Goal: Task Accomplishment & Management: Complete application form

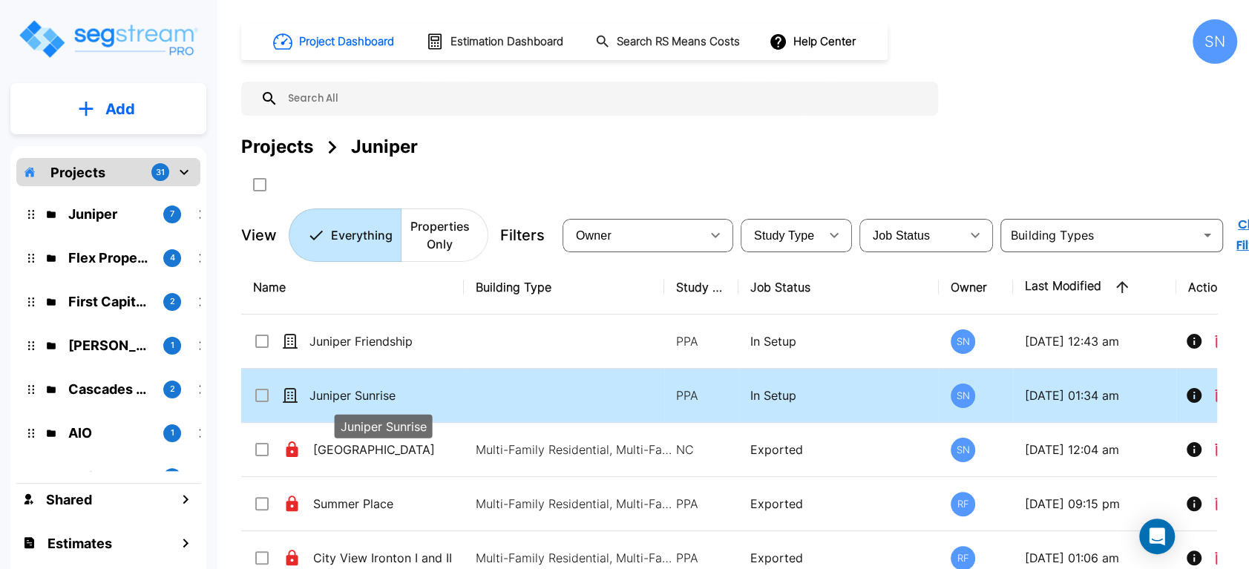
checkbox input "true"
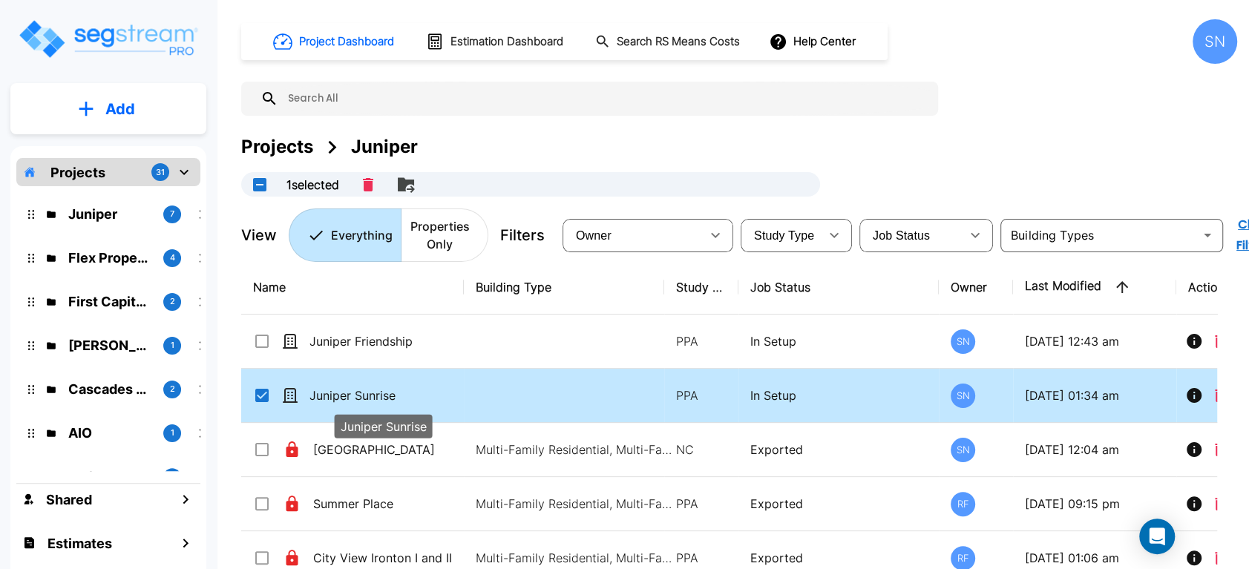
click at [357, 398] on p "Juniper Sunrise" at bounding box center [383, 396] width 148 height 18
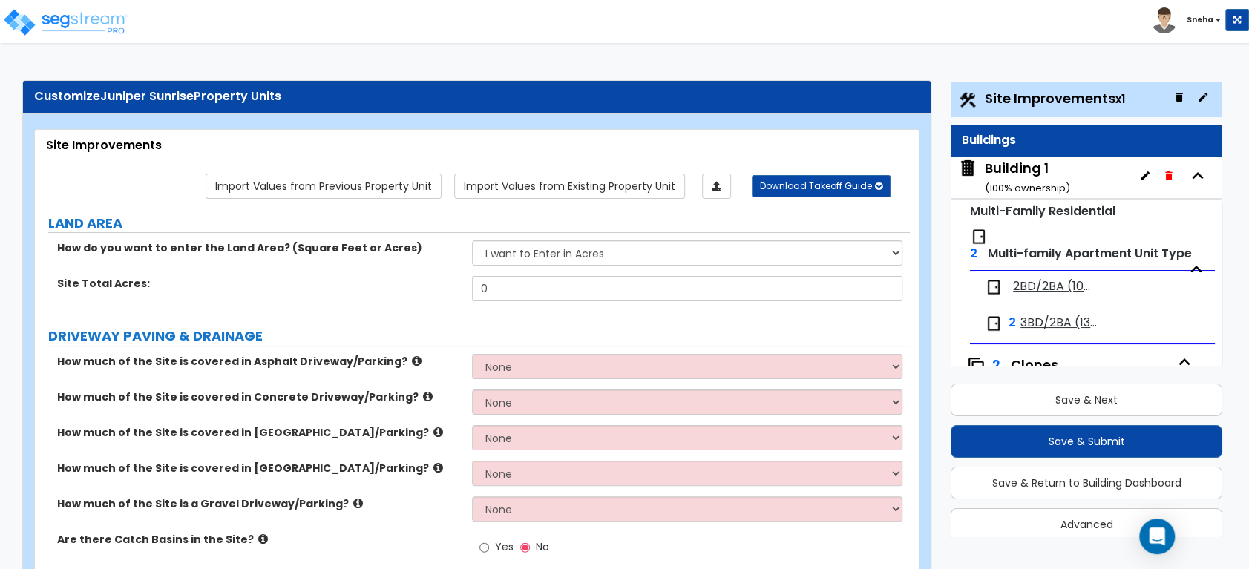
click at [1036, 285] on span "2BD/2BA (1085 SF)" at bounding box center [1052, 286] width 78 height 17
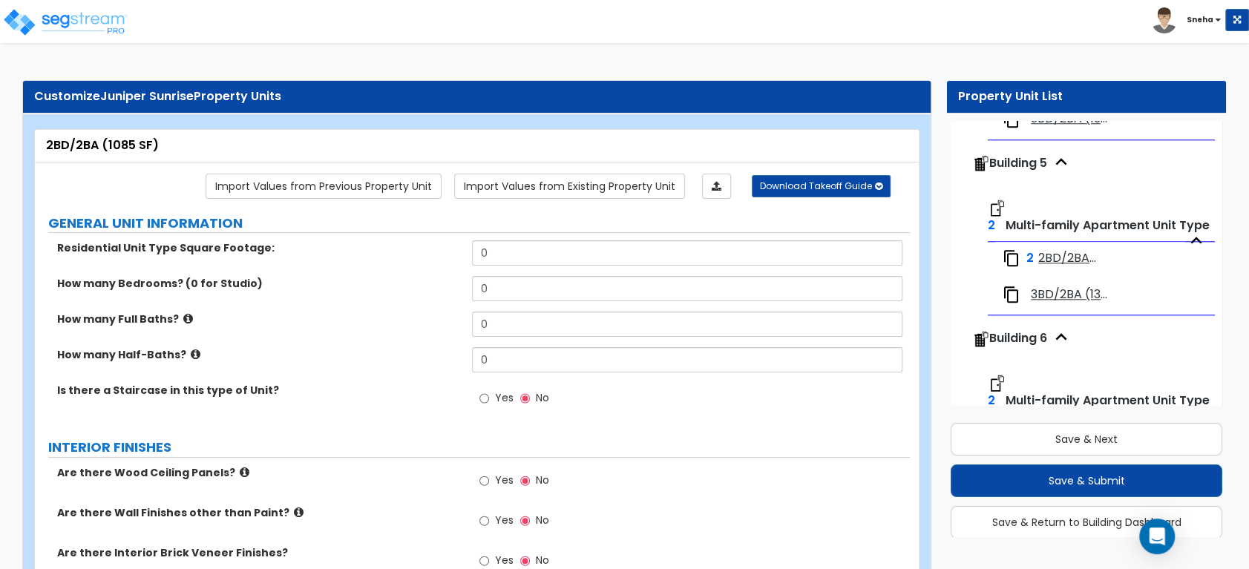
scroll to position [659, 0]
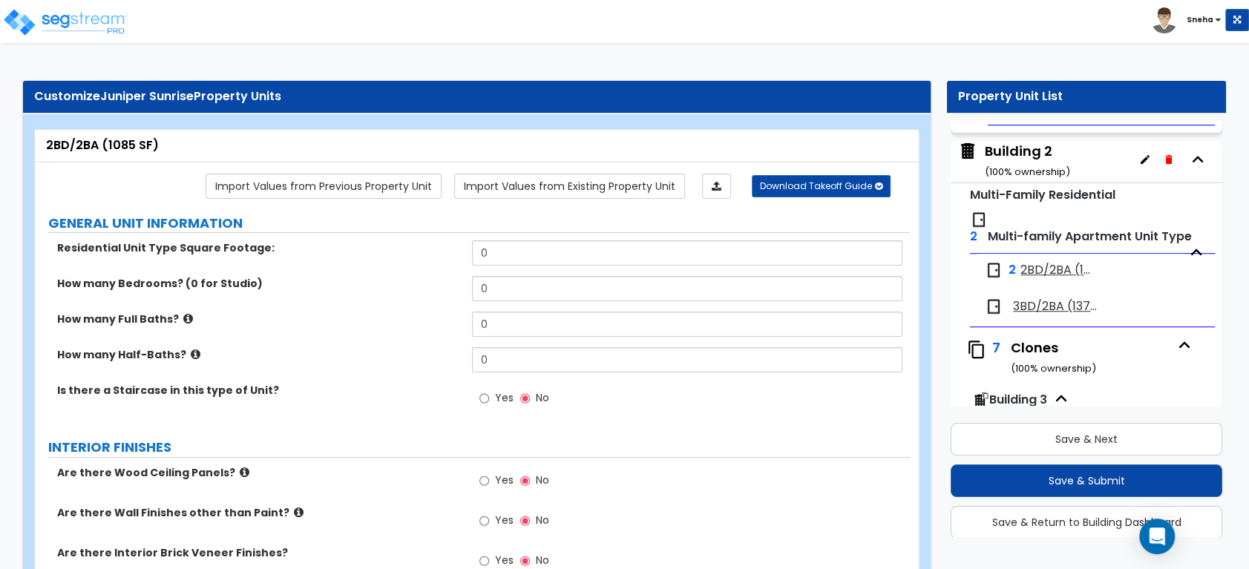
click at [1026, 151] on div "Building 2 ( 100 % ownership)" at bounding box center [1027, 161] width 85 height 38
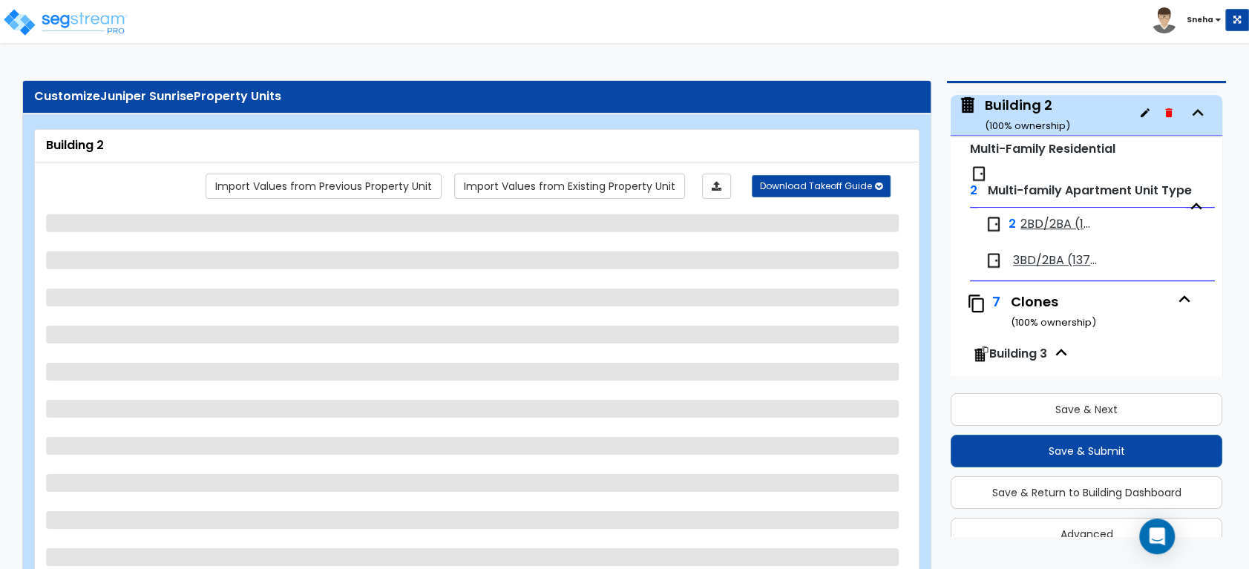
scroll to position [678, 0]
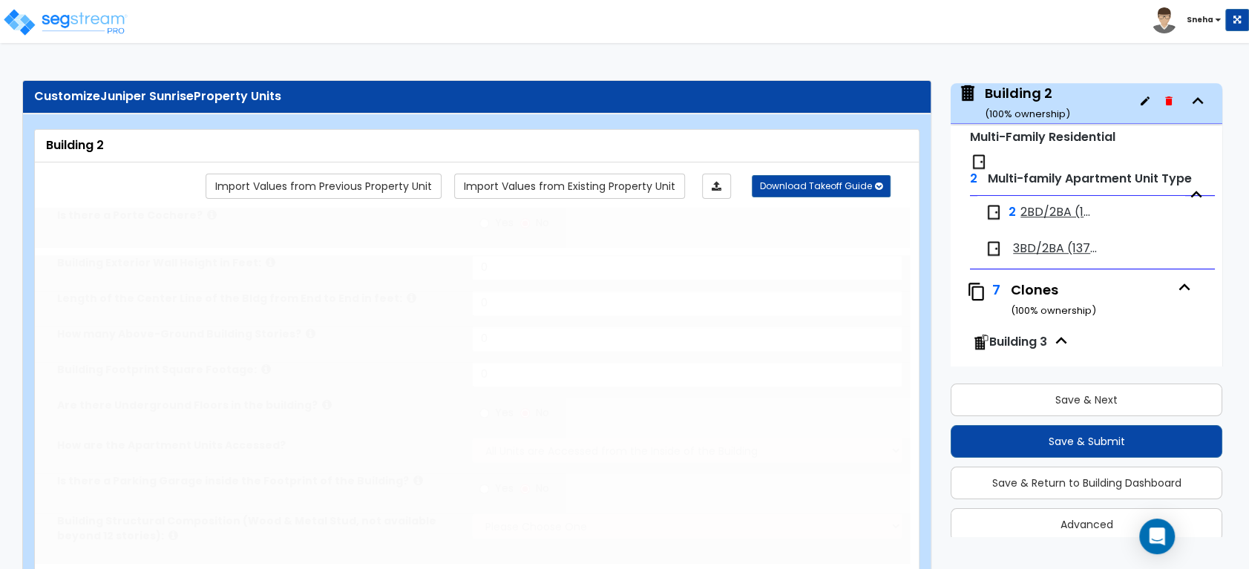
type input "1"
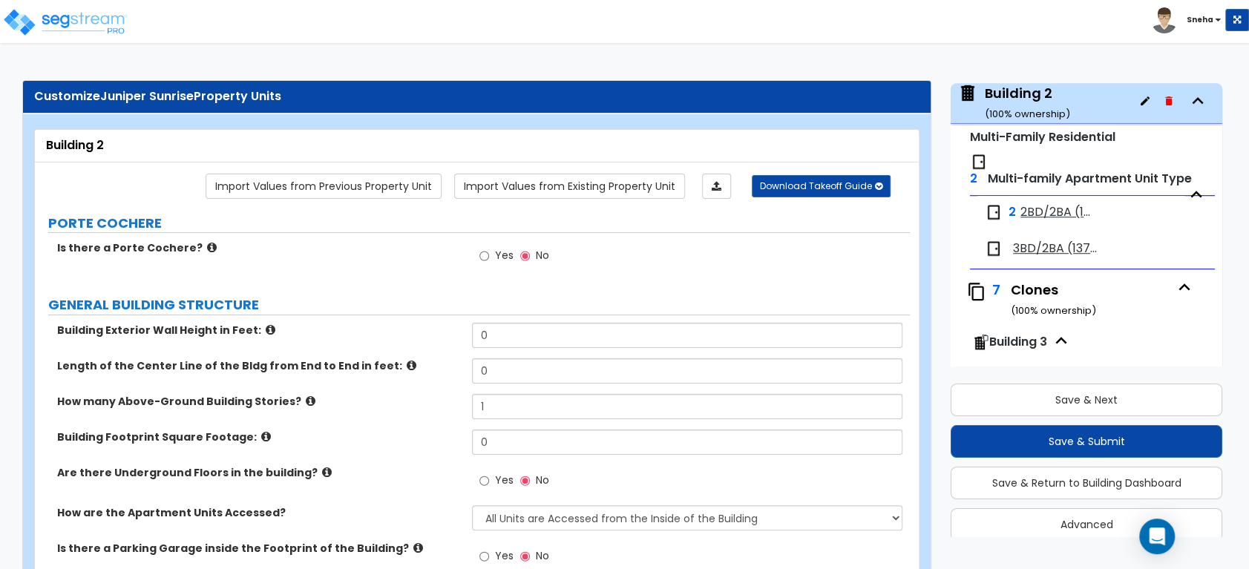
click at [1055, 209] on span "2BD/2BA (1085 SF)" at bounding box center [1056, 212] width 71 height 17
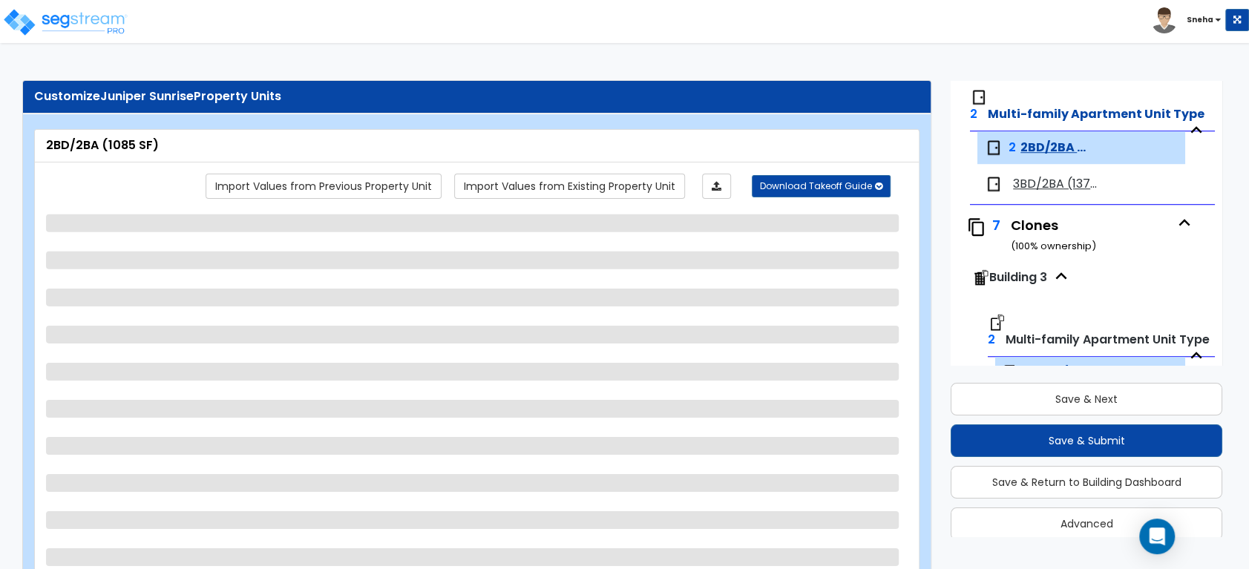
scroll to position [790, 0]
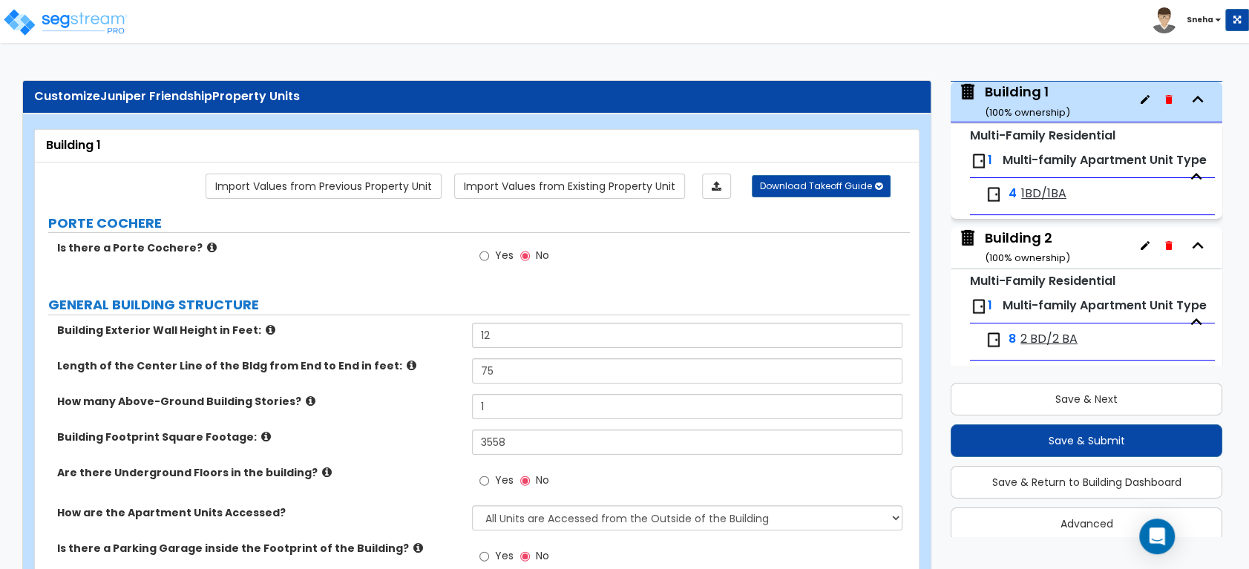
click at [1032, 203] on span "1BD/1BA" at bounding box center [1043, 194] width 45 height 17
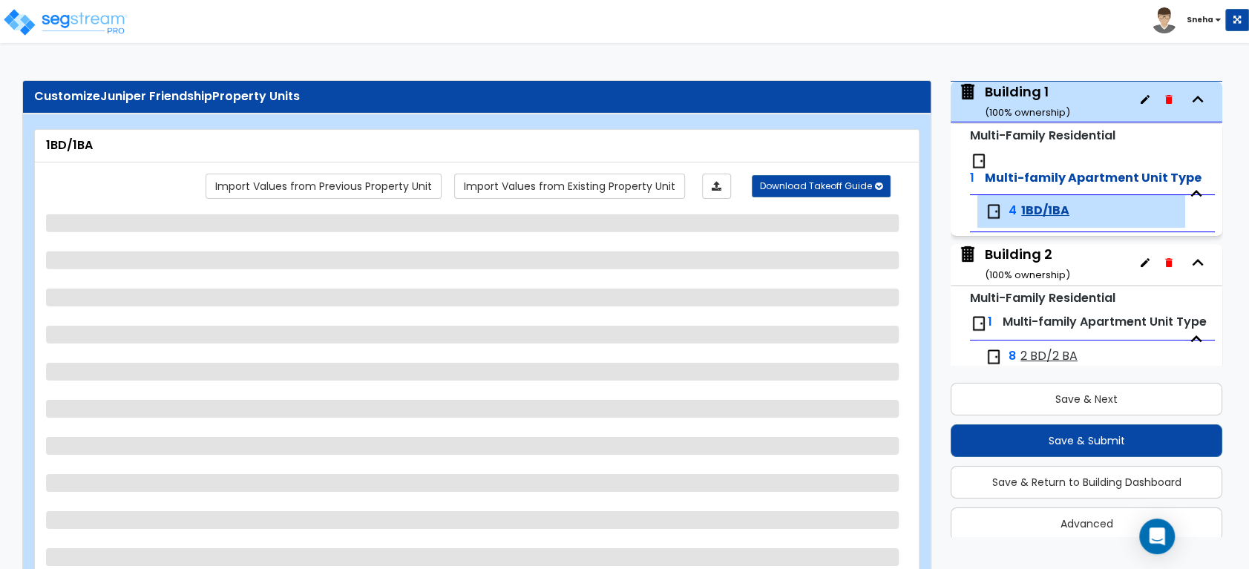
scroll to position [189, 0]
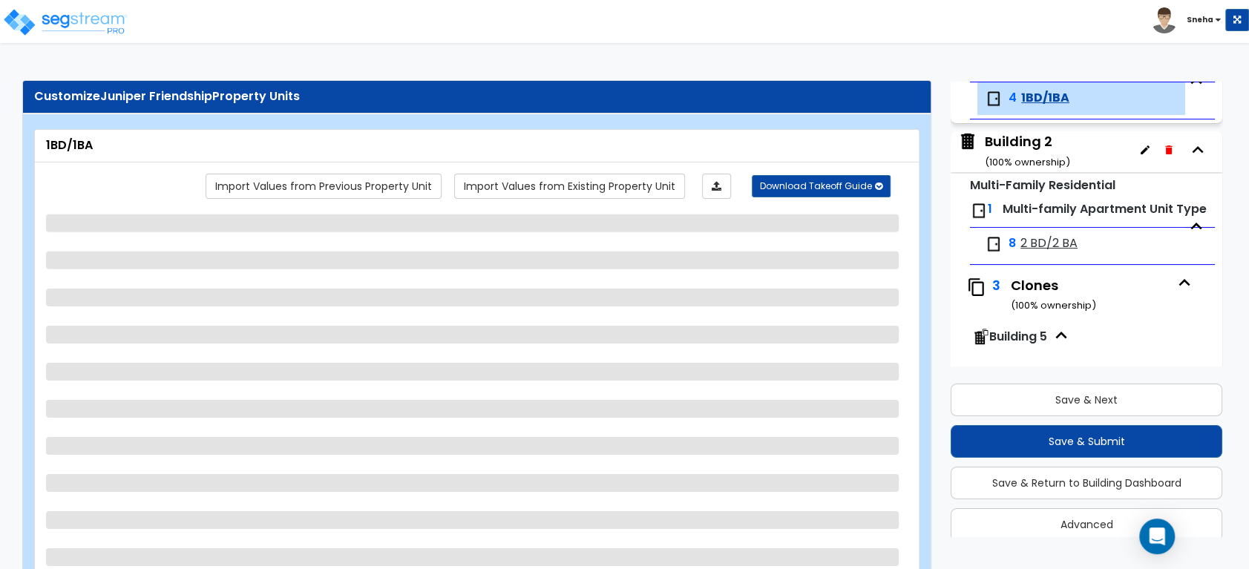
select select "1"
select select "3"
select select "2"
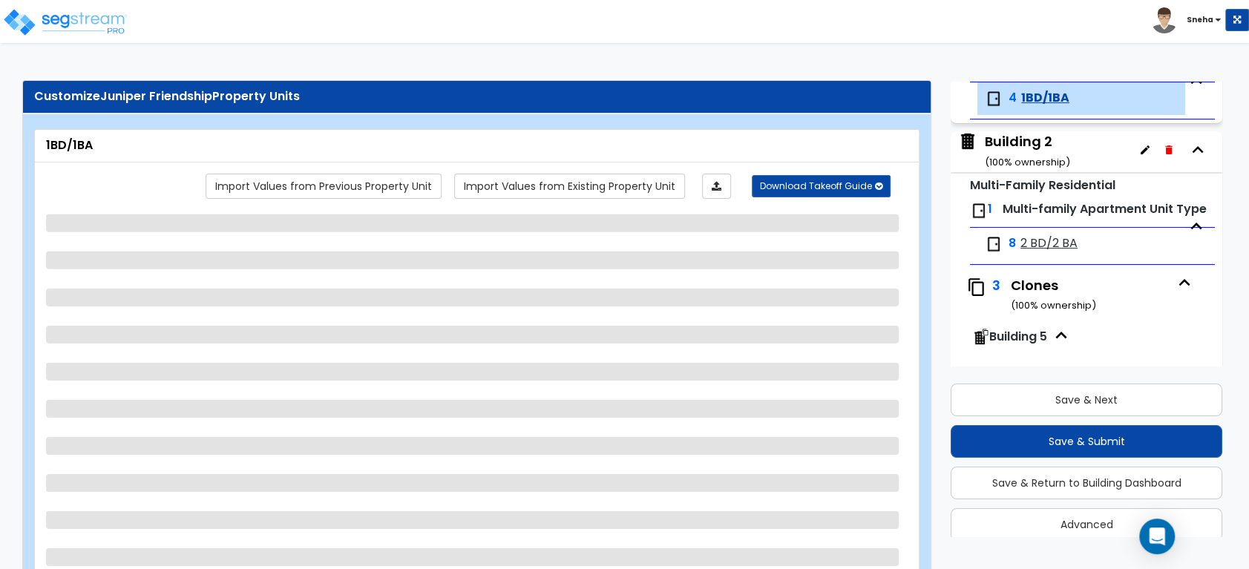
select select "3"
select select "1"
select select "3"
select select "2"
select select "1"
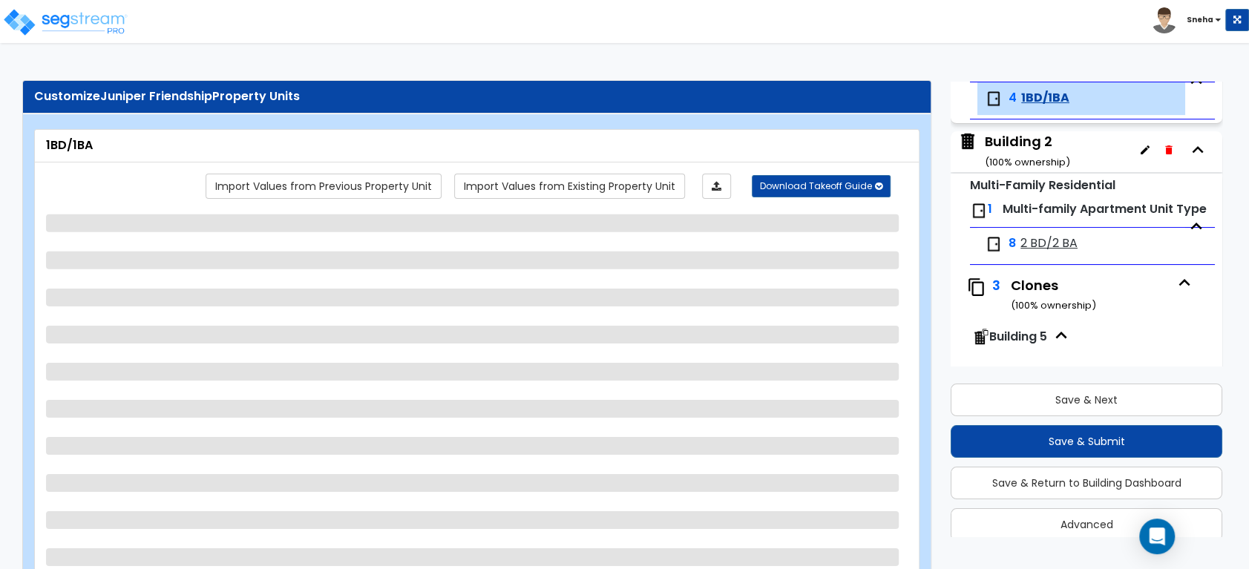
select select "1"
select select "2"
select select "1"
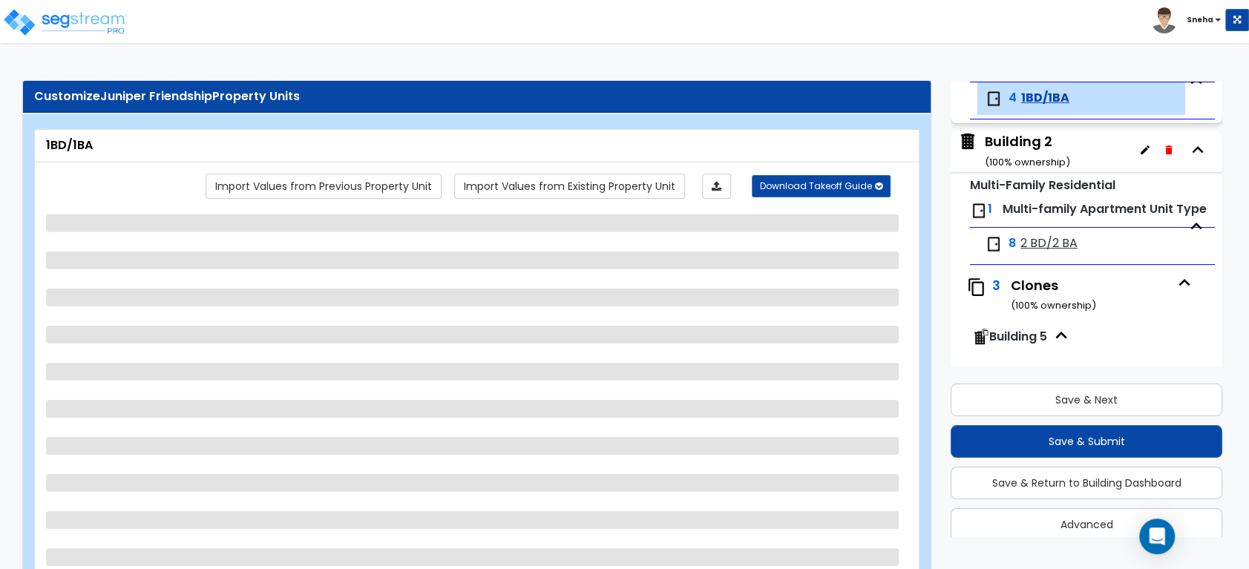
select select "1"
select select "2"
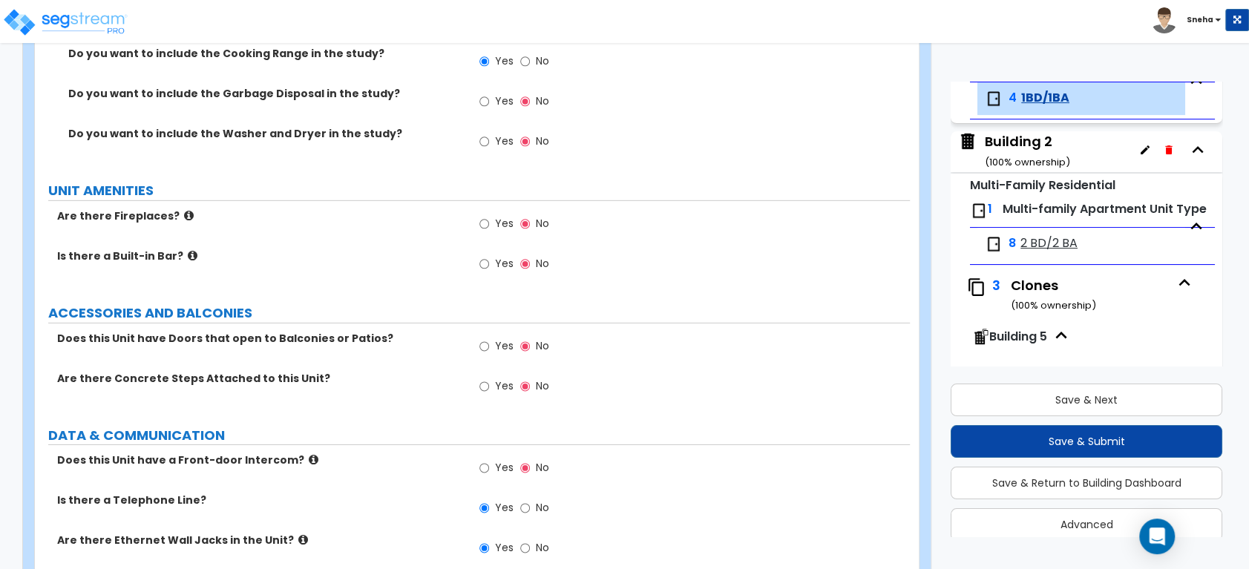
scroll to position [3046, 0]
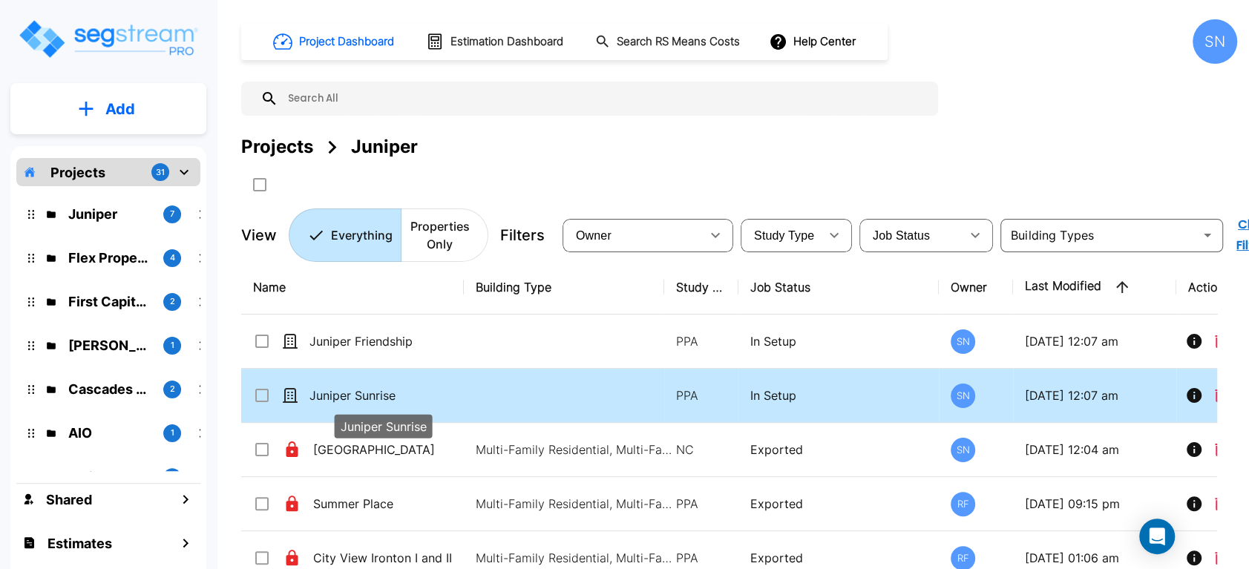
click at [372, 399] on p "Juniper Sunrise" at bounding box center [383, 396] width 148 height 18
checkbox input "true"
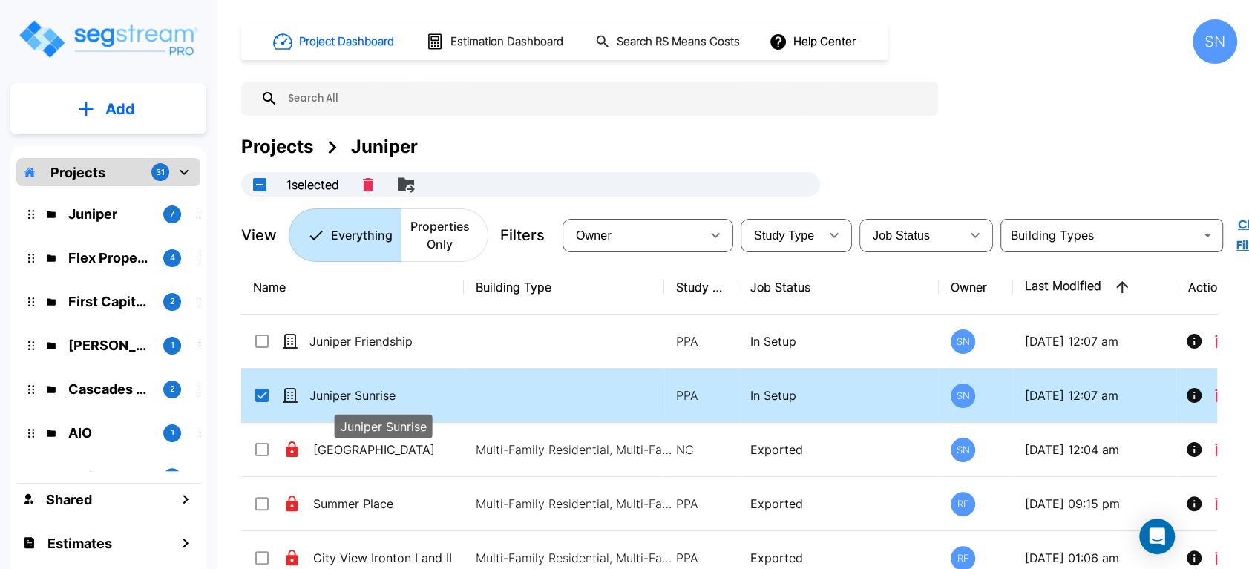
click at [372, 399] on p "Juniper Sunrise" at bounding box center [383, 396] width 148 height 18
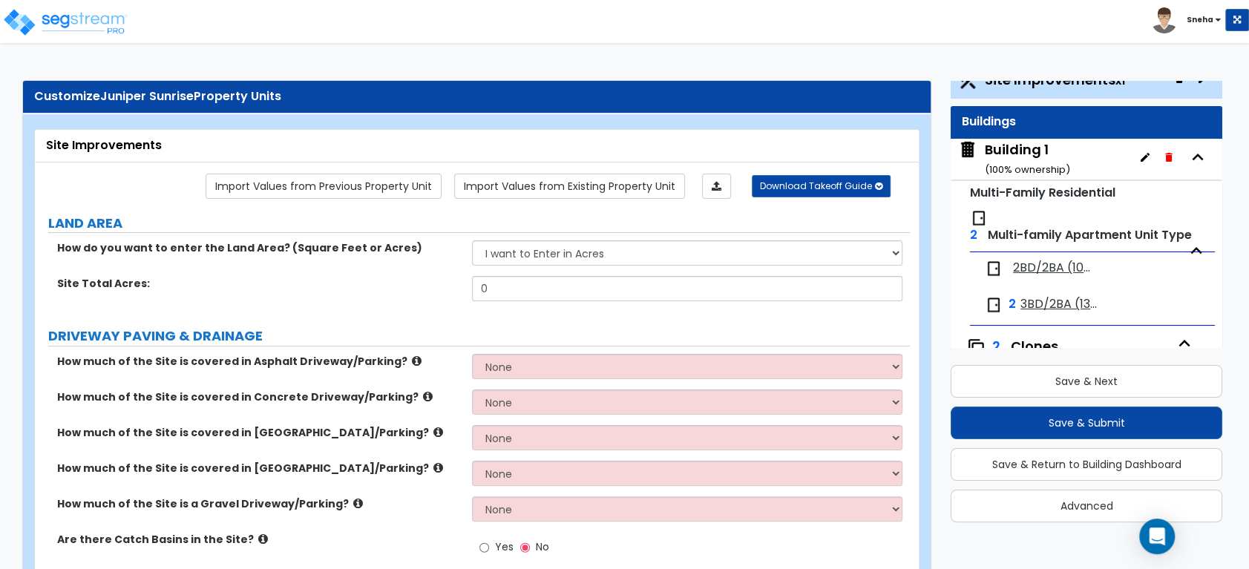
click at [1032, 148] on div "Building 1 ( 100 % ownership)" at bounding box center [1027, 159] width 85 height 38
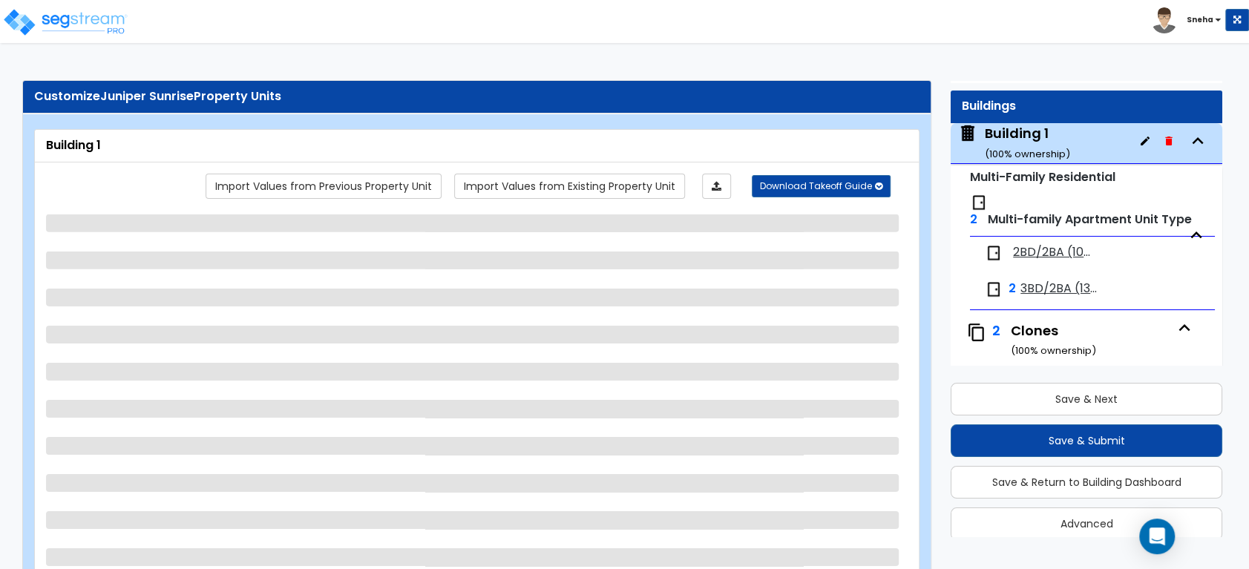
scroll to position [75, 0]
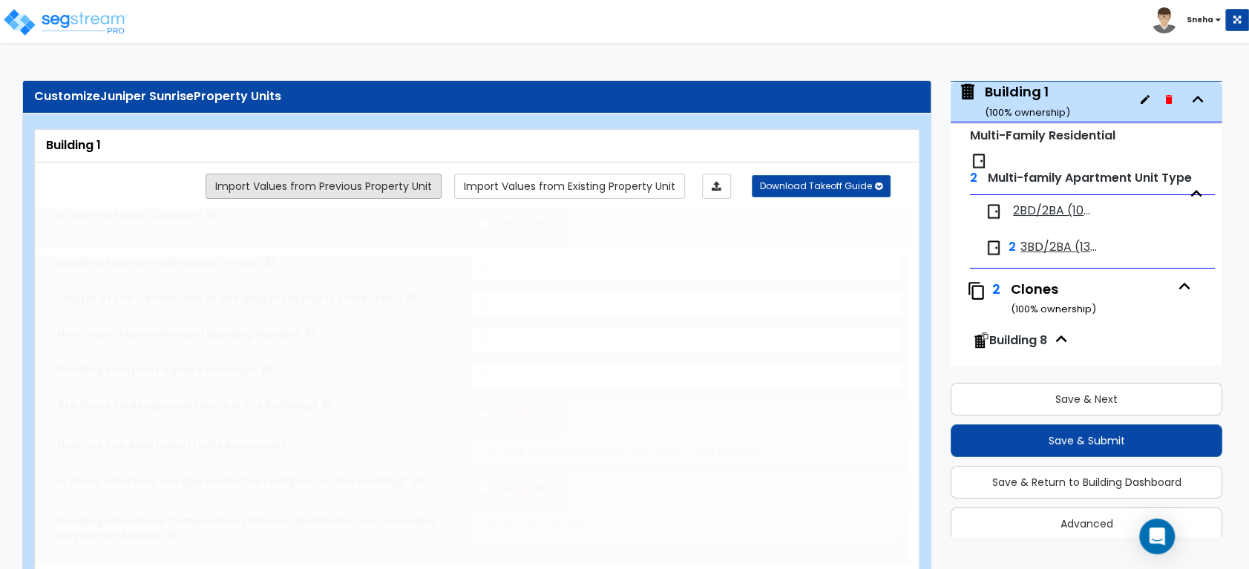
type input "1"
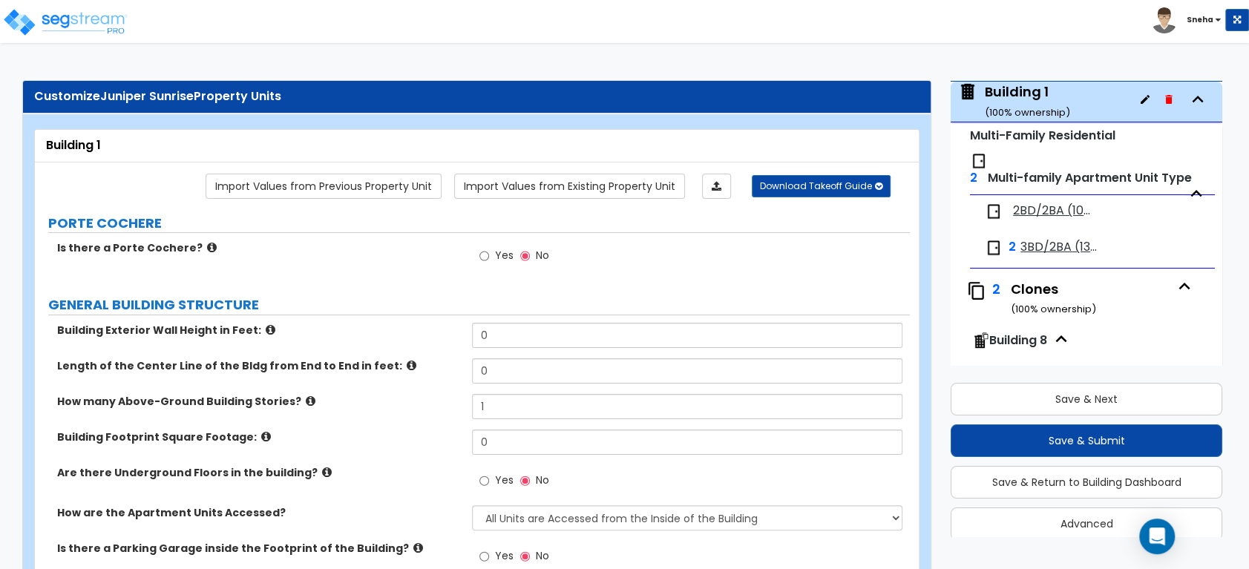
click at [1049, 209] on span "2BD/2BA (1085 SF)" at bounding box center [1052, 211] width 78 height 17
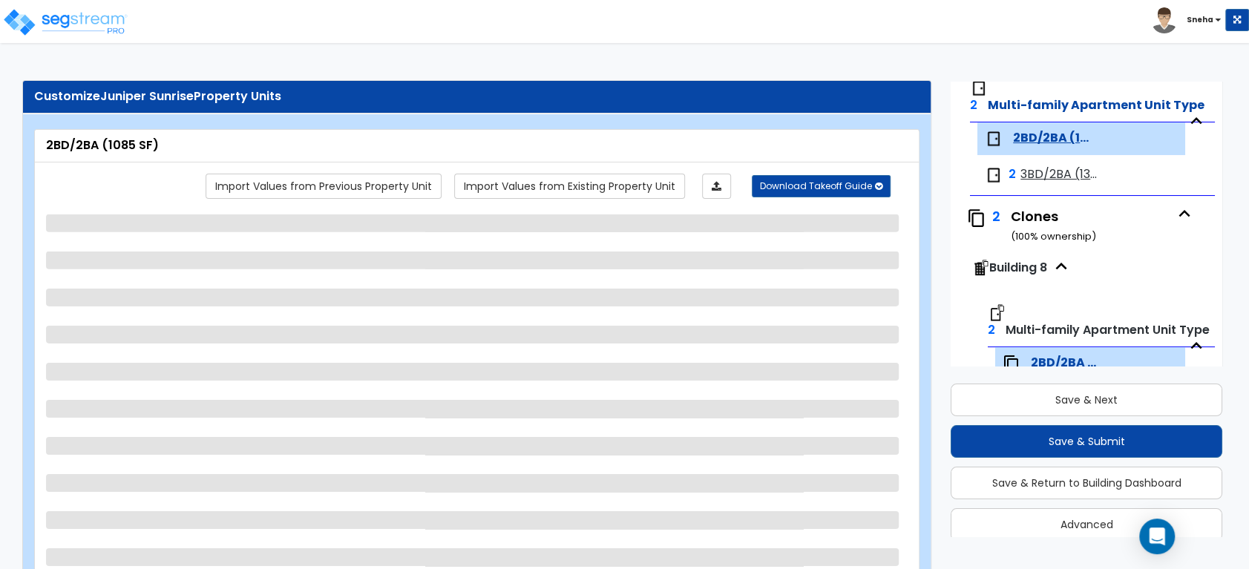
scroll to position [189, 0]
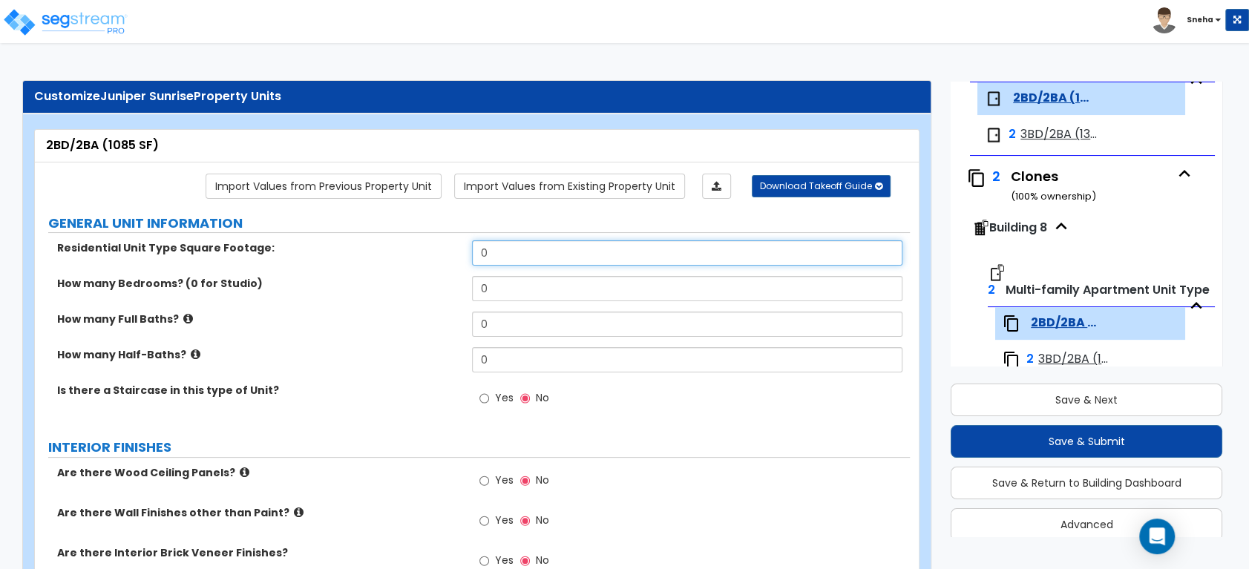
drag, startPoint x: 546, startPoint y: 263, endPoint x: 469, endPoint y: 262, distance: 76.4
click at [469, 262] on div "Residential Unit Type Square Footage: 0" at bounding box center [472, 258] width 875 height 36
type input "1,085"
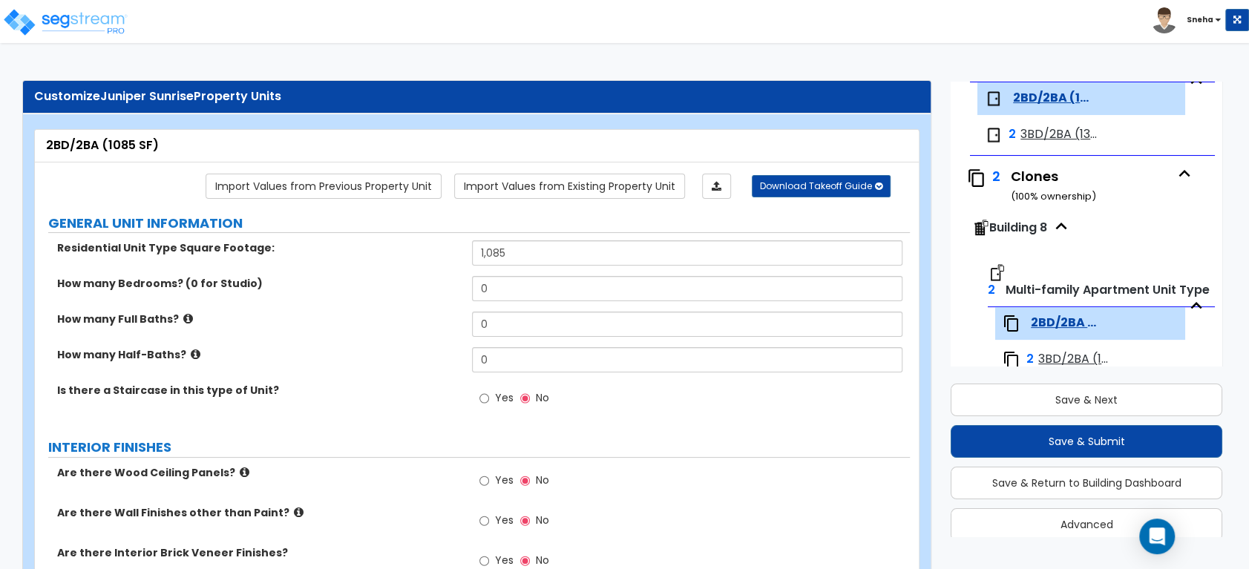
click at [411, 282] on label "How many Bedrooms? (0 for Studio)" at bounding box center [259, 283] width 404 height 15
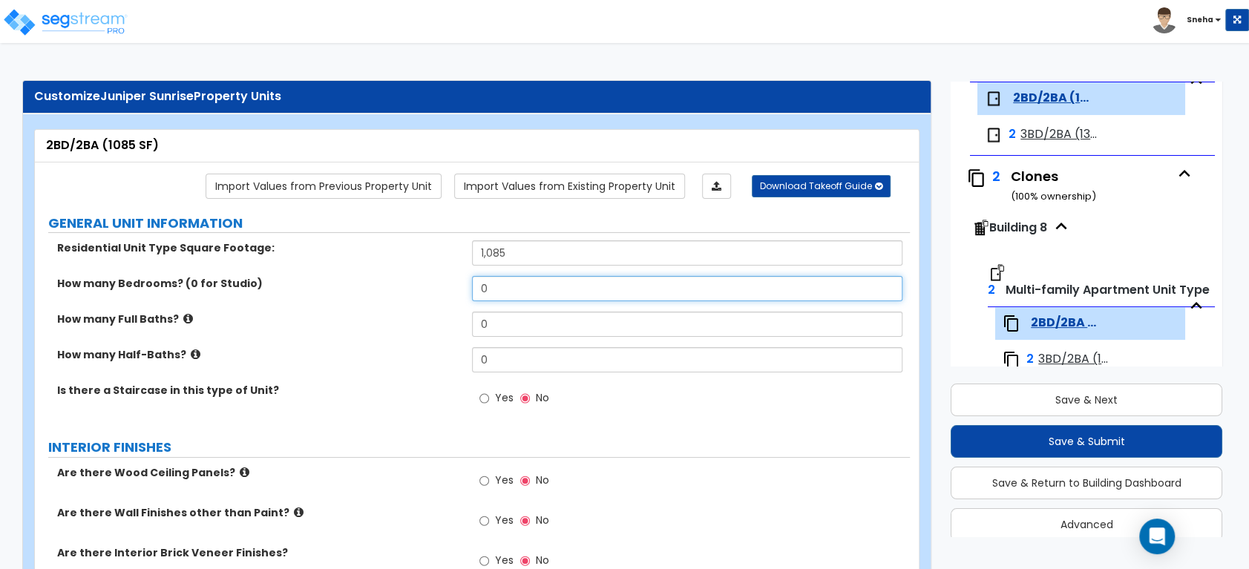
drag, startPoint x: 456, startPoint y: 309, endPoint x: 449, endPoint y: 310, distance: 7.6
click at [449, 309] on div "How many Bedrooms? (0 for Studio) 0" at bounding box center [472, 294] width 875 height 36
type input "2"
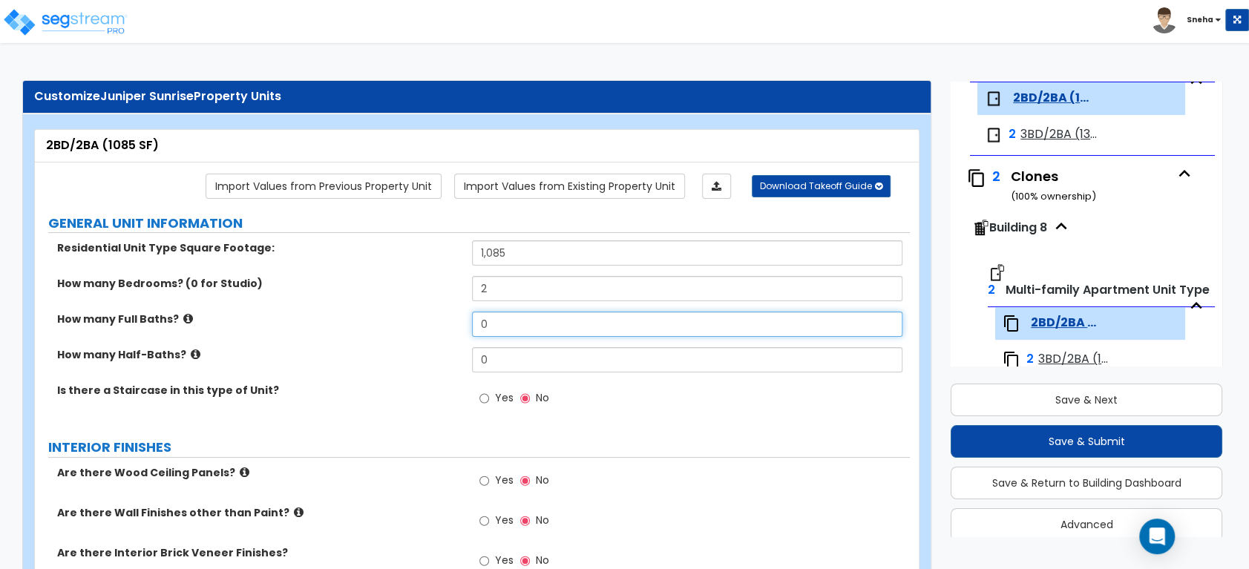
drag, startPoint x: 459, startPoint y: 324, endPoint x: 448, endPoint y: 327, distance: 12.4
click at [448, 327] on div "How many Full Baths? 0" at bounding box center [472, 330] width 875 height 36
type input "2"
click at [333, 370] on div "How many Half-Baths? 0" at bounding box center [472, 365] width 875 height 36
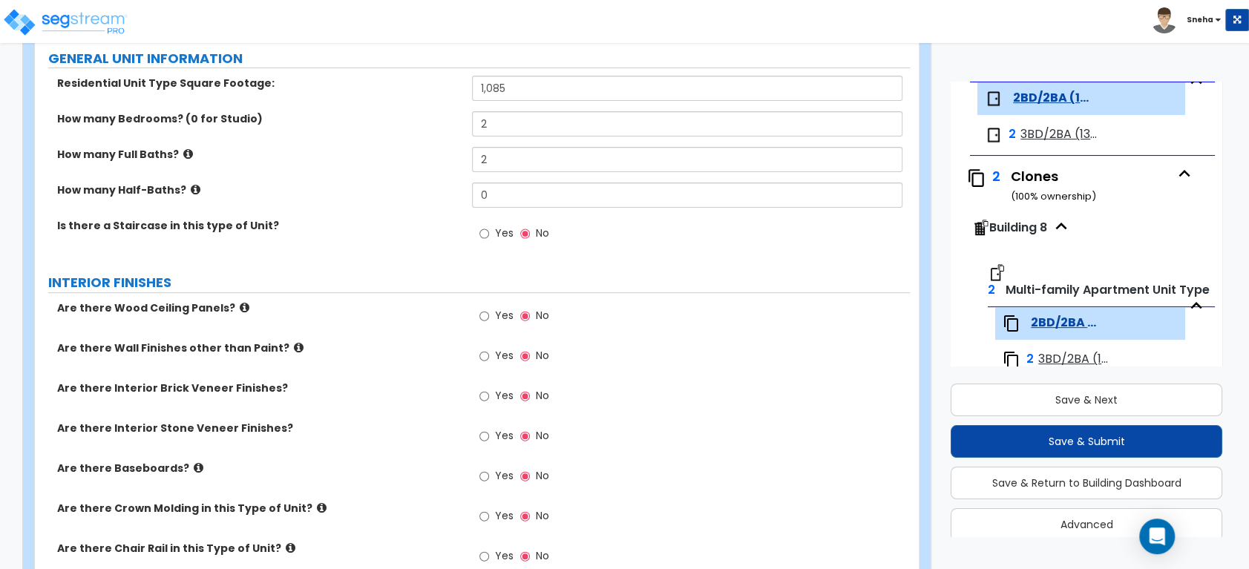
scroll to position [330, 0]
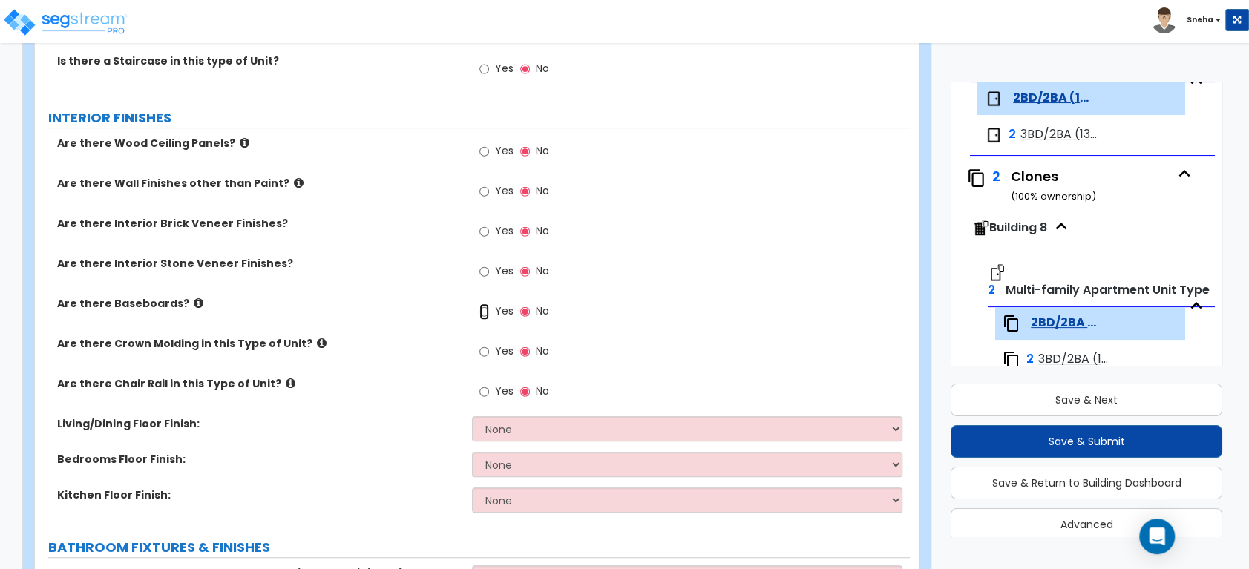
click at [487, 315] on input "Yes" at bounding box center [484, 312] width 10 height 16
radio input "true"
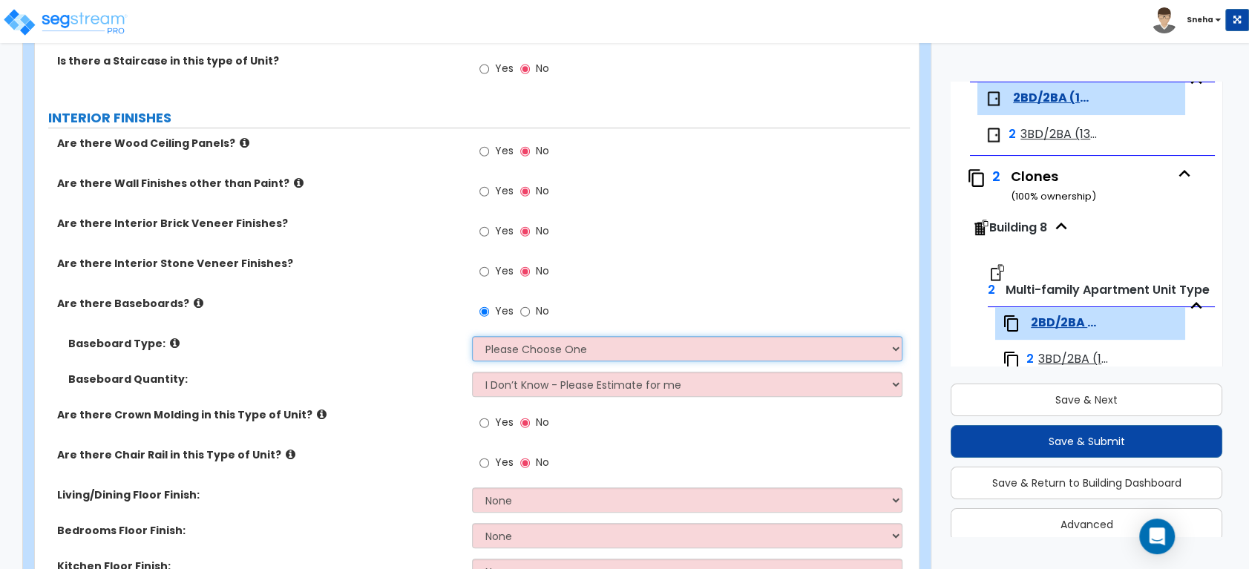
click at [511, 357] on select "Please Choose One Wood Vinyl Carpet Tile" at bounding box center [687, 348] width 430 height 25
select select "1"
click at [472, 336] on select "Please Choose One Wood Vinyl Carpet Tile" at bounding box center [687, 348] width 430 height 25
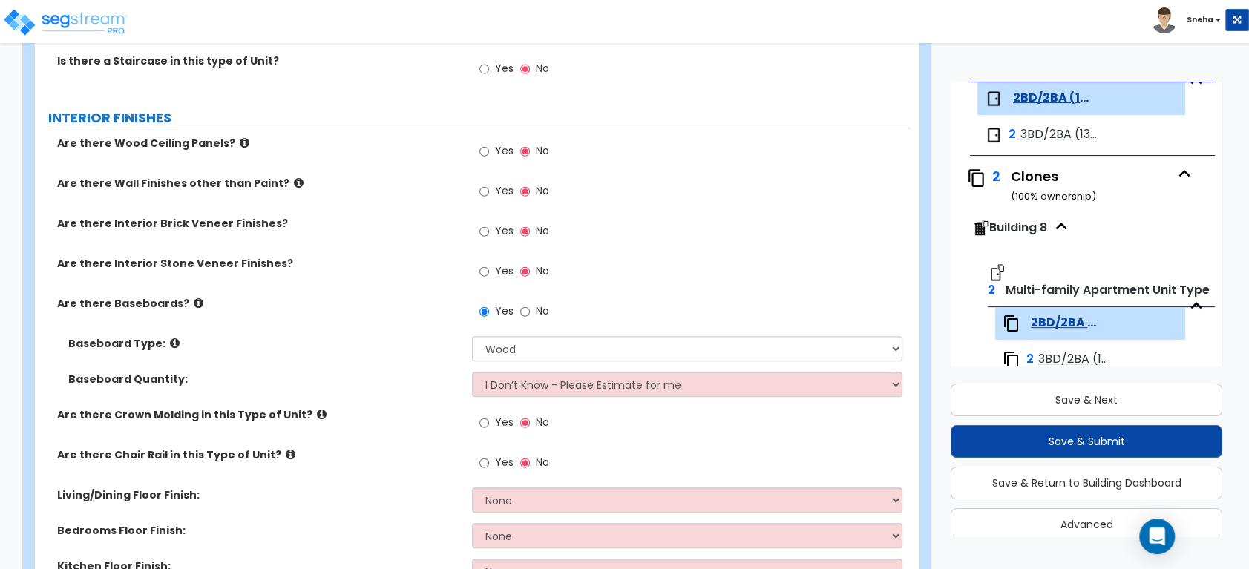
click at [375, 344] on label "Baseboard Type:" at bounding box center [264, 343] width 393 height 15
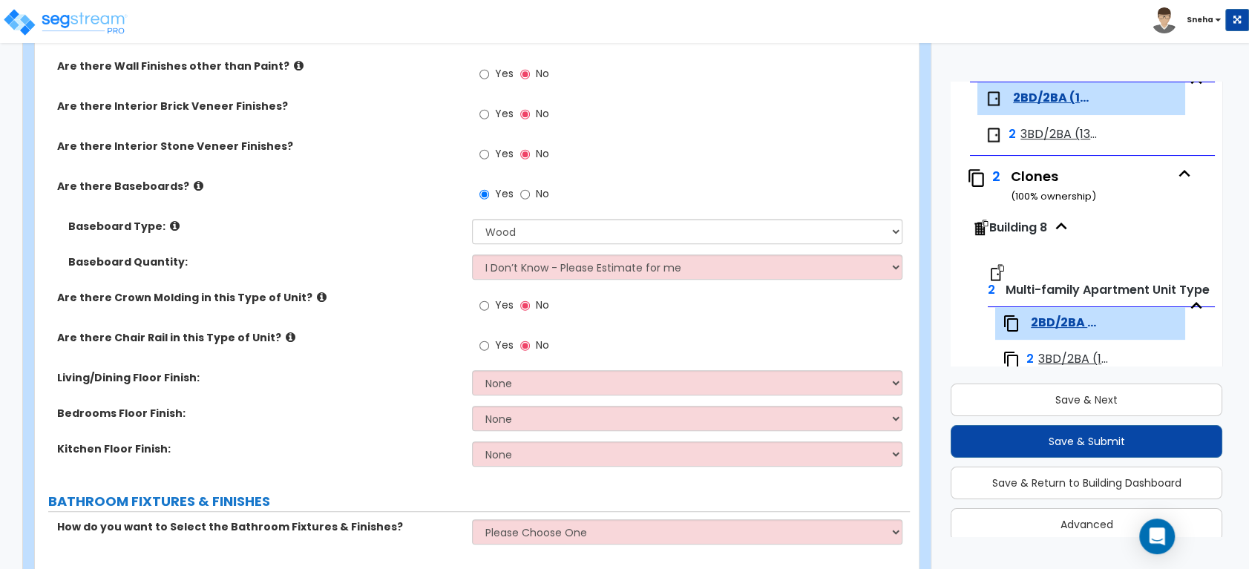
scroll to position [577, 0]
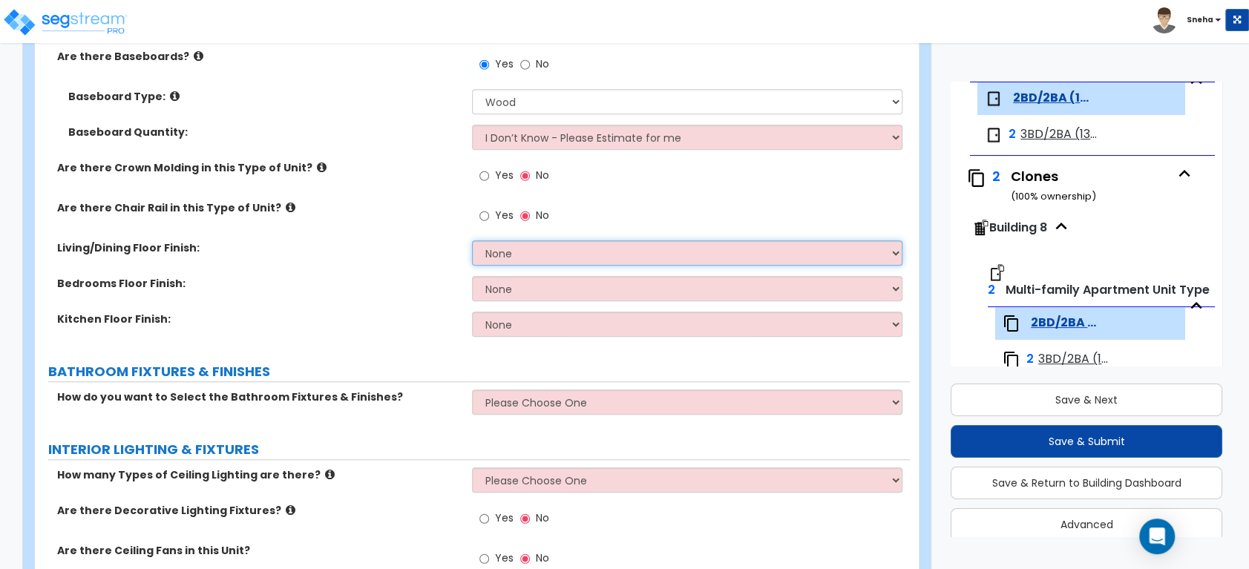
click at [487, 243] on select "None Tile Flooring Hardwood Flooring Resilient Laminate Flooring VCT Flooring S…" at bounding box center [687, 252] width 430 height 25
select select "3"
click at [472, 240] on select "None Tile Flooring Hardwood Flooring Resilient Laminate Flooring VCT Flooring S…" at bounding box center [687, 252] width 430 height 25
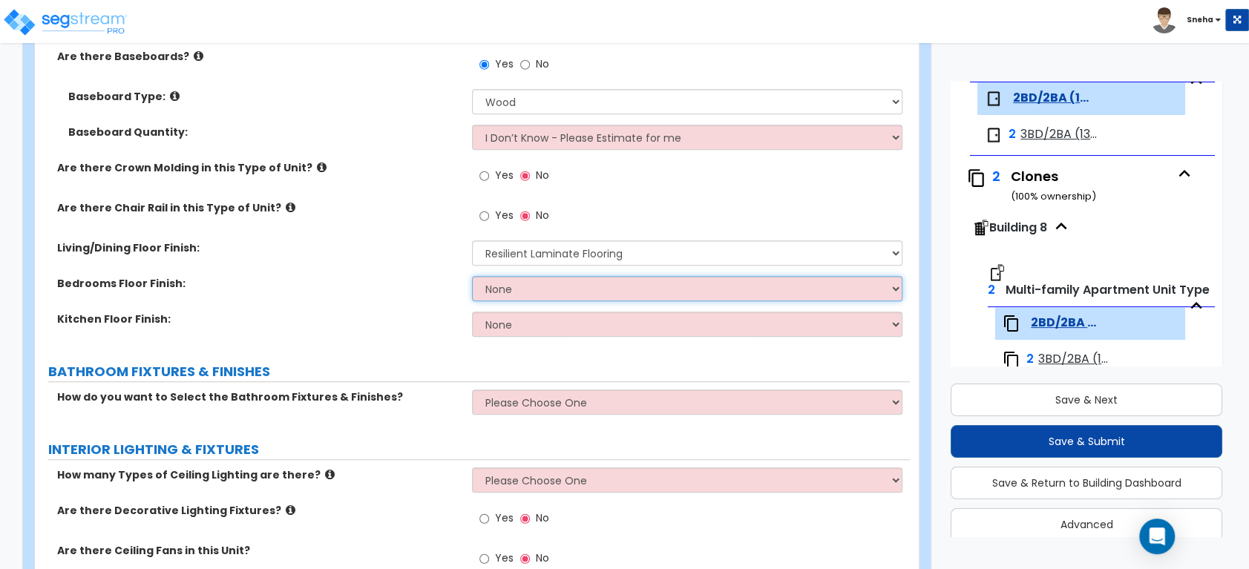
click at [564, 292] on select "None Tile Flooring Hardwood Flooring Resilient Laminate Flooring VCT Flooring S…" at bounding box center [687, 288] width 430 height 25
select select "5"
click at [472, 276] on select "None Tile Flooring Hardwood Flooring Resilient Laminate Flooring VCT Flooring S…" at bounding box center [687, 288] width 430 height 25
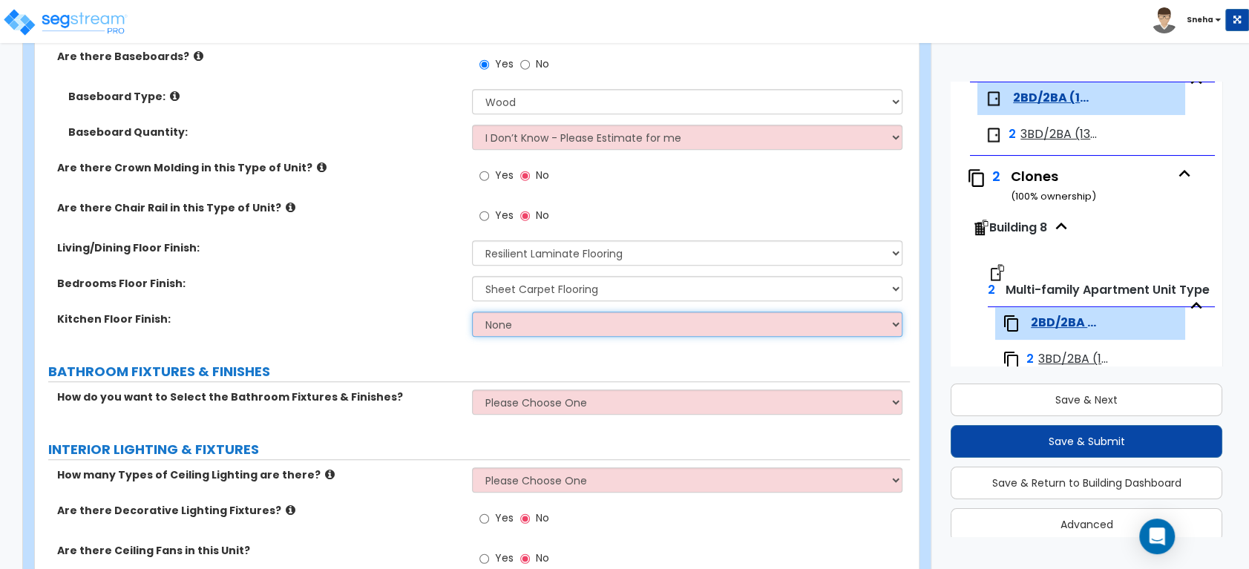
click at [563, 322] on select "None Tile Flooring Hardwood Flooring Resilient Laminate Flooring VCT Flooring S…" at bounding box center [687, 324] width 430 height 25
select select "3"
click at [472, 312] on select "None Tile Flooring Hardwood Flooring Resilient Laminate Flooring VCT Flooring S…" at bounding box center [687, 324] width 430 height 25
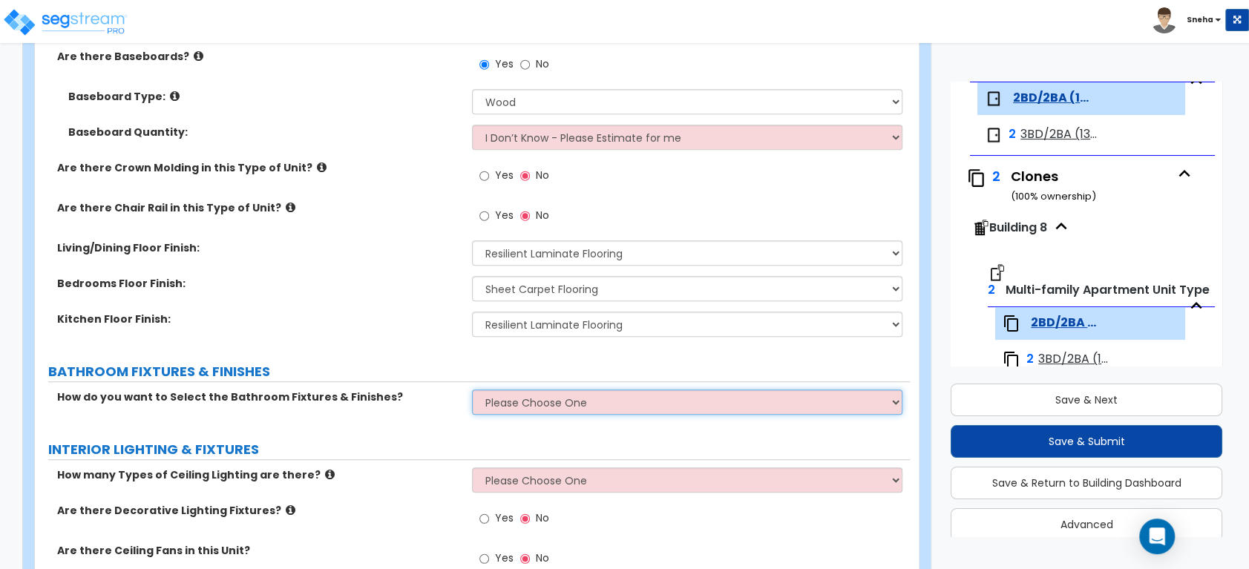
click at [511, 400] on select "Please Choose One Select the type of Fixtures and Finishes only for one Bath an…" at bounding box center [687, 402] width 430 height 25
select select "2"
click at [472, 390] on select "Please Choose One Select the type of Fixtures and Finishes only for one Bath an…" at bounding box center [687, 402] width 430 height 25
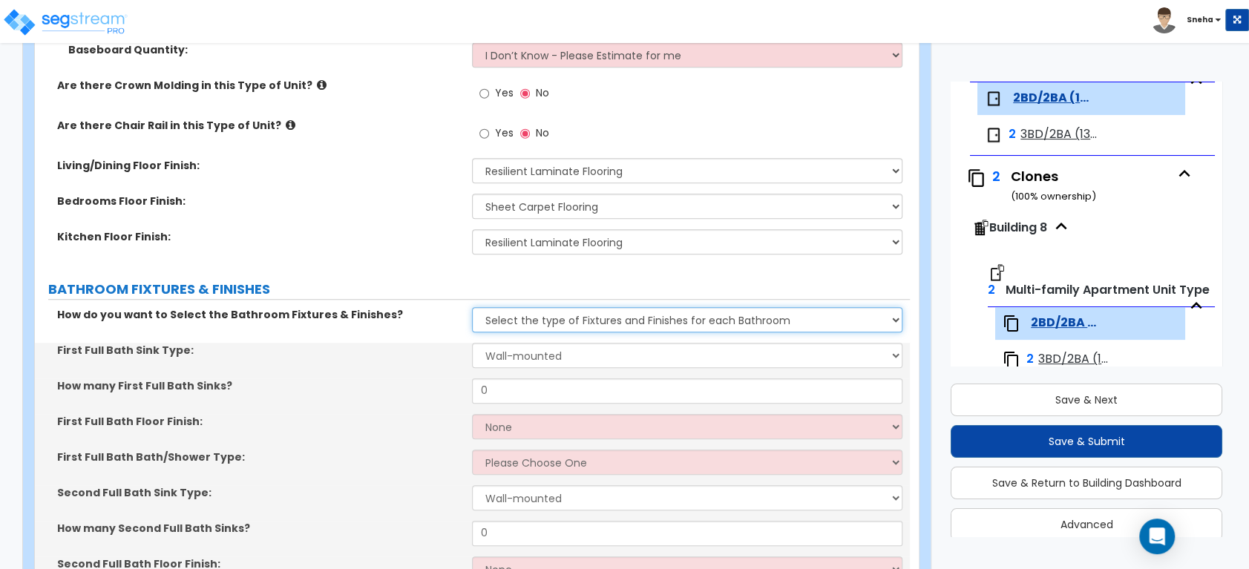
scroll to position [659, 0]
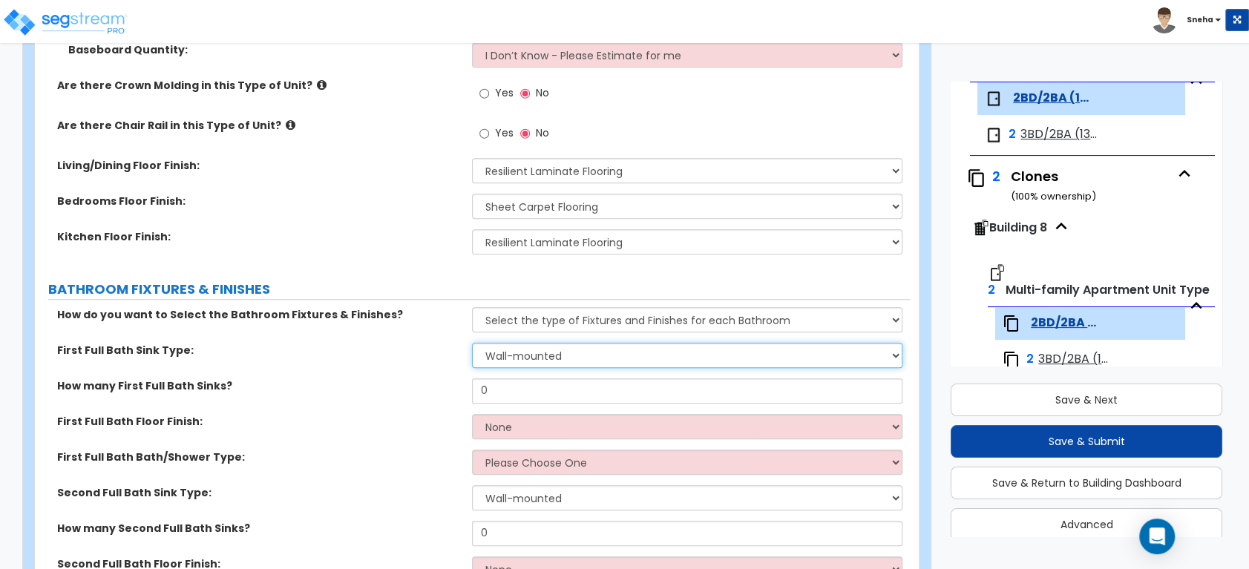
click at [507, 352] on select "Wall-mounted Pedestal-mounted Vanity-mounted" at bounding box center [687, 355] width 430 height 25
click at [505, 356] on select "Wall-mounted Pedestal-mounted Vanity-mounted" at bounding box center [687, 355] width 430 height 25
select select "3"
click at [472, 343] on select "Wall-mounted Pedestal-mounted Vanity-mounted" at bounding box center [687, 355] width 430 height 25
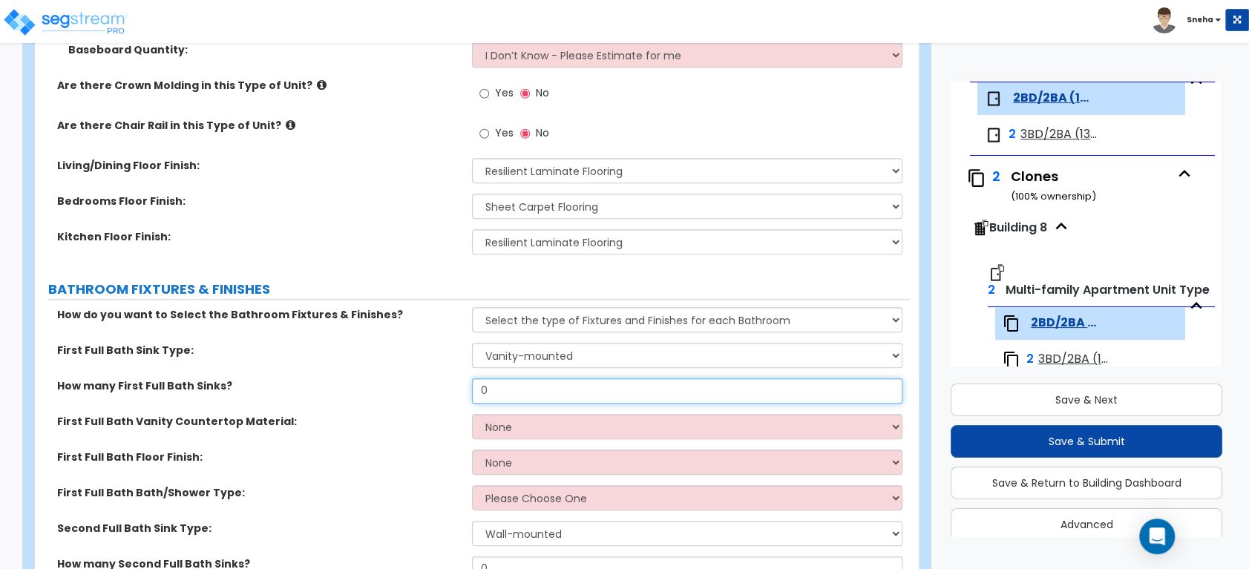
drag, startPoint x: 501, startPoint y: 391, endPoint x: 450, endPoint y: 398, distance: 51.6
click at [450, 398] on div "How many First Full Bath Sinks? 0" at bounding box center [472, 397] width 875 height 36
type input "1"
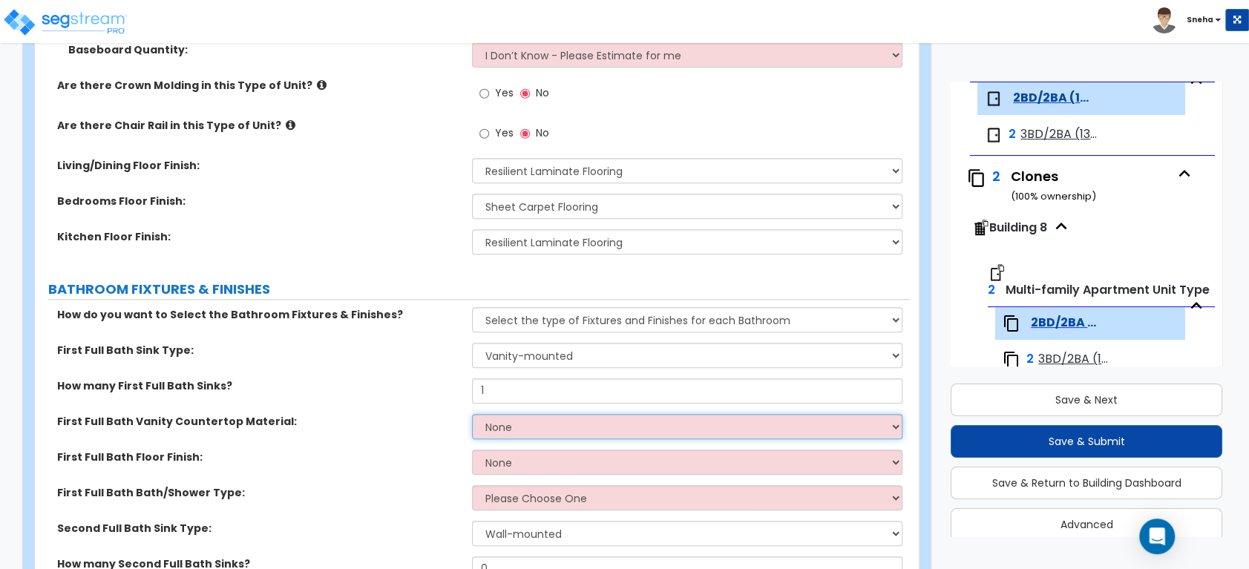
click at [589, 425] on select "None Plastic Laminate Solid Surface Stone Quartz Marble Tile Wood" at bounding box center [687, 426] width 430 height 25
select select "3"
click at [472, 414] on select "None Plastic Laminate Solid Surface Stone Quartz Marble Tile Wood" at bounding box center [687, 426] width 430 height 25
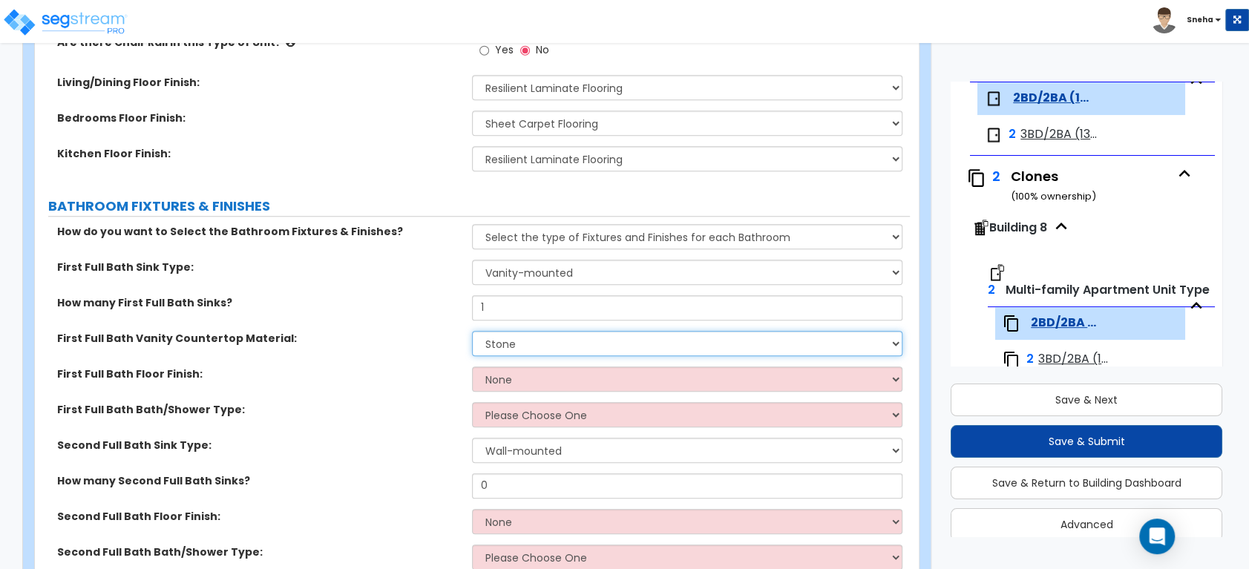
scroll to position [907, 0]
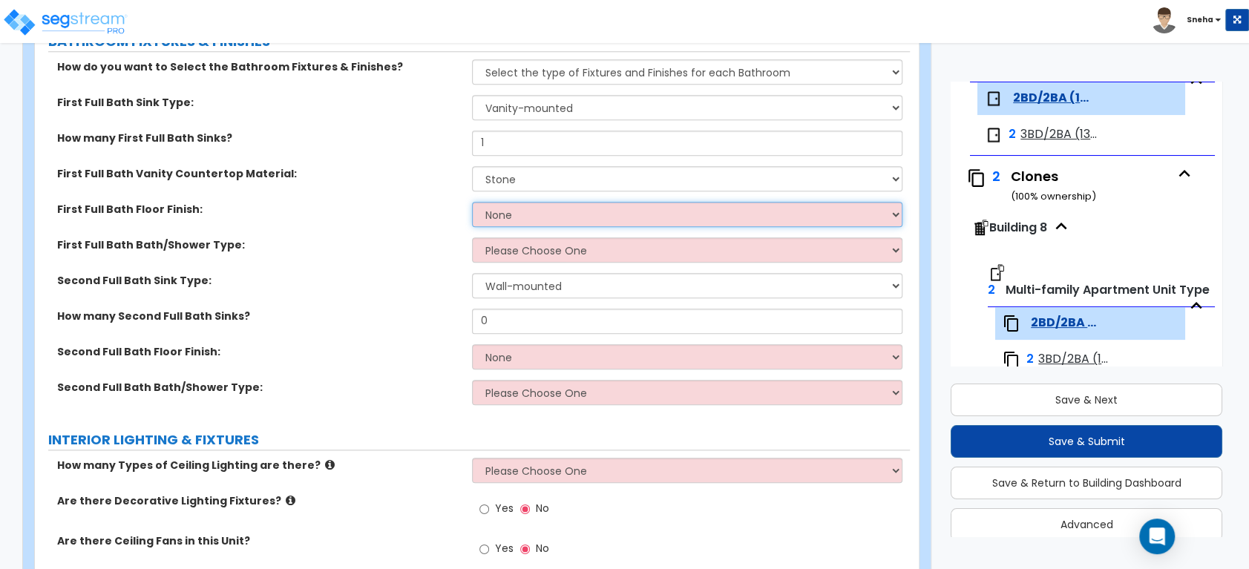
click at [531, 211] on select "None Tile Flooring Hardwood Flooring Resilient Laminate Flooring VCT Flooring S…" at bounding box center [687, 214] width 430 height 25
select select "1"
click at [472, 202] on select "None Tile Flooring Hardwood Flooring Resilient Laminate Flooring VCT Flooring S…" at bounding box center [687, 214] width 430 height 25
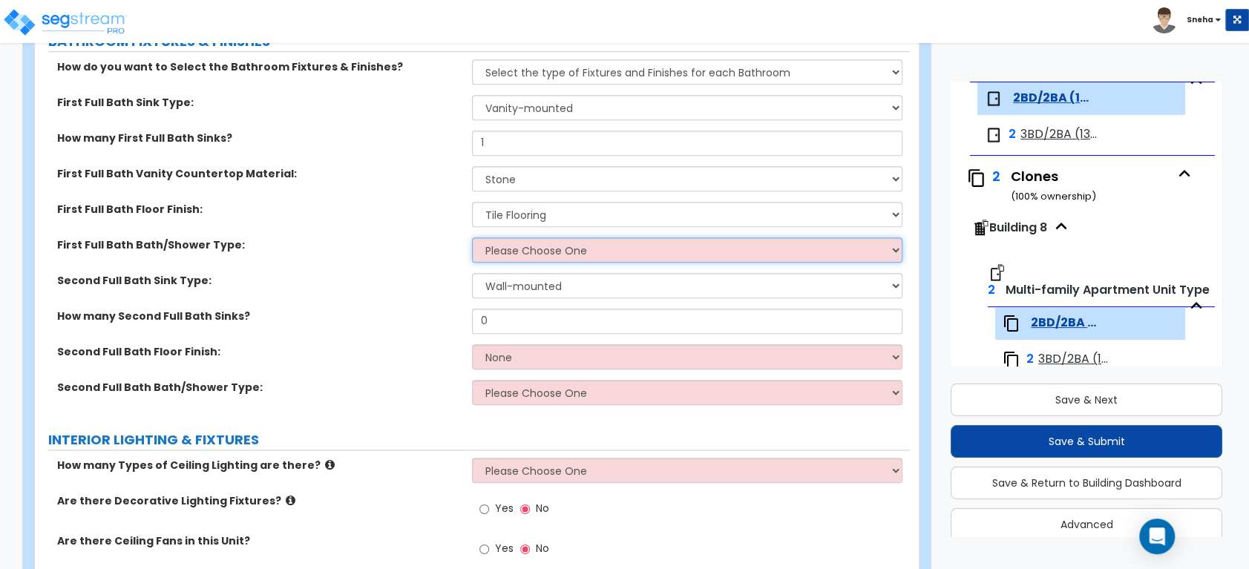
click at [531, 249] on select "Please Choose One Standalone Shower Bathtub - Shower Combo" at bounding box center [687, 250] width 430 height 25
select select "2"
click at [472, 238] on select "Please Choose One Standalone Shower Bathtub - Shower Combo" at bounding box center [687, 250] width 430 height 25
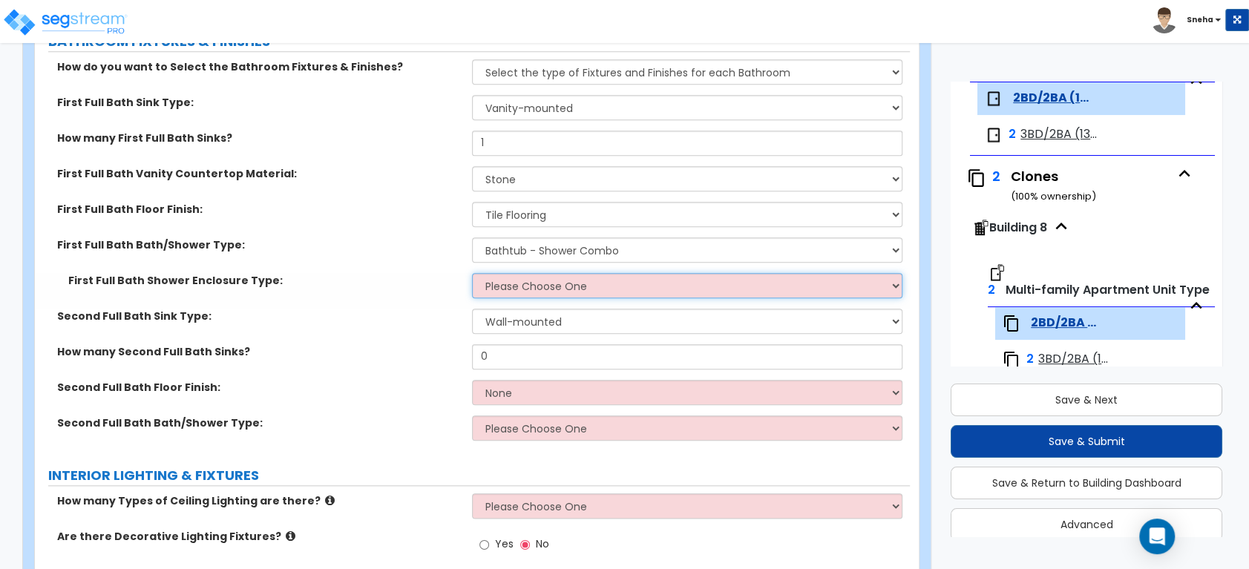
click at [531, 292] on select "Please Choose One Curtain & [PERSON_NAME] Sliding Doors Glass Hinged Doors" at bounding box center [687, 285] width 430 height 25
select select "1"
click at [472, 273] on select "Please Choose One Curtain & [PERSON_NAME] Sliding Doors Glass Hinged Doors" at bounding box center [687, 285] width 430 height 25
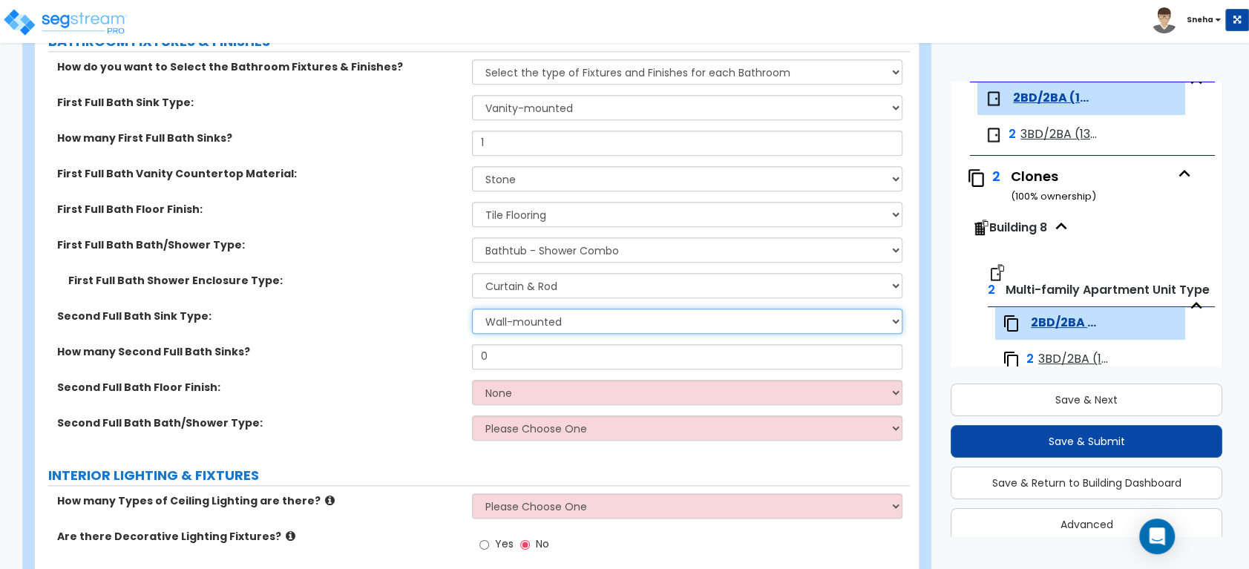
click at [561, 321] on select "Wall-mounted Pedestal-mounted Vanity-mounted" at bounding box center [687, 321] width 430 height 25
select select "3"
click at [472, 309] on select "Wall-mounted Pedestal-mounted Vanity-mounted" at bounding box center [687, 321] width 430 height 25
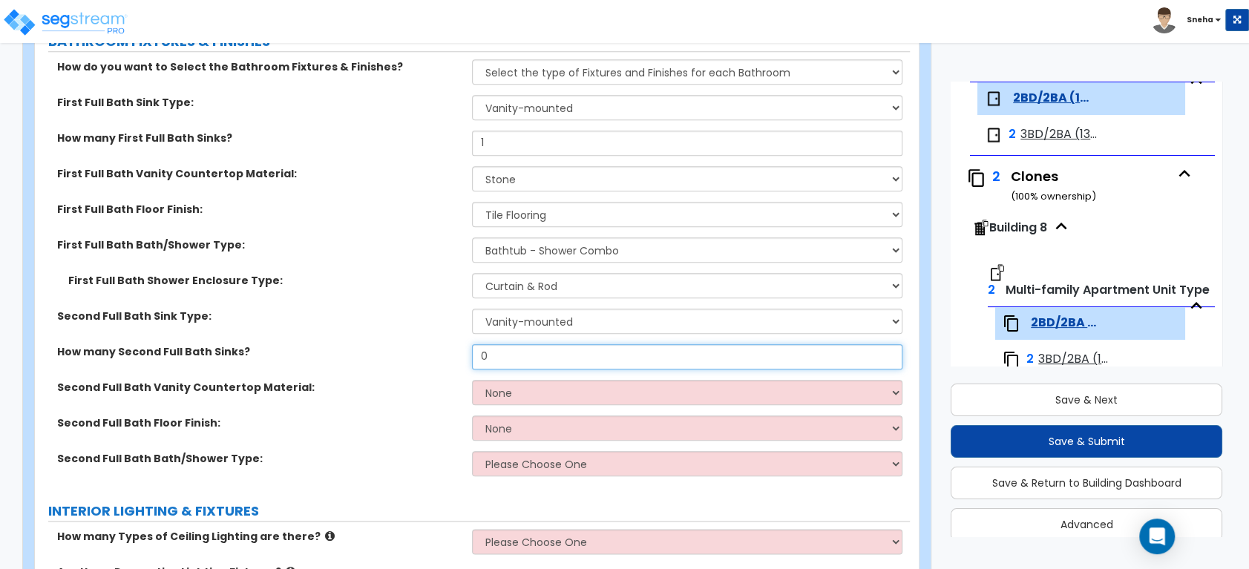
drag, startPoint x: 533, startPoint y: 356, endPoint x: 317, endPoint y: 355, distance: 216.0
click at [317, 355] on div "How many Second Full Bath Sinks? 0" at bounding box center [472, 362] width 875 height 36
type input "1"
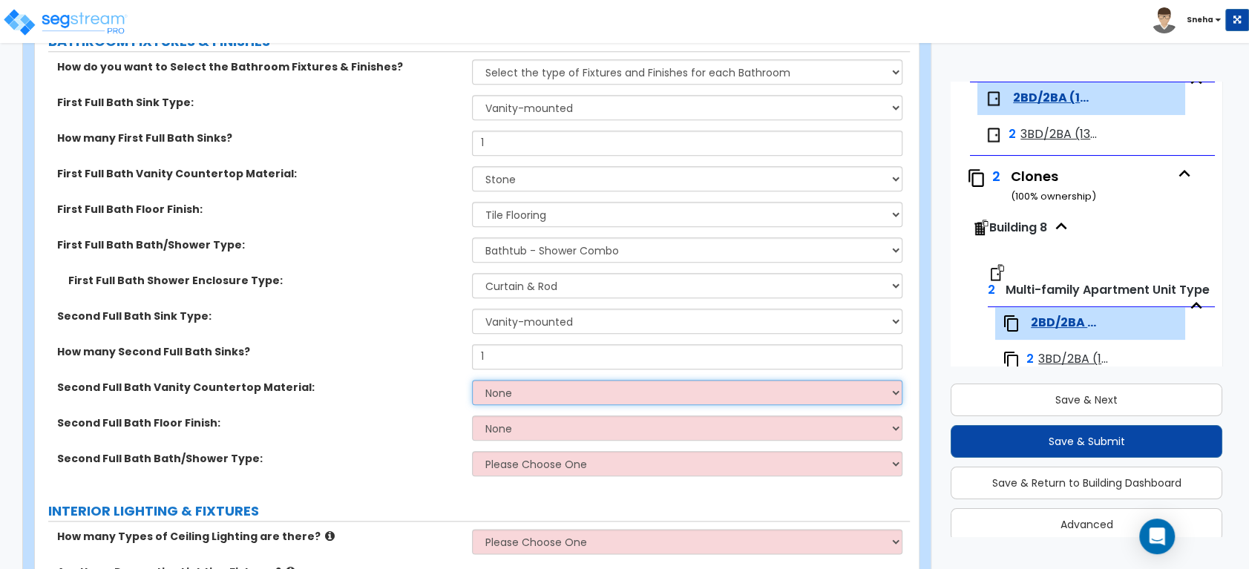
click at [556, 390] on select "None Plastic Laminate Solid Surface Stone Quartz Marble Tile Wood" at bounding box center [687, 392] width 430 height 25
select select "3"
click at [472, 380] on select "None Plastic Laminate Solid Surface Stone Quartz Marble Tile Wood" at bounding box center [687, 392] width 430 height 25
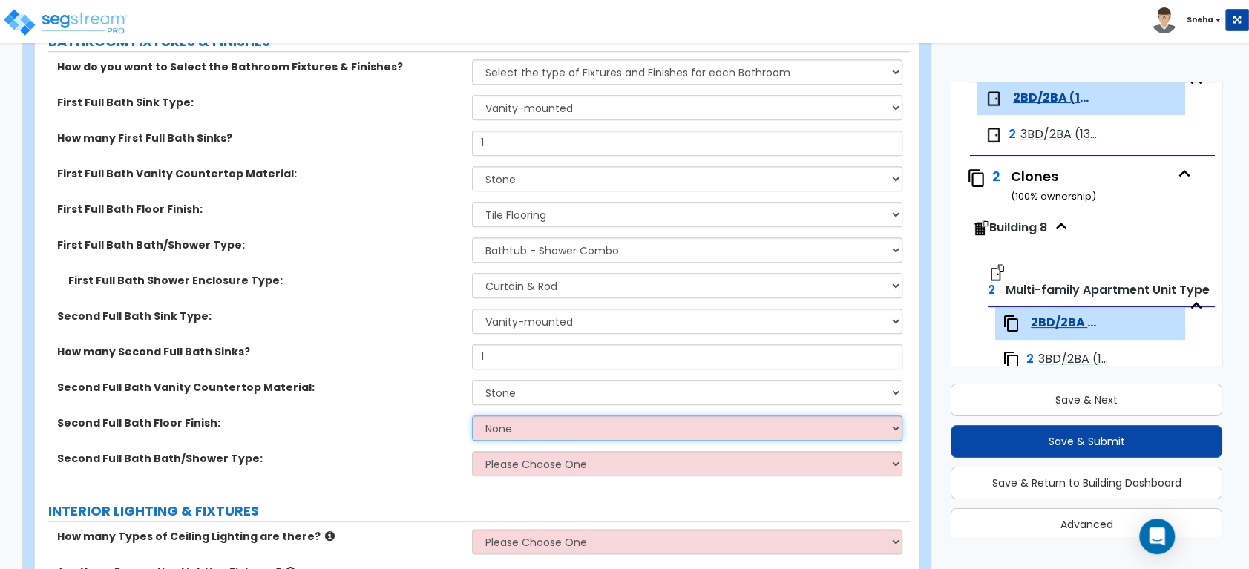
click at [545, 428] on select "None Tile Flooring Hardwood Flooring Resilient Laminate Flooring VCT Flooring S…" at bounding box center [687, 428] width 430 height 25
select select "1"
click at [472, 416] on select "None Tile Flooring Hardwood Flooring Resilient Laminate Flooring VCT Flooring S…" at bounding box center [687, 428] width 430 height 25
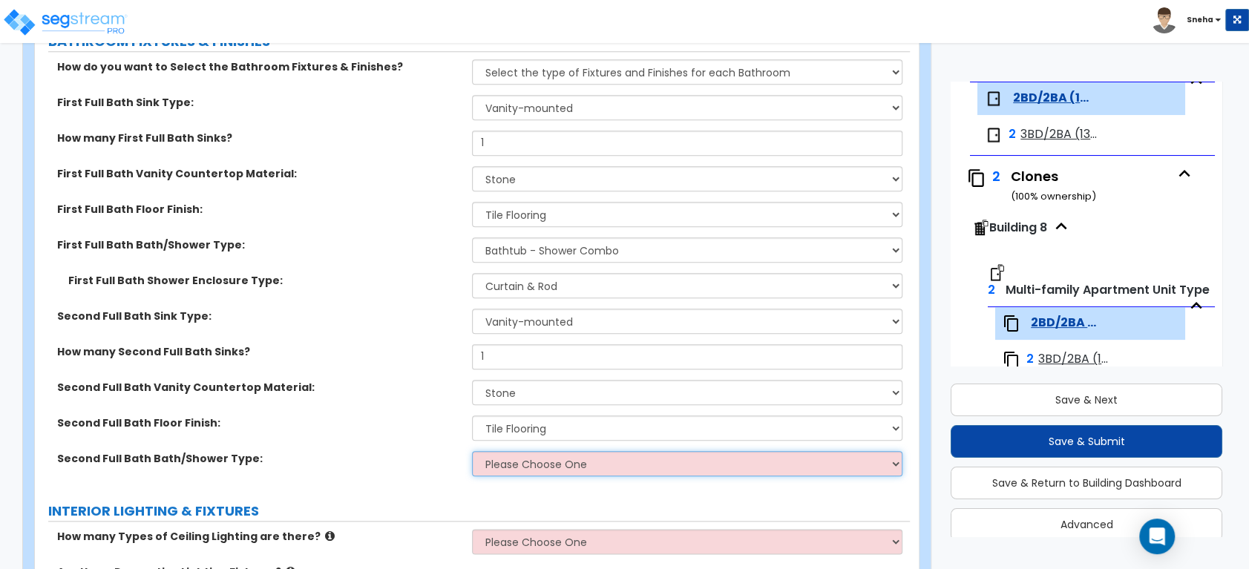
click at [526, 462] on select "Please Choose One Standalone Shower Bathtub - Shower Combo" at bounding box center [687, 463] width 430 height 25
select select "2"
click at [472, 451] on select "Please Choose One Standalone Shower Bathtub - Shower Combo" at bounding box center [687, 463] width 430 height 25
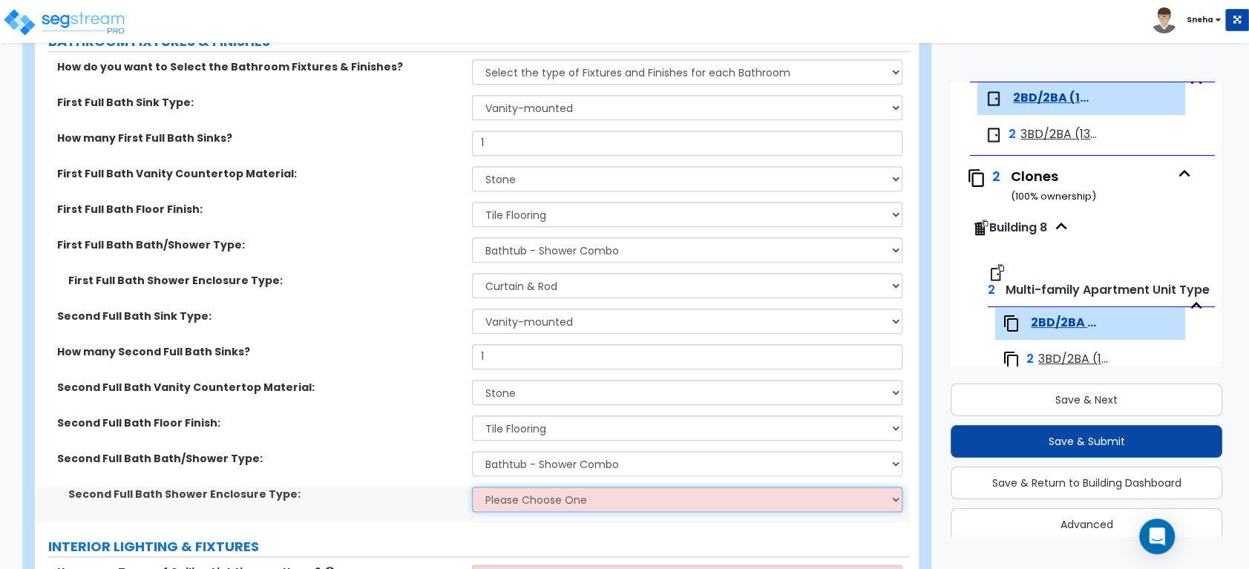
click at [523, 501] on select "Please Choose One Curtain & [PERSON_NAME] Sliding Doors Glass Hinged Doors" at bounding box center [687, 499] width 430 height 25
select select "1"
click at [472, 487] on select "Please Choose One Curtain & [PERSON_NAME] Sliding Doors Glass Hinged Doors" at bounding box center [687, 499] width 430 height 25
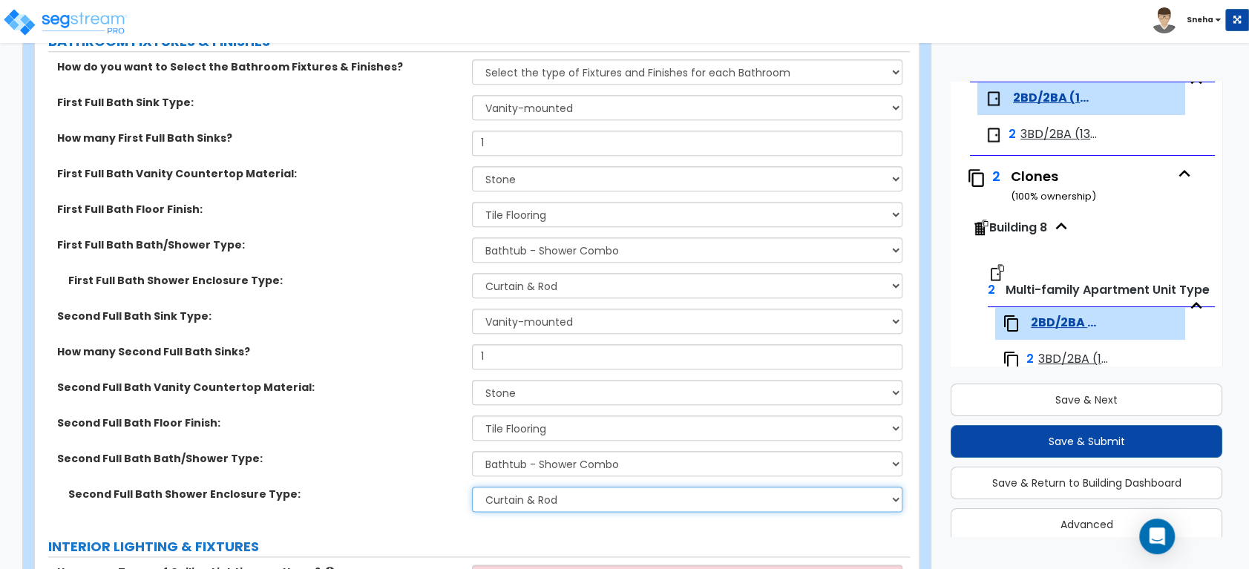
scroll to position [1236, 0]
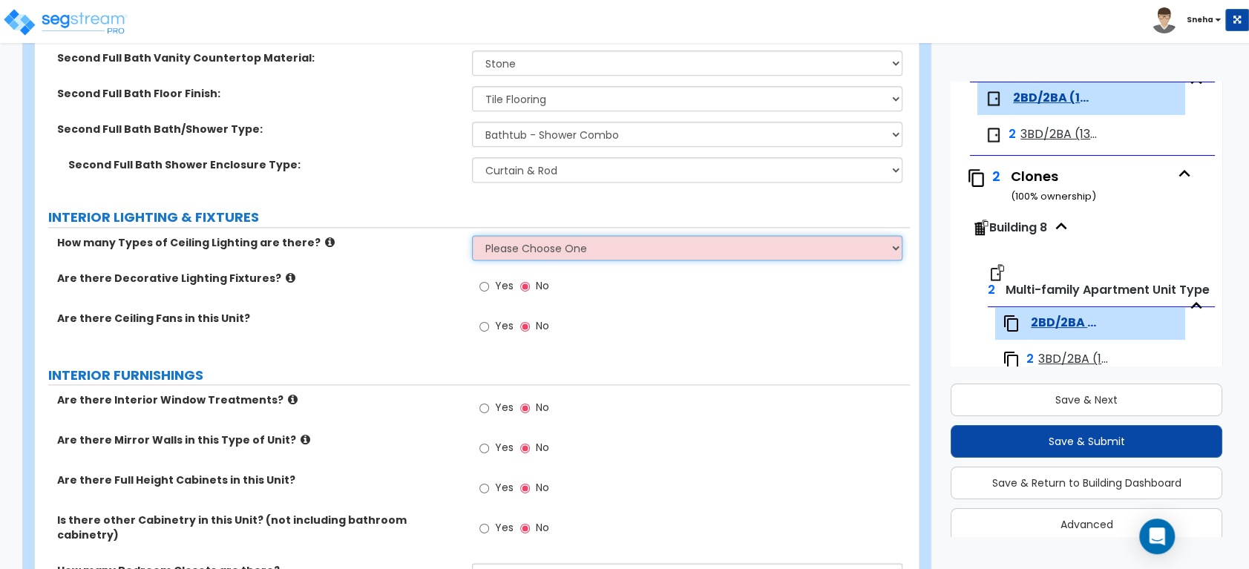
click at [546, 250] on select "Please Choose One 1 2 3" at bounding box center [687, 247] width 430 height 25
select select "1"
click at [472, 235] on select "Please Choose One 1 2 3" at bounding box center [687, 247] width 430 height 25
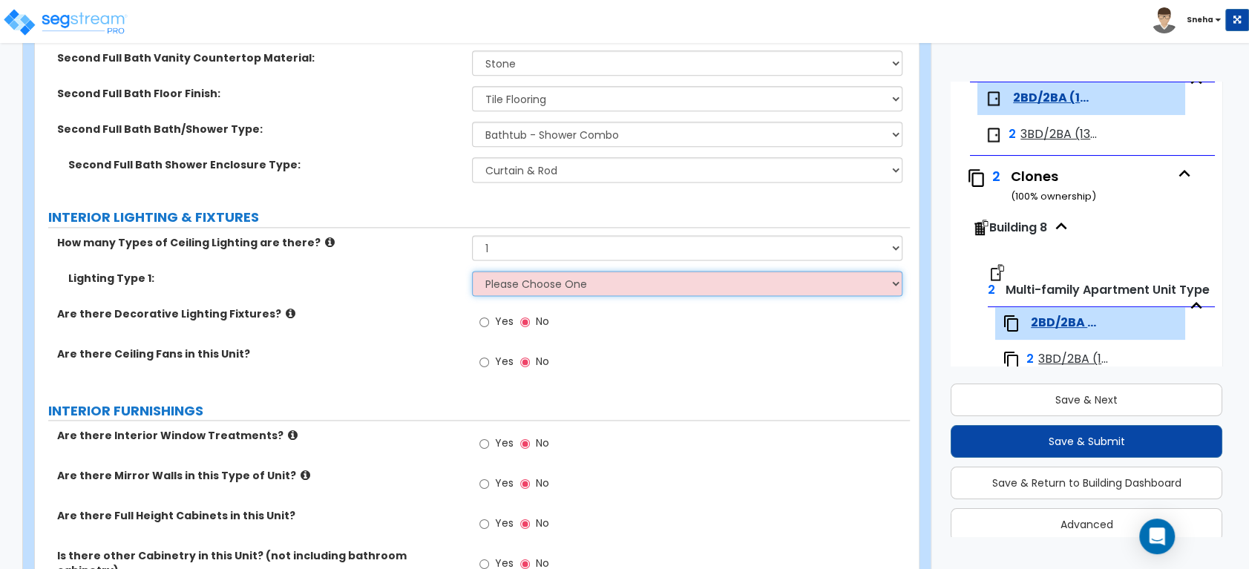
click at [499, 289] on select "Please Choose One LED Surface-Mounted LED Recessed Fluorescent Surface-Mounted …" at bounding box center [687, 283] width 430 height 25
click at [472, 271] on select "Please Choose One LED Surface-Mounted LED Recessed Fluorescent Surface-Mounted …" at bounding box center [687, 283] width 430 height 25
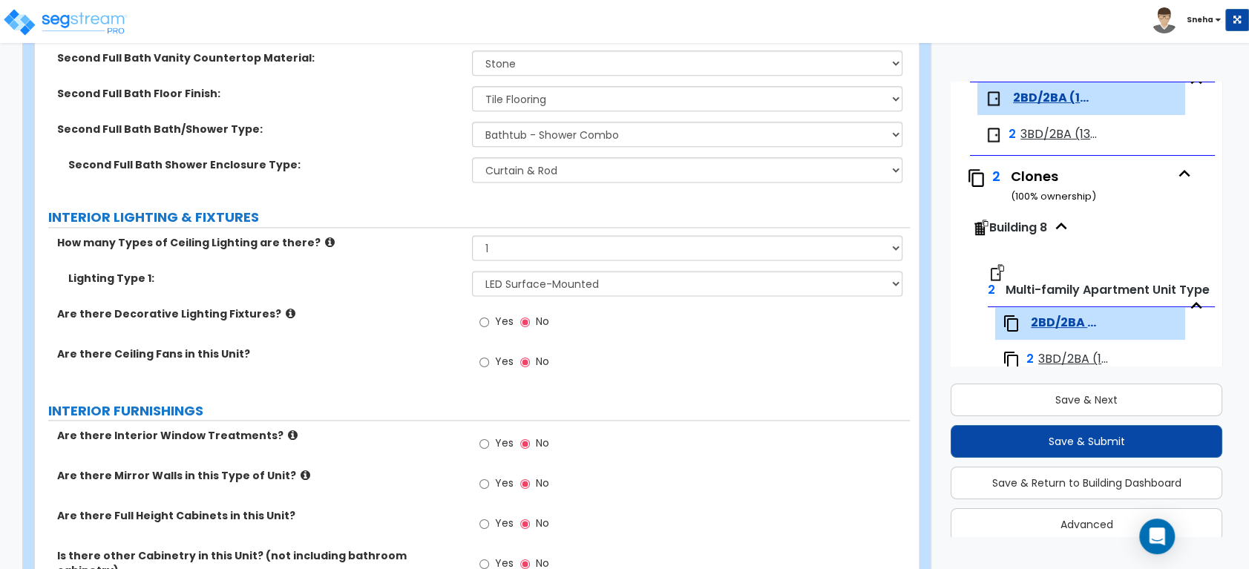
click at [420, 318] on label "Are there Decorative Lighting Fixtures?" at bounding box center [259, 314] width 404 height 15
click at [572, 285] on select "Please Choose One LED Surface-Mounted LED Recessed Fluorescent Surface-Mounted …" at bounding box center [687, 283] width 430 height 25
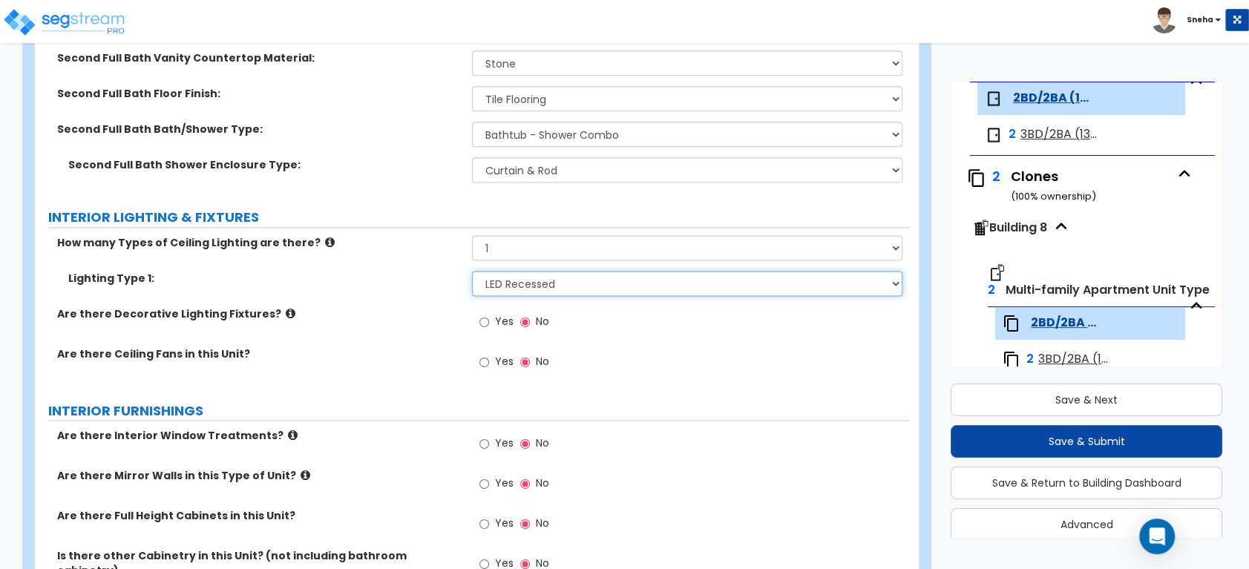
click at [472, 271] on select "Please Choose One LED Surface-Mounted LED Recessed Fluorescent Surface-Mounted …" at bounding box center [687, 283] width 430 height 25
click at [558, 286] on select "Please Choose One LED Surface-Mounted LED Recessed Fluorescent Surface-Mounted …" at bounding box center [687, 283] width 430 height 25
click at [472, 271] on select "Please Choose One LED Surface-Mounted LED Recessed Fluorescent Surface-Mounted …" at bounding box center [687, 283] width 430 height 25
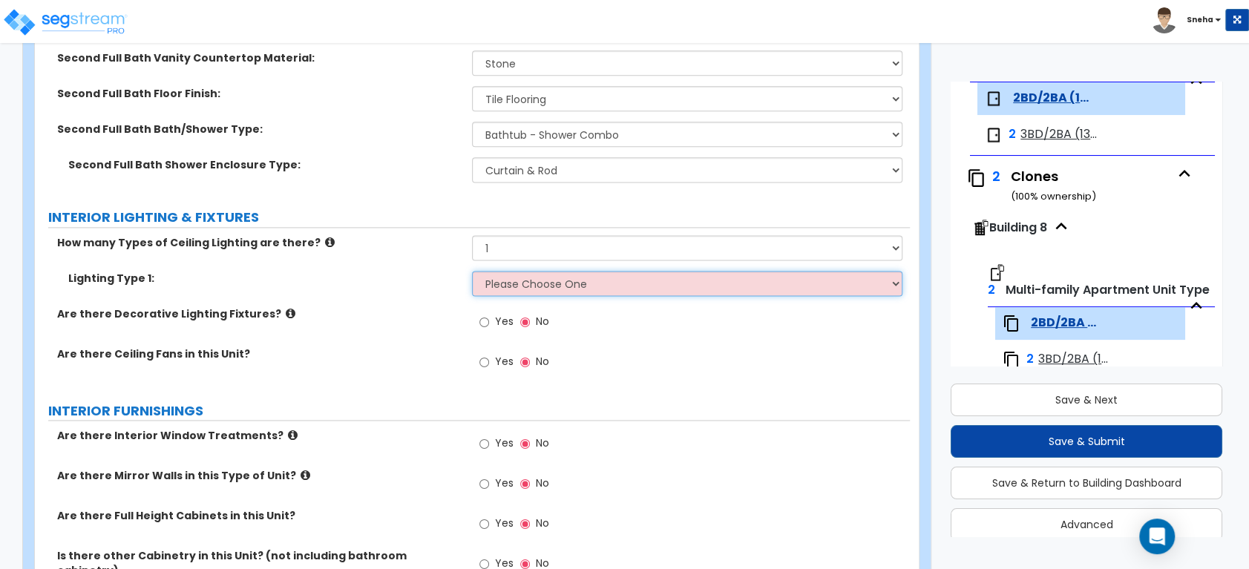
click at [554, 286] on select "Please Choose One LED Surface-Mounted LED Recessed Fluorescent Surface-Mounted …" at bounding box center [687, 283] width 430 height 25
select select "1"
click at [472, 271] on select "Please Choose One LED Surface-Mounted LED Recessed Fluorescent Surface-Mounted …" at bounding box center [687, 283] width 430 height 25
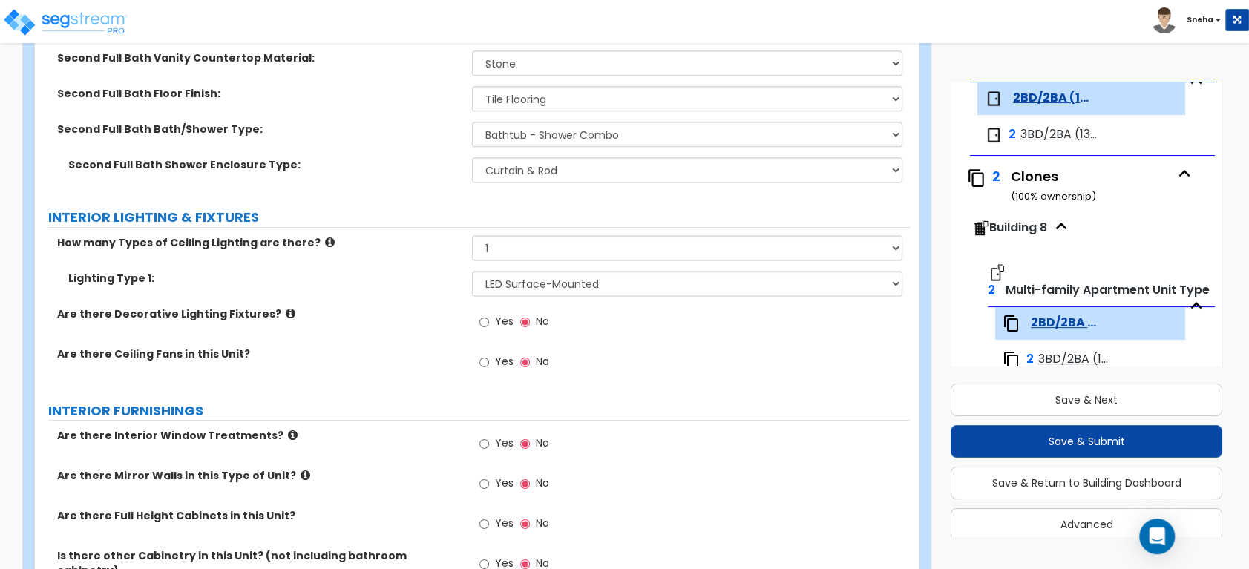
click at [393, 309] on label "Are there Decorative Lighting Fixtures?" at bounding box center [259, 314] width 404 height 15
click at [478, 320] on div "Yes No" at bounding box center [514, 324] width 84 height 34
click at [485, 319] on input "Yes" at bounding box center [484, 322] width 10 height 16
radio input "true"
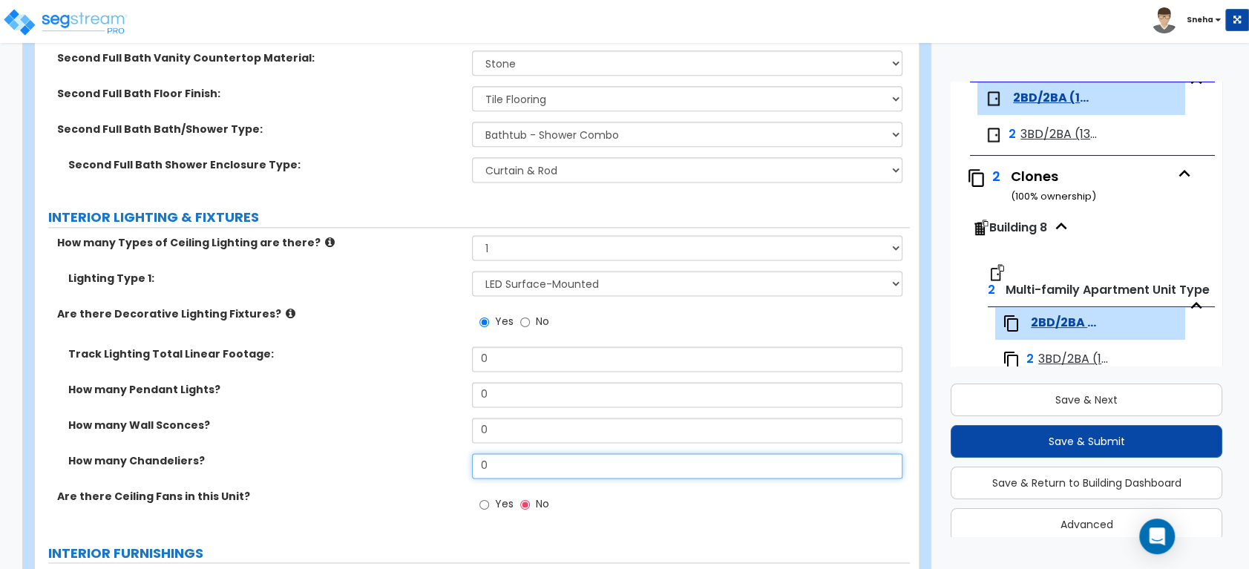
click at [518, 453] on input "0" at bounding box center [687, 465] width 430 height 25
drag, startPoint x: 509, startPoint y: 466, endPoint x: 418, endPoint y: 464, distance: 91.3
click at [423, 462] on div "How many Chandeliers? 0" at bounding box center [472, 471] width 875 height 36
type input "1"
click at [459, 377] on div "Track Lighting Total Linear Footage: 0" at bounding box center [472, 365] width 875 height 36
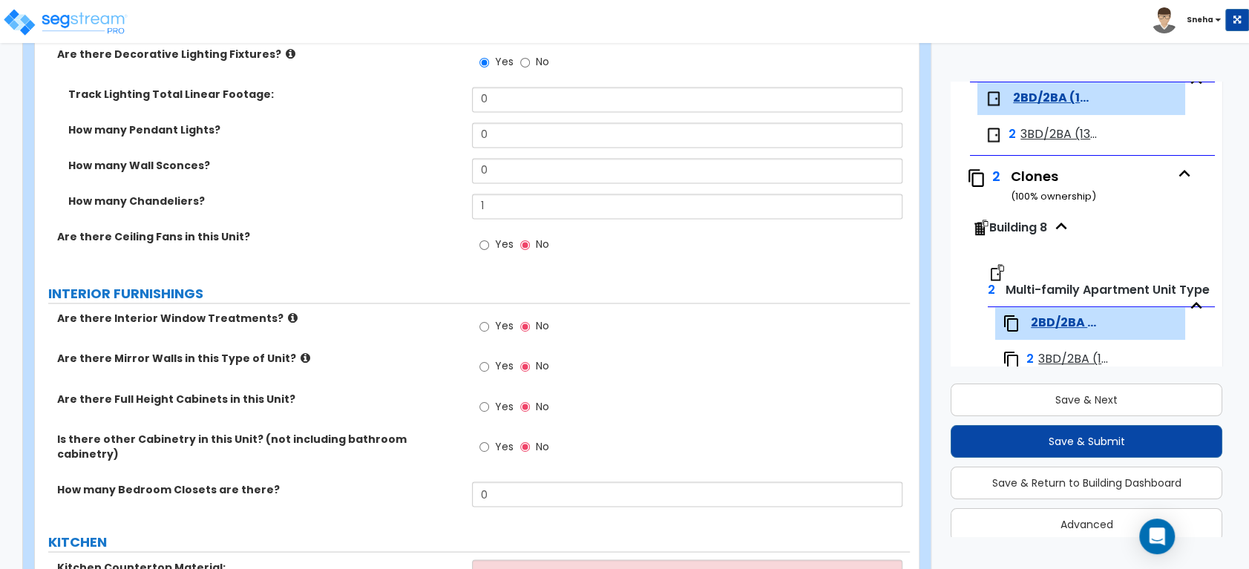
scroll to position [1567, 0]
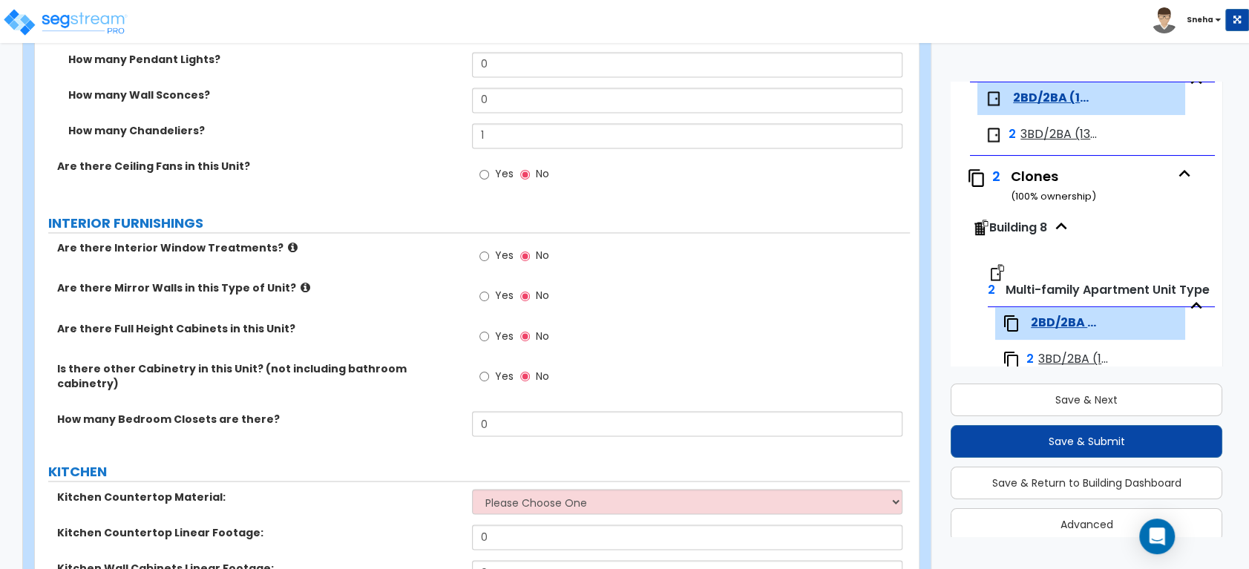
click at [503, 172] on span "Yes" at bounding box center [503, 173] width 19 height 15
click at [489, 172] on input "Yes" at bounding box center [484, 174] width 10 height 16
radio input "true"
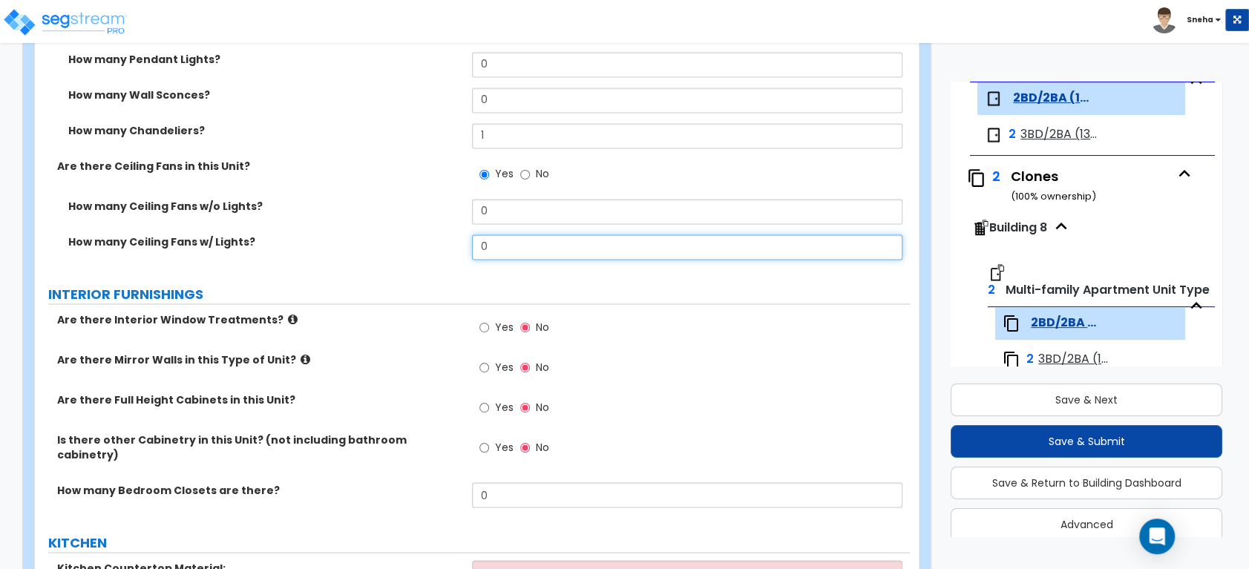
drag, startPoint x: 457, startPoint y: 248, endPoint x: 433, endPoint y: 250, distance: 24.6
click at [433, 250] on div "How many Ceiling Fans w/ Lights? 0" at bounding box center [472, 253] width 875 height 36
click at [586, 238] on input "0" at bounding box center [687, 247] width 430 height 25
click at [497, 251] on input "0" at bounding box center [687, 247] width 430 height 25
click at [438, 249] on div "How many Ceiling Fans w/ Lights? 0" at bounding box center [472, 253] width 875 height 36
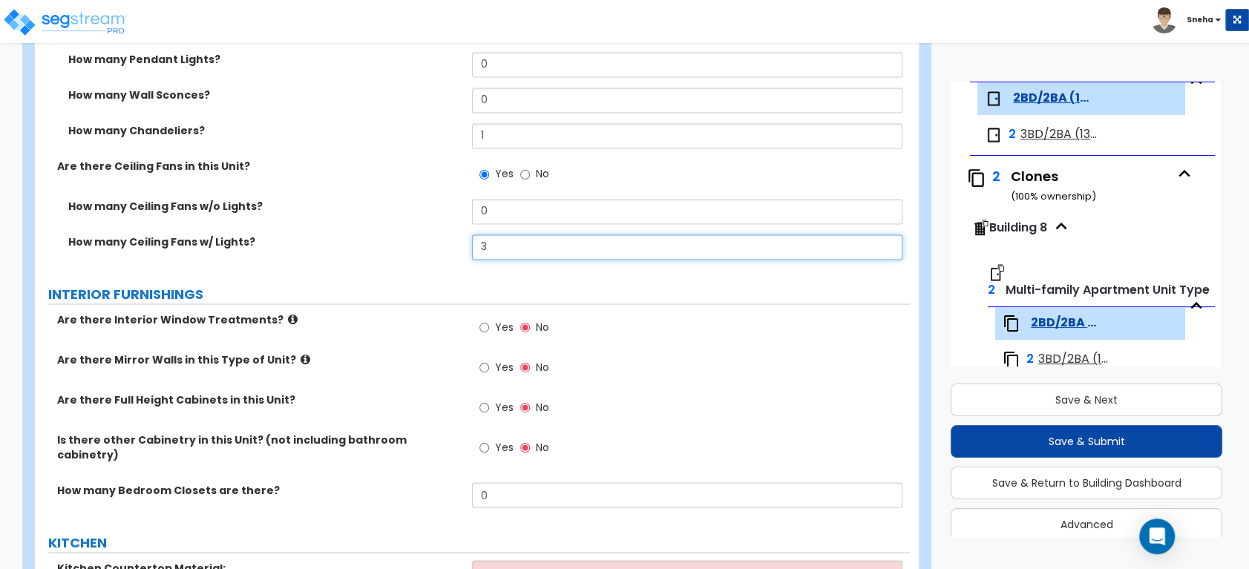
type input "3"
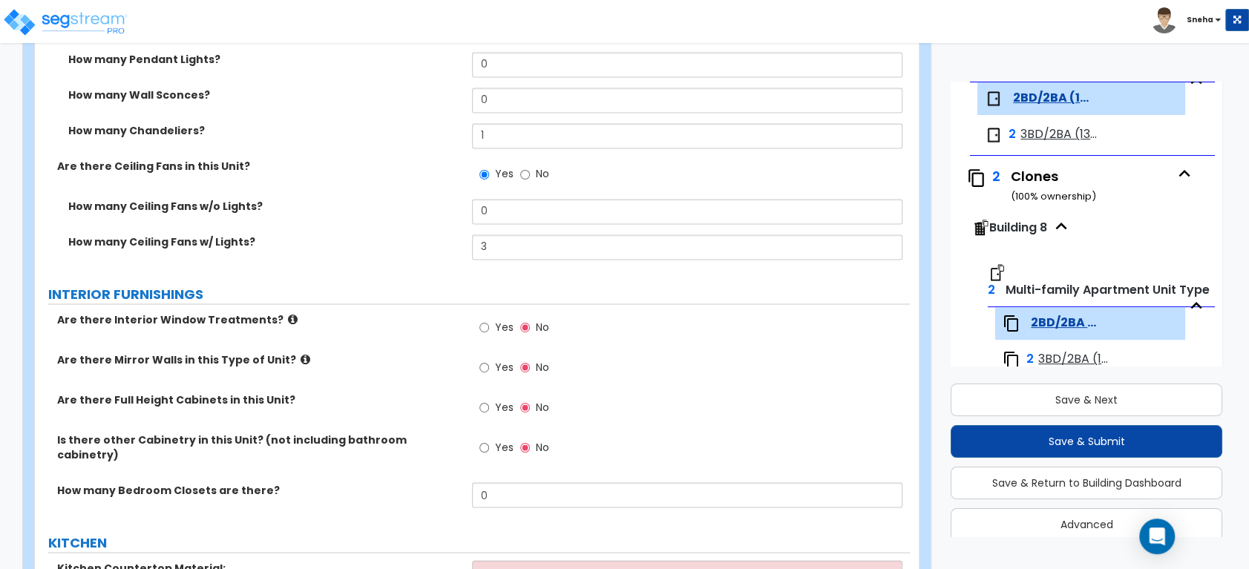
click at [439, 249] on div "How many Ceiling Fans w/ Lights? 3" at bounding box center [472, 253] width 875 height 36
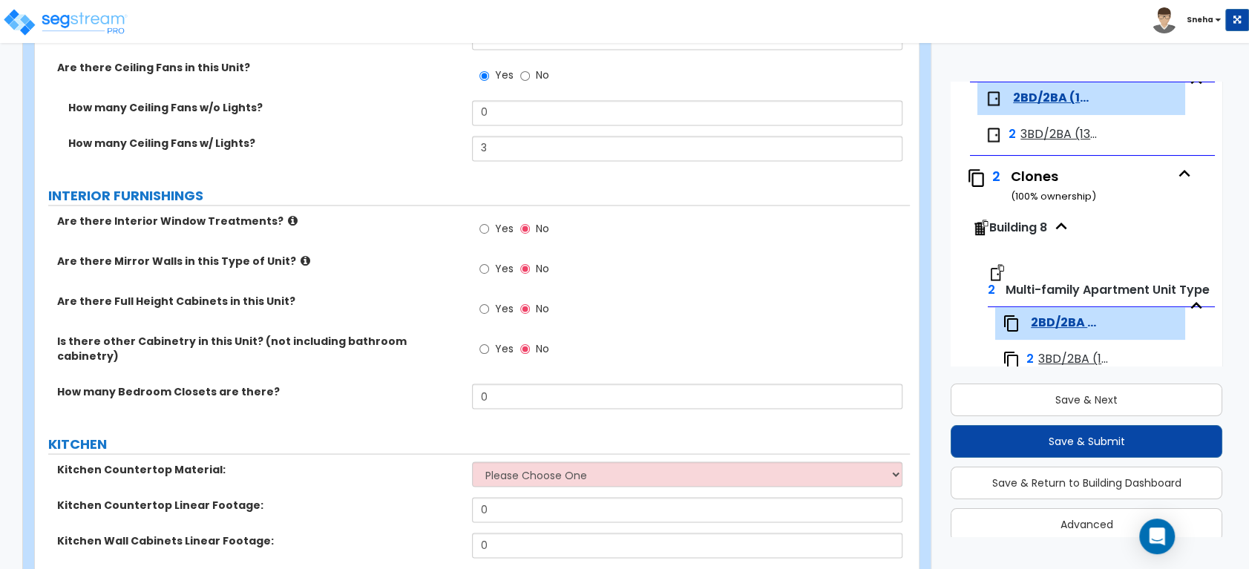
scroll to position [1736, 0]
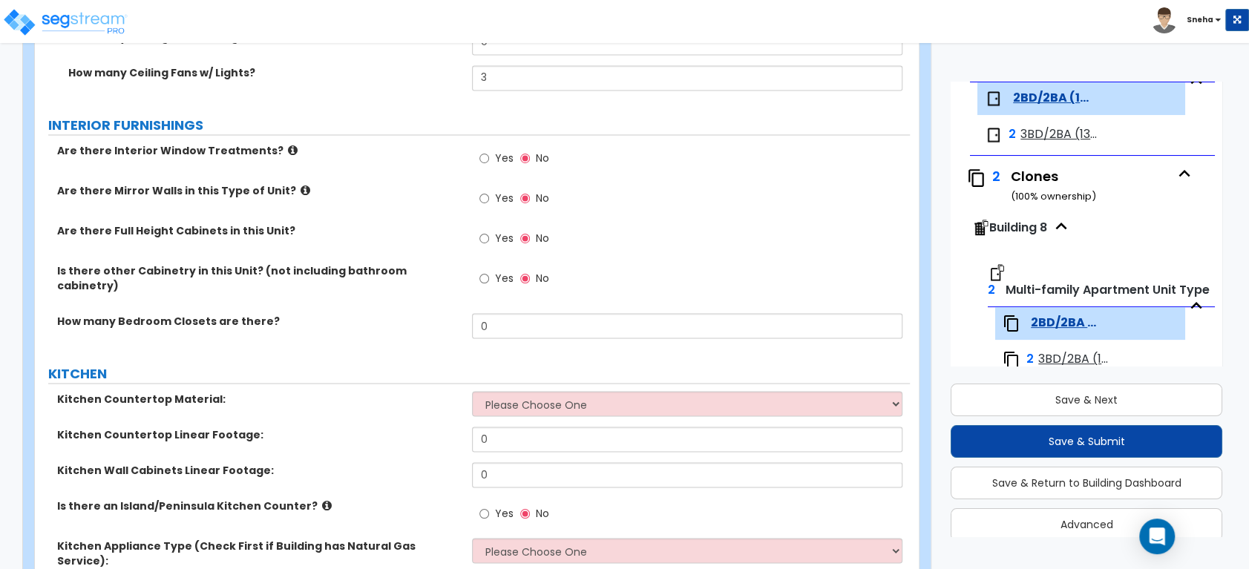
click at [494, 155] on label "Yes" at bounding box center [495, 159] width 33 height 25
click at [489, 155] on input "Yes" at bounding box center [484, 158] width 10 height 16
radio input "true"
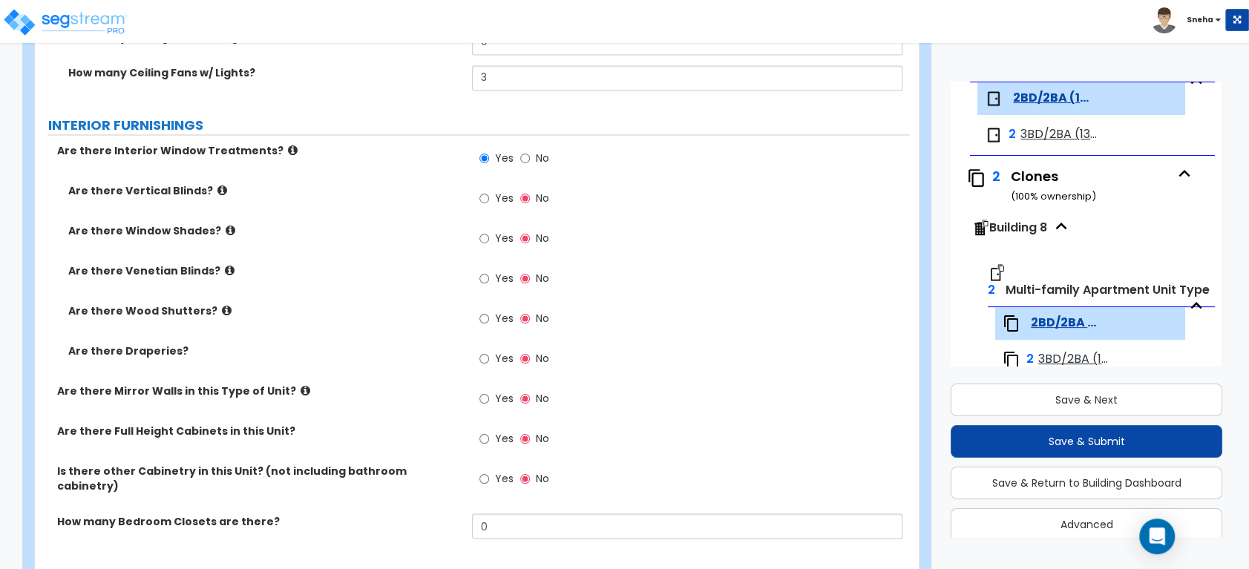
click at [225, 272] on icon at bounding box center [230, 269] width 10 height 11
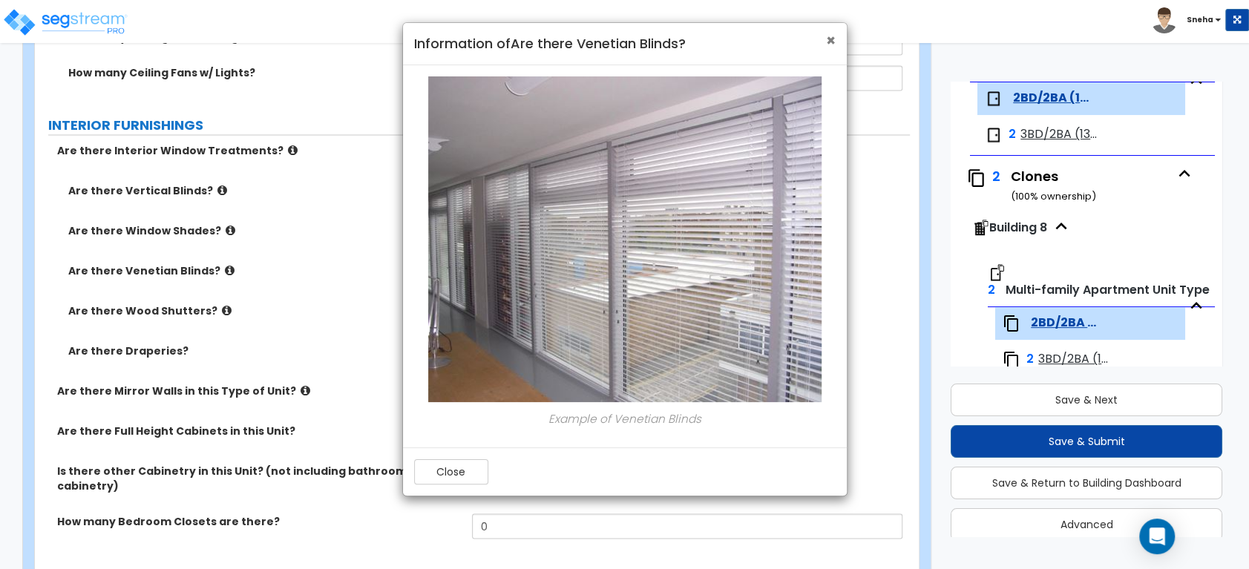
click at [831, 41] on span "×" at bounding box center [831, 41] width 10 height 22
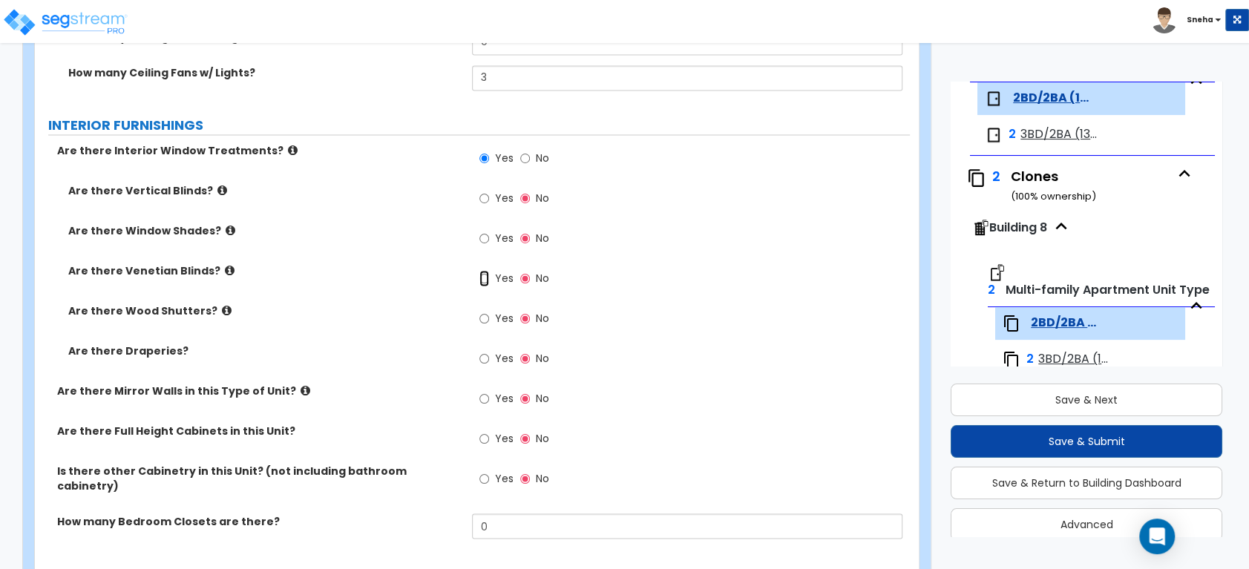
click at [486, 278] on input "Yes" at bounding box center [484, 278] width 10 height 16
radio input "true"
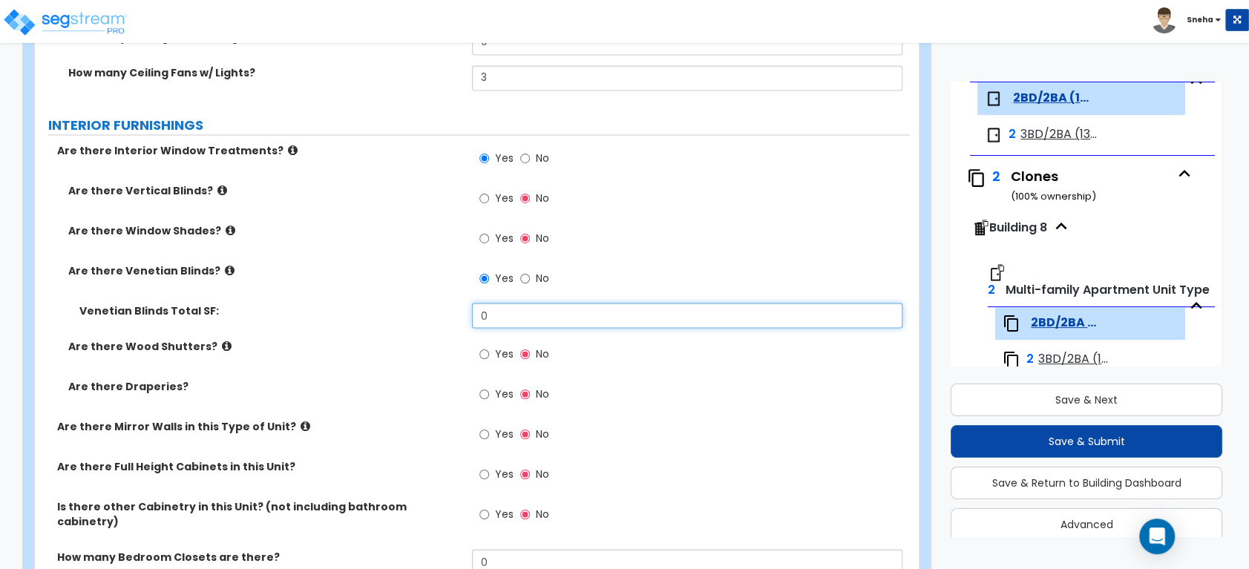
drag, startPoint x: 470, startPoint y: 318, endPoint x: 437, endPoint y: 321, distance: 32.8
click at [437, 321] on div "Venetian Blinds Total SF: 0" at bounding box center [472, 321] width 875 height 36
click at [544, 318] on input "0" at bounding box center [687, 315] width 430 height 25
type input "140"
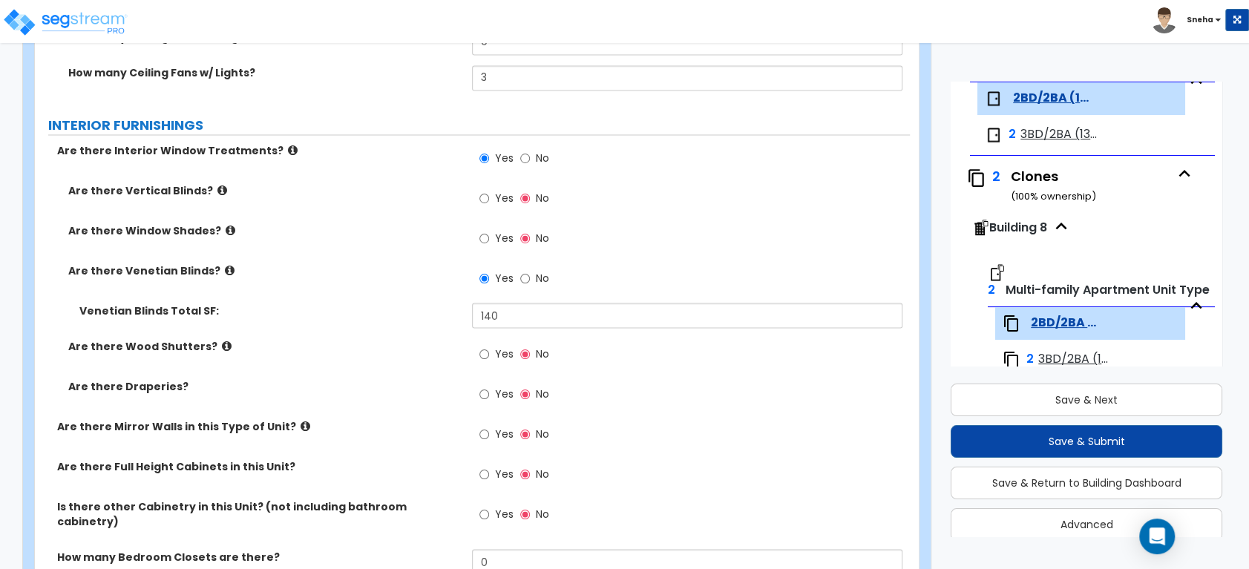
click at [327, 366] on div "Are there Wood Shutters? Yes No" at bounding box center [472, 358] width 875 height 40
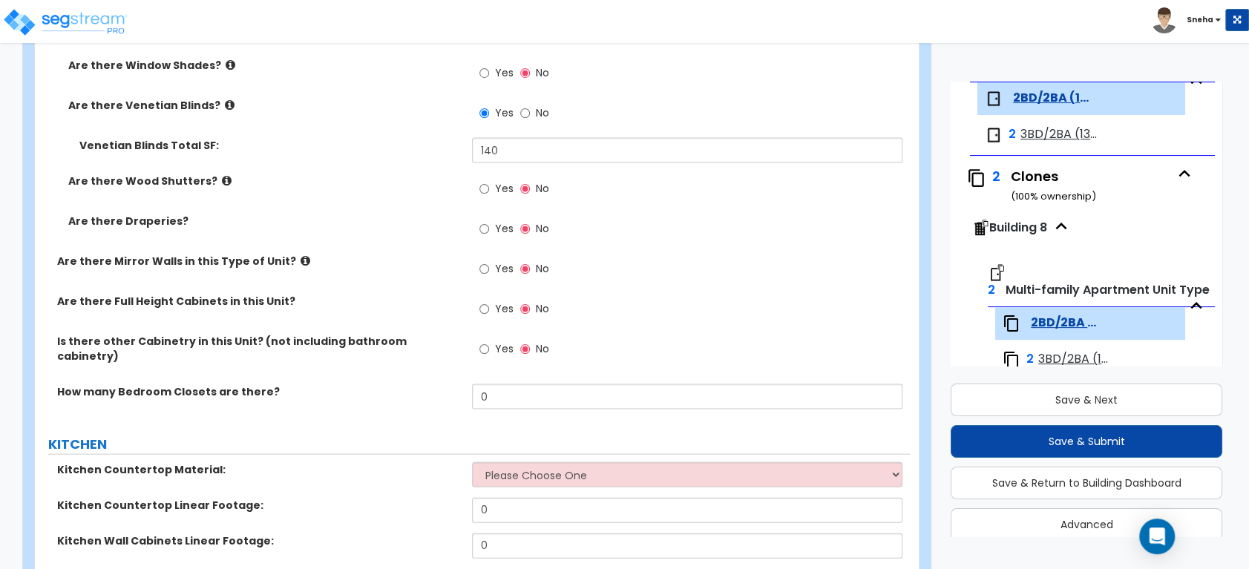
click at [139, 370] on div "Is there other Cabinetry in this Unit? (not including bathroom cabinetry) Yes No" at bounding box center [472, 359] width 875 height 50
click at [219, 384] on label "How many Bedroom Closets are there?" at bounding box center [259, 391] width 404 height 15
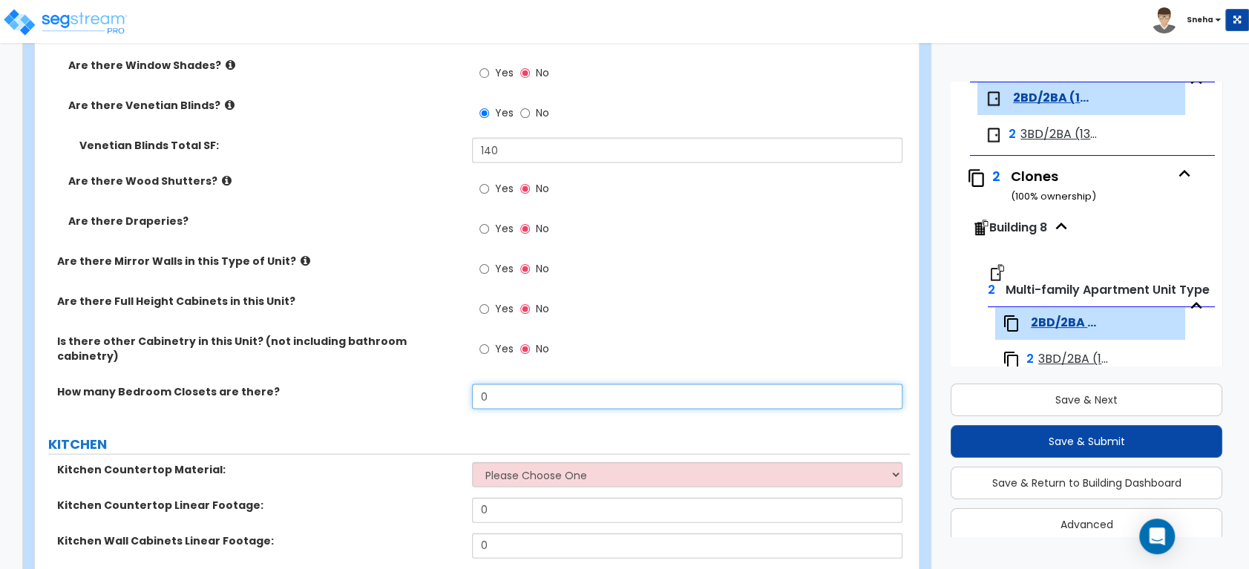
click at [534, 386] on input "0" at bounding box center [687, 396] width 430 height 25
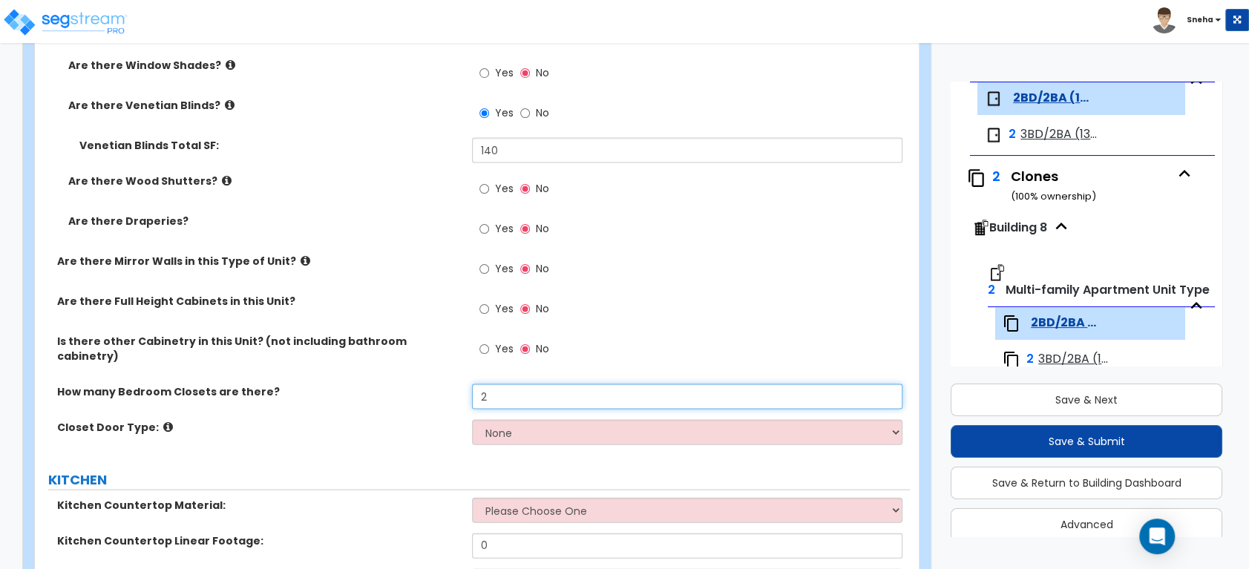
type input "2"
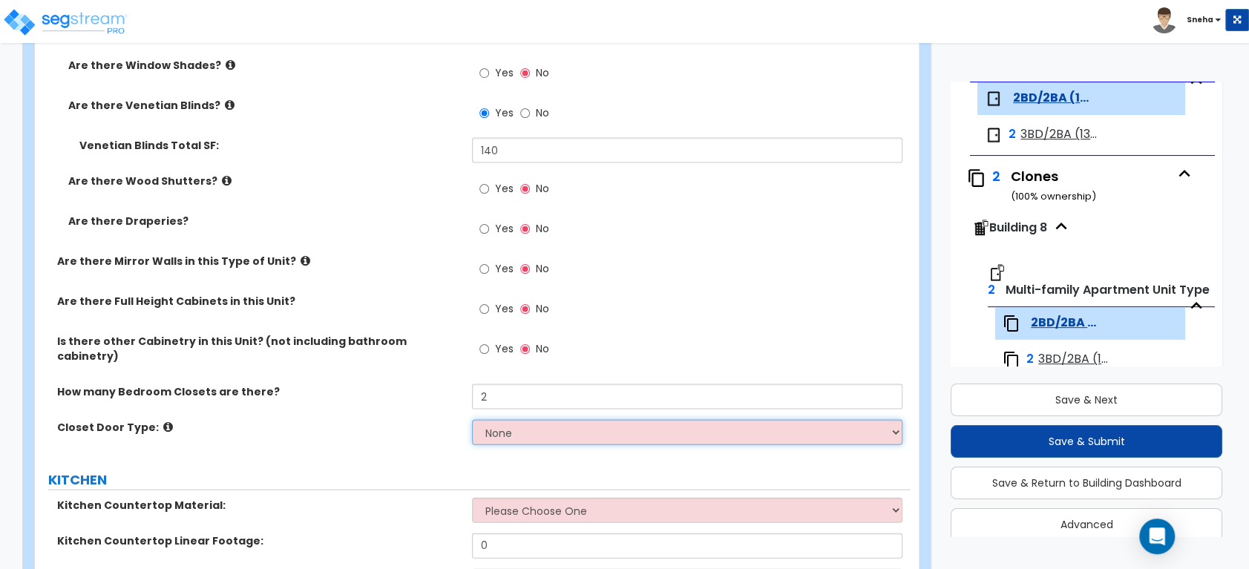
click at [502, 420] on select "None Bi-fold Louvered Doors Bi-fold Panel Doors Sliding Doors Hinged Wood Door" at bounding box center [687, 432] width 430 height 25
select select "3"
click at [472, 420] on select "None Bi-fold Louvered Doors Bi-fold Panel Doors Sliding Doors Hinged Wood Door" at bounding box center [687, 432] width 430 height 25
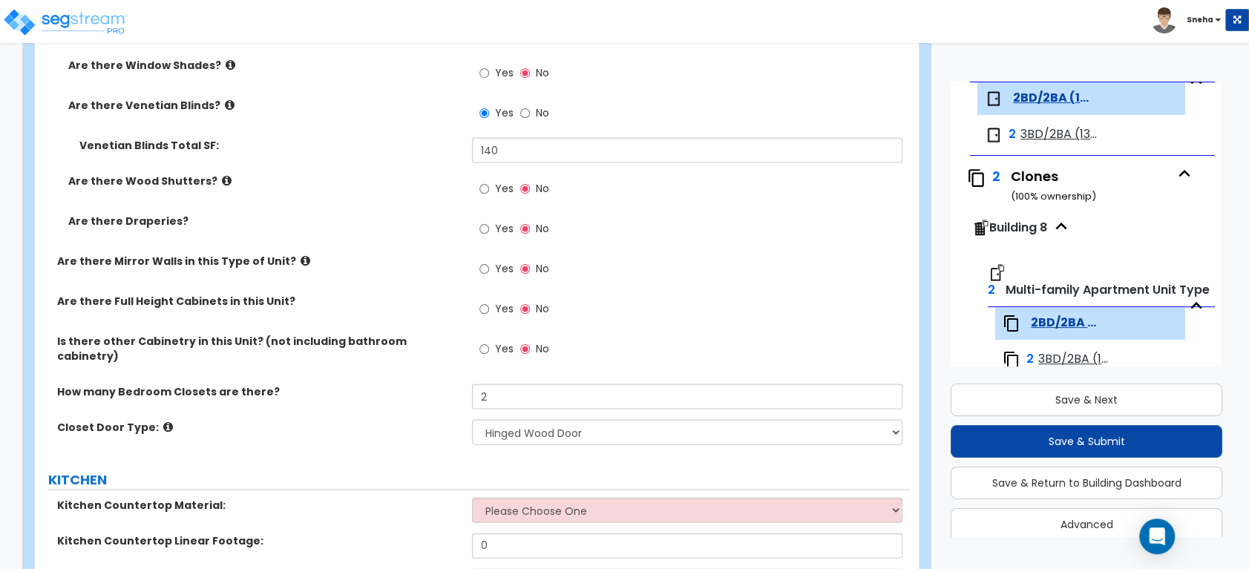
click at [343, 420] on label "Closet Door Type:" at bounding box center [259, 427] width 404 height 15
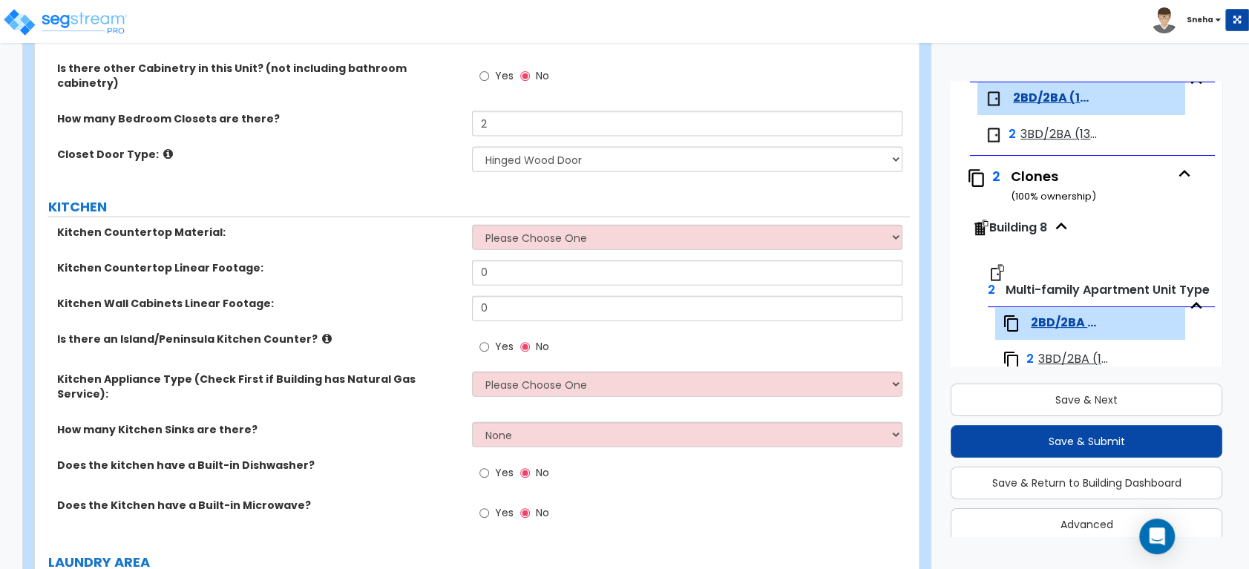
scroll to position [2231, 0]
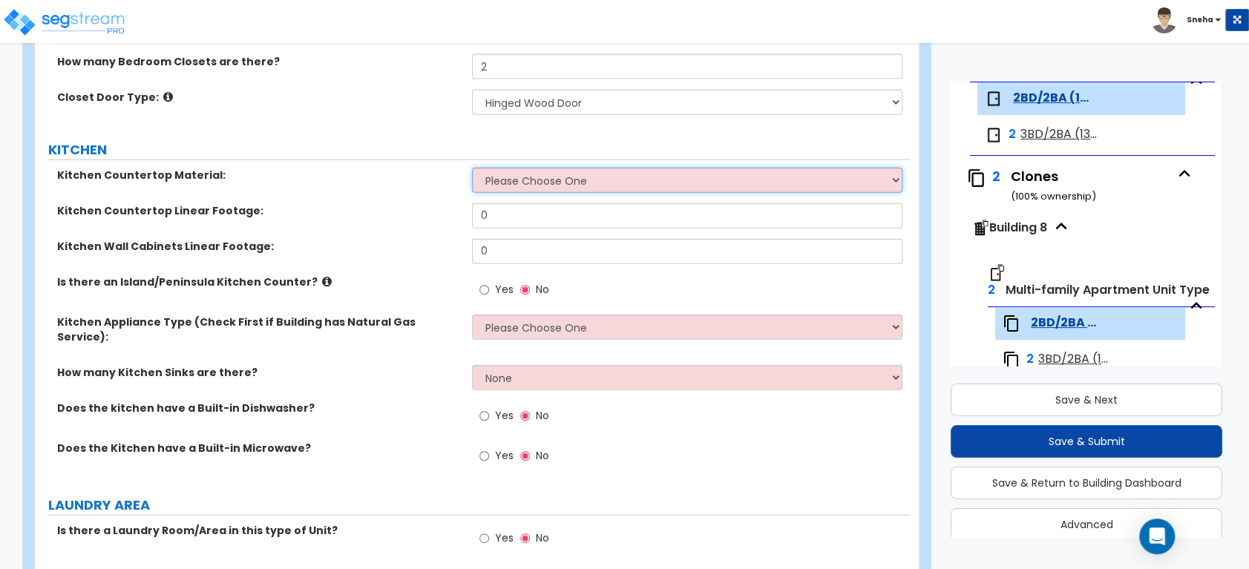
click at [524, 168] on select "Please Choose One Plastic Laminate Solid Surface Stone Quartz Marble Tile Wood …" at bounding box center [687, 180] width 430 height 25
select select "3"
click at [472, 168] on select "Please Choose One Plastic Laminate Solid Surface Stone Quartz Marble Tile Wood …" at bounding box center [687, 180] width 430 height 25
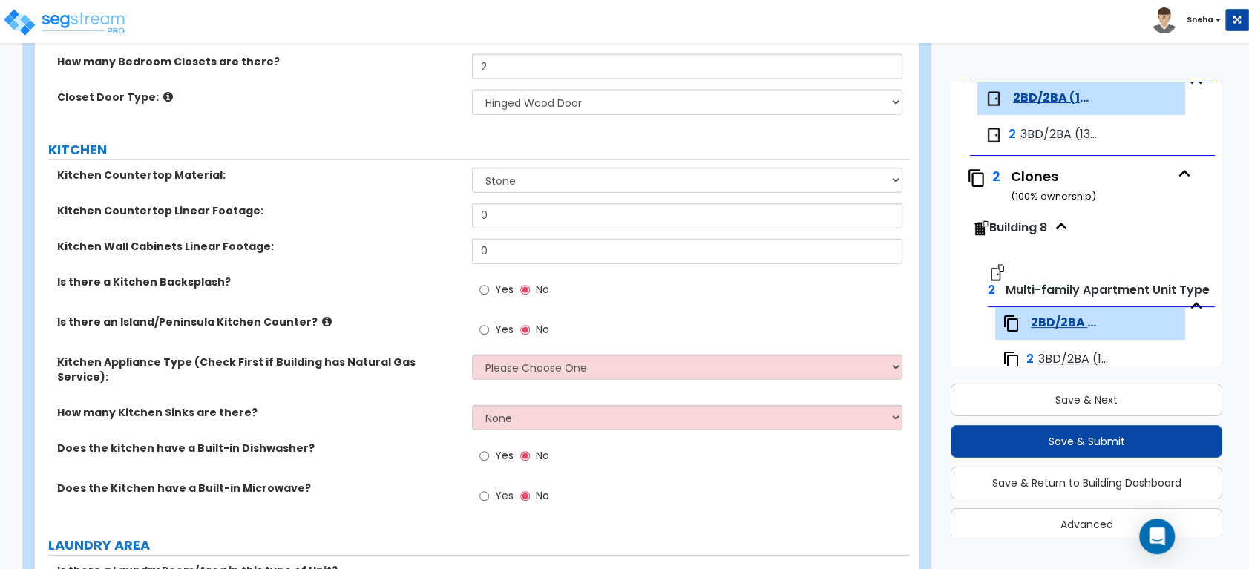
click at [511, 189] on div "Kitchen Countertop Material: Please Choose One Plastic Laminate Solid Surface S…" at bounding box center [472, 186] width 875 height 36
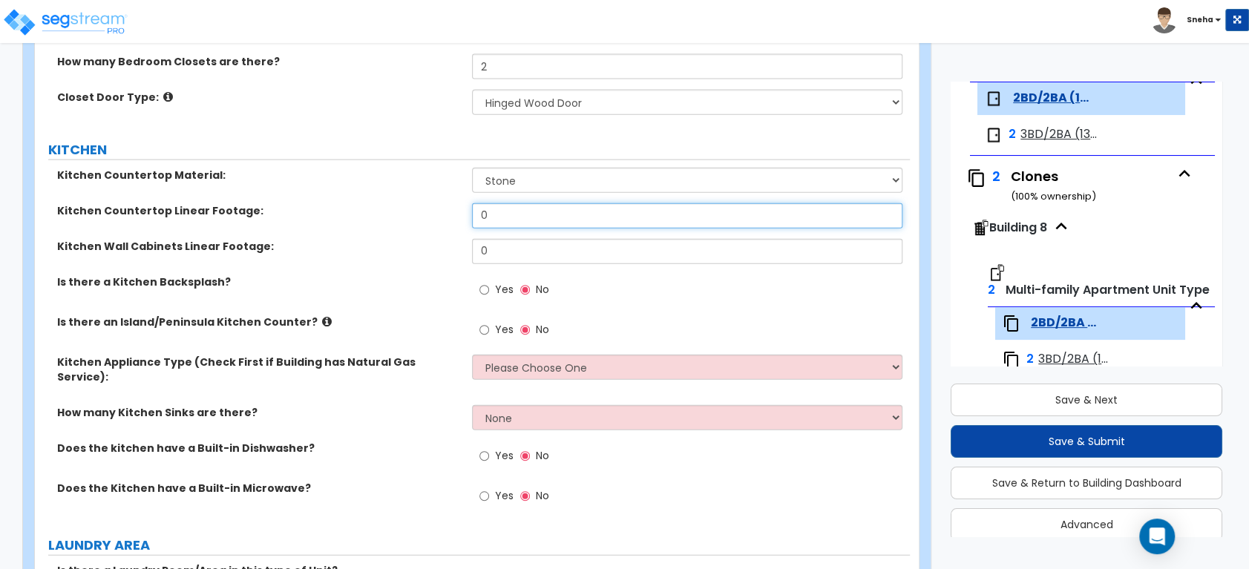
drag, startPoint x: 505, startPoint y: 203, endPoint x: 435, endPoint y: 212, distance: 70.2
click at [435, 212] on div "Kitchen Countertop Linear Footage: 0" at bounding box center [472, 221] width 875 height 36
type input "12"
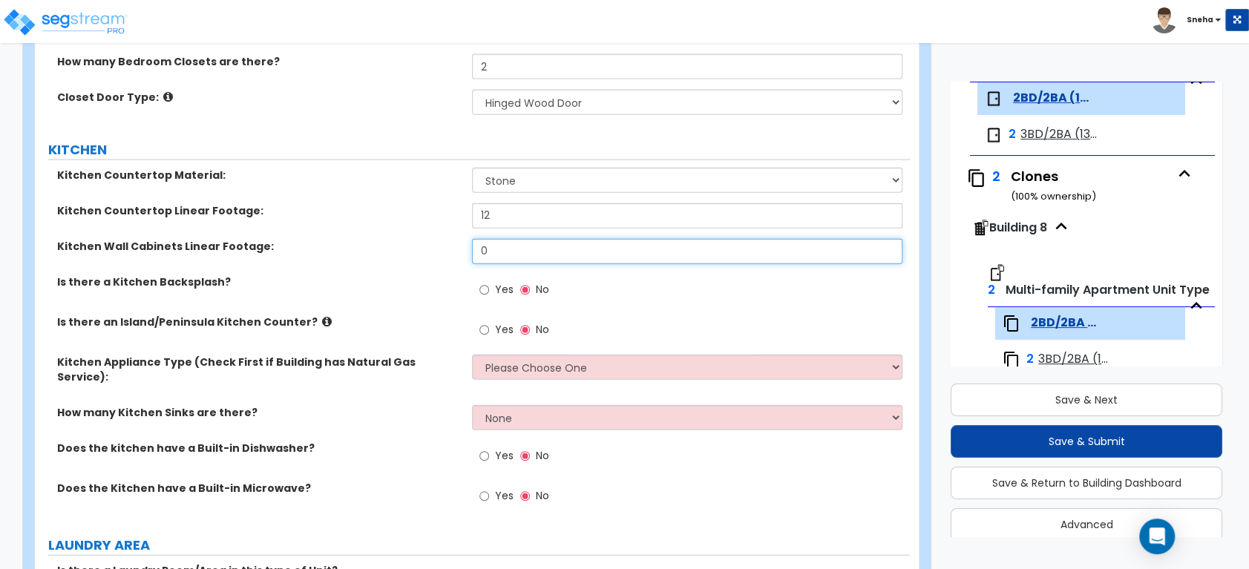
drag, startPoint x: 508, startPoint y: 238, endPoint x: 436, endPoint y: 239, distance: 72.7
click at [436, 239] on div "Kitchen Wall Cabinets Linear Footage: 0" at bounding box center [472, 257] width 875 height 36
type input "12"
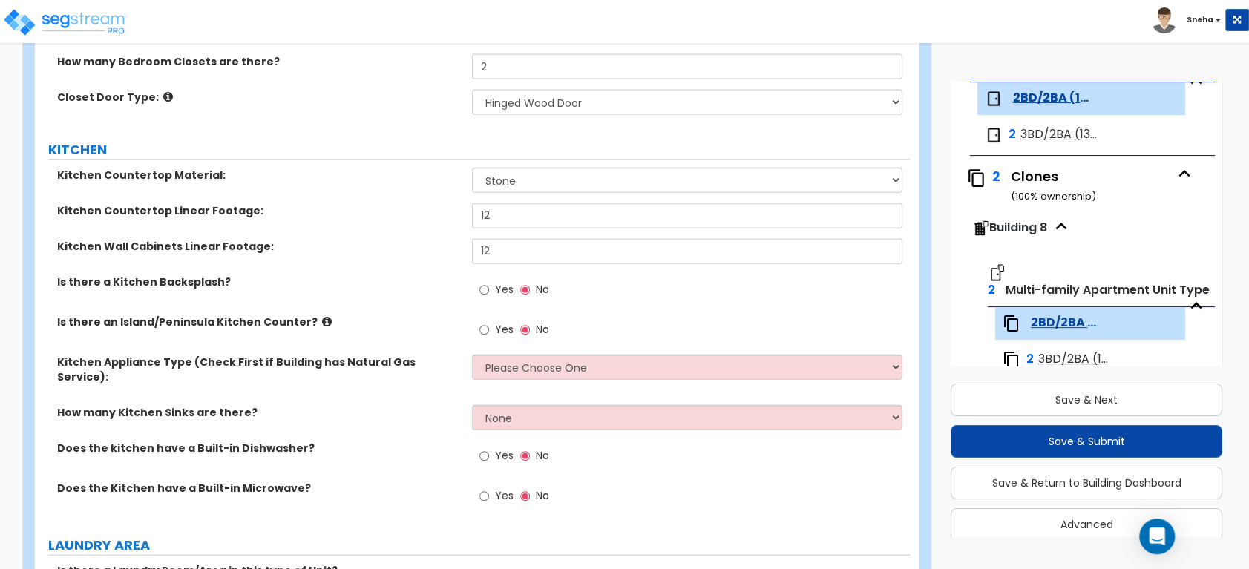
click at [451, 224] on div "Kitchen Countertop Linear Footage: 12" at bounding box center [472, 221] width 875 height 36
click at [508, 282] on span "Yes" at bounding box center [503, 289] width 19 height 15
click at [489, 282] on input "Yes" at bounding box center [484, 290] width 10 height 16
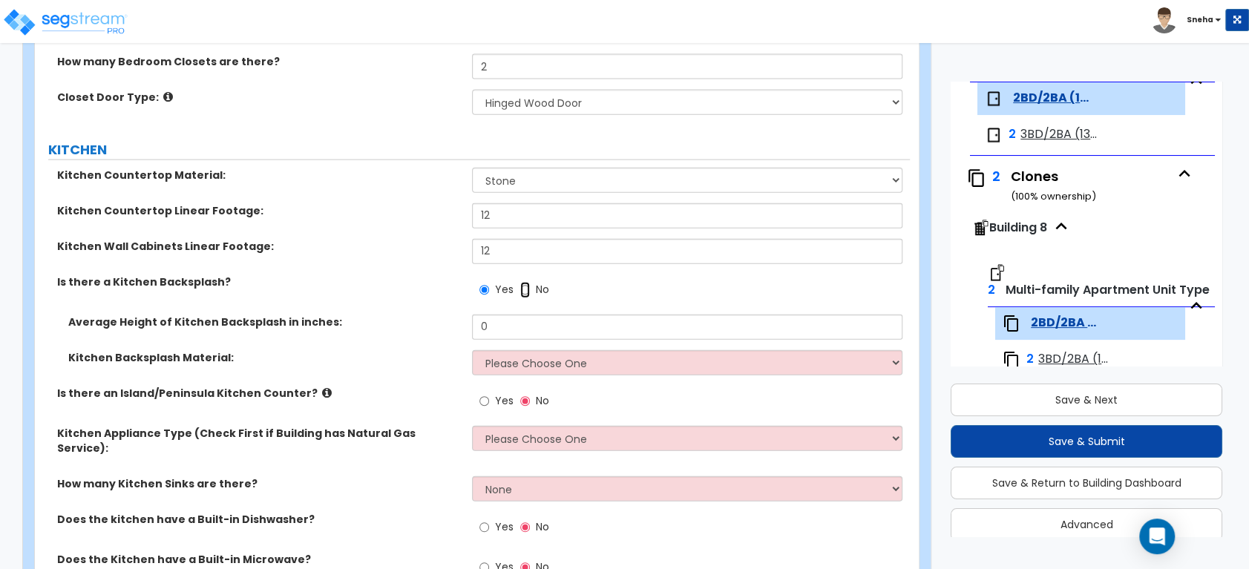
click at [522, 282] on input "No" at bounding box center [525, 290] width 10 height 16
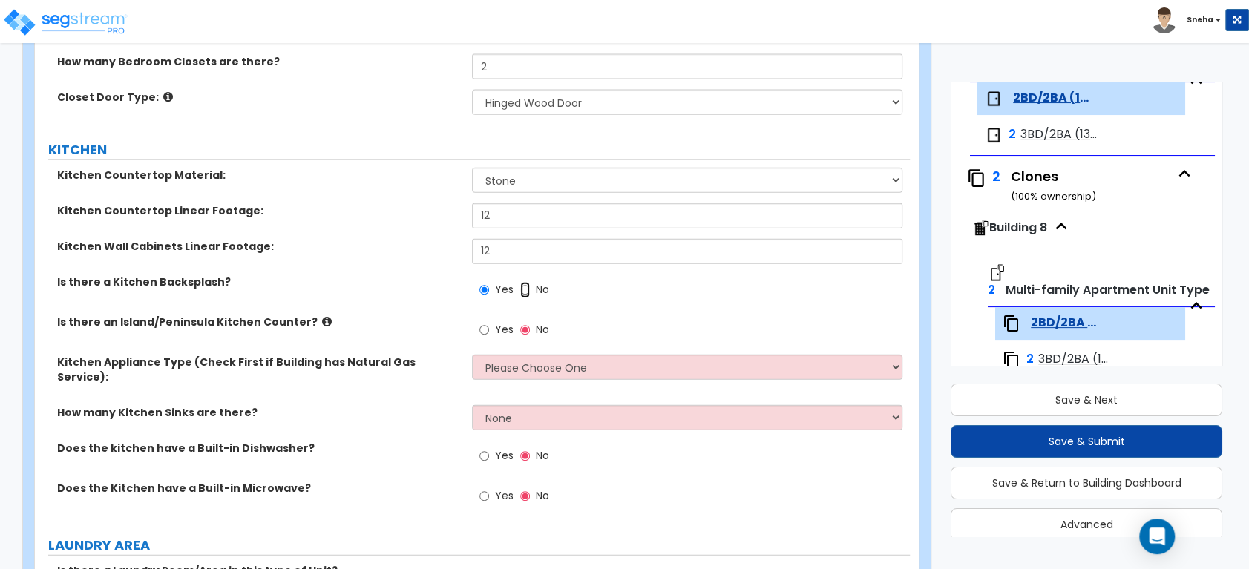
radio input "false"
radio input "true"
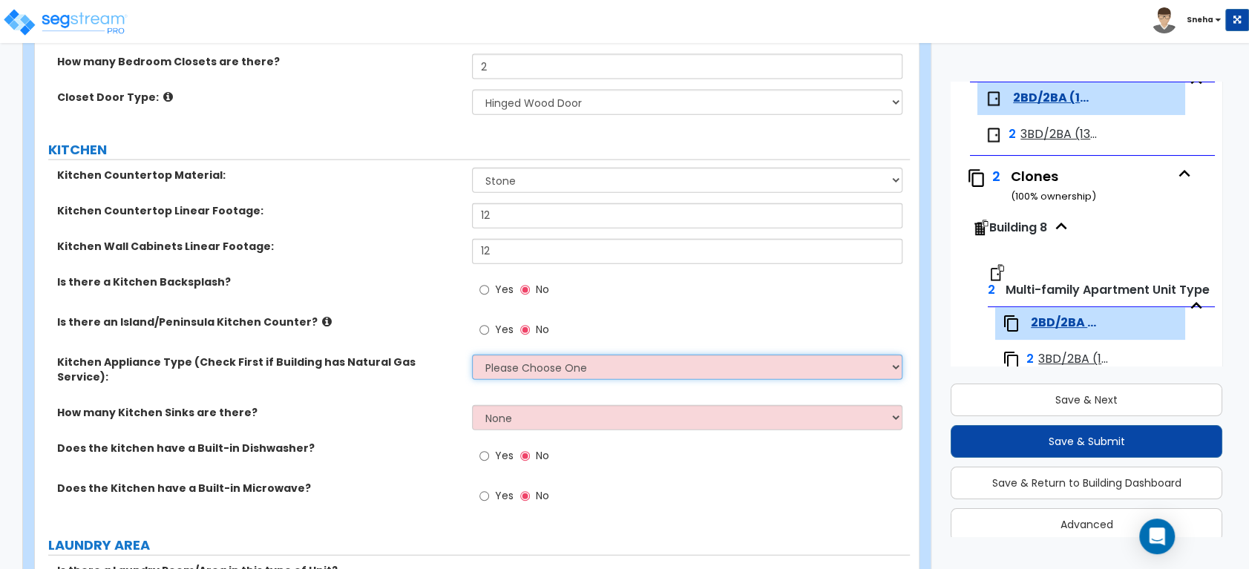
click at [526, 358] on select "Please Choose One Gas Electric" at bounding box center [687, 367] width 430 height 25
select select "2"
click at [472, 355] on select "Please Choose One Gas Electric" at bounding box center [687, 367] width 430 height 25
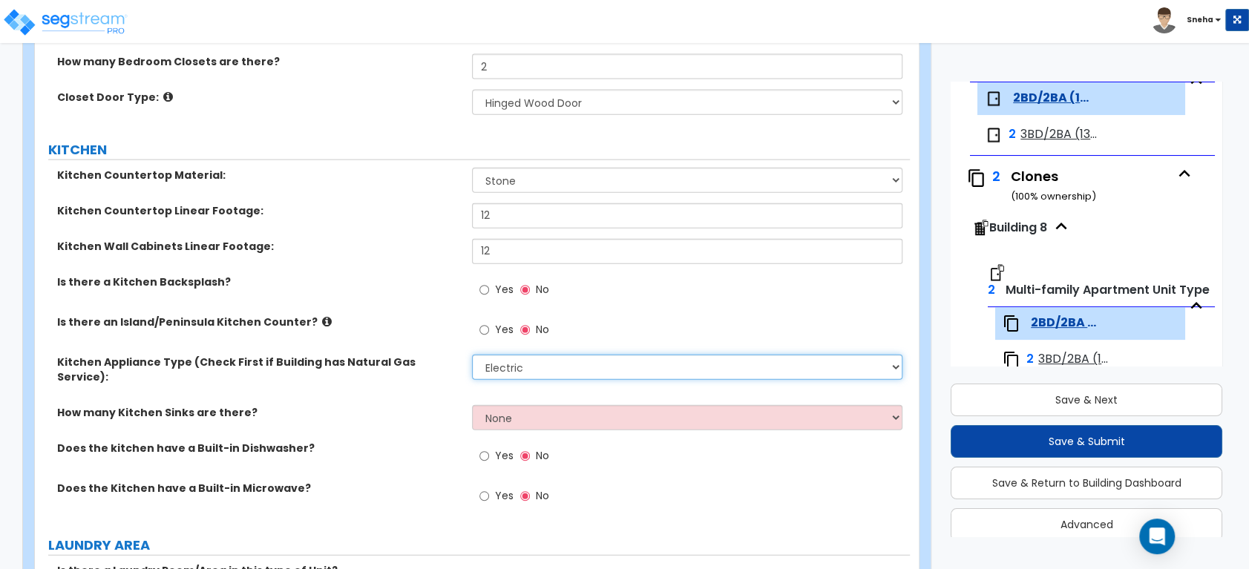
click at [524, 355] on select "Please Choose One Gas Electric" at bounding box center [687, 367] width 430 height 25
click at [472, 355] on select "Please Choose One Gas Electric" at bounding box center [687, 367] width 430 height 25
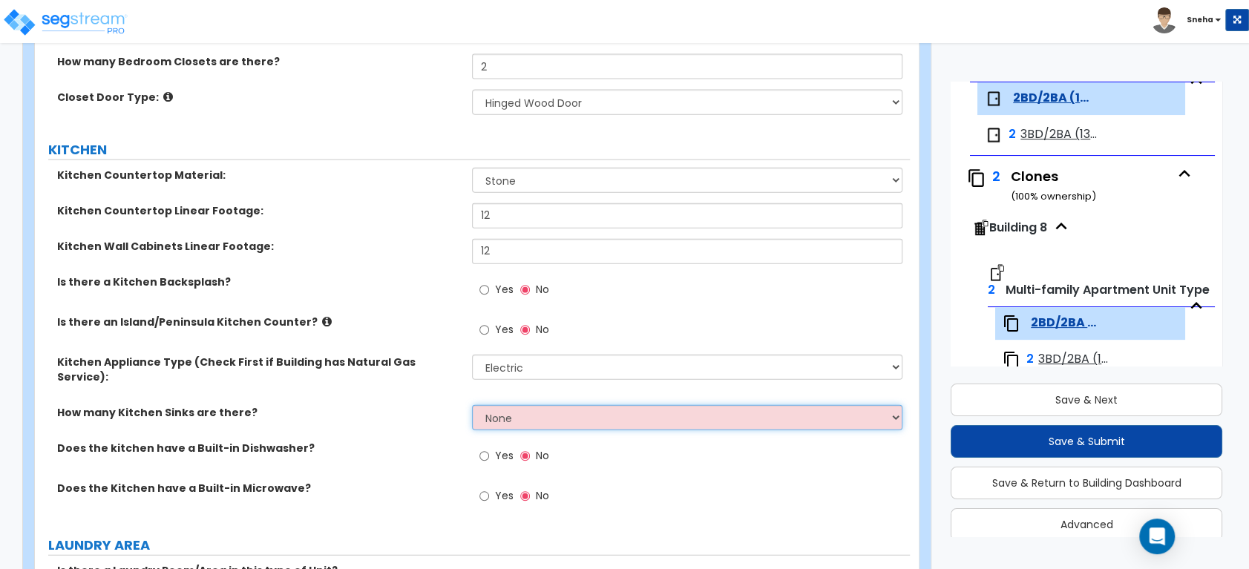
click at [513, 405] on select "None 1 2 3" at bounding box center [687, 417] width 430 height 25
select select "1"
click at [472, 405] on select "None 1 2 3" at bounding box center [687, 417] width 430 height 25
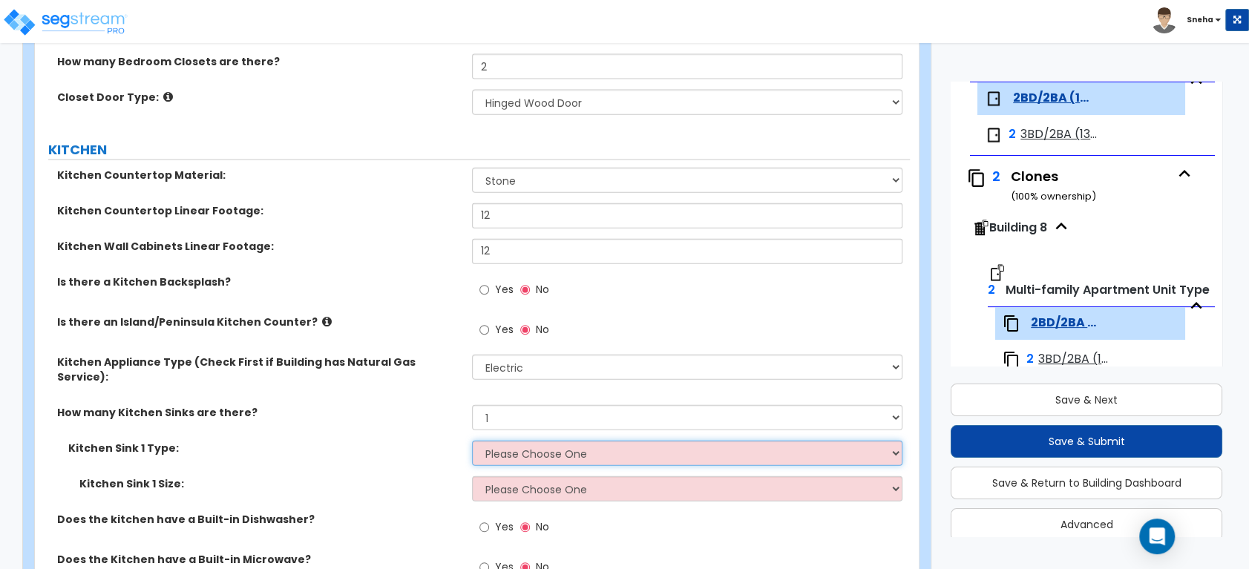
click at [520, 441] on select "Please Choose One Stainless Steel Porcelain Enamel Cast Iron Granite Composite" at bounding box center [687, 453] width 430 height 25
select select "1"
click at [472, 441] on select "Please Choose One Stainless Steel Porcelain Enamel Cast Iron Granite Composite" at bounding box center [687, 453] width 430 height 25
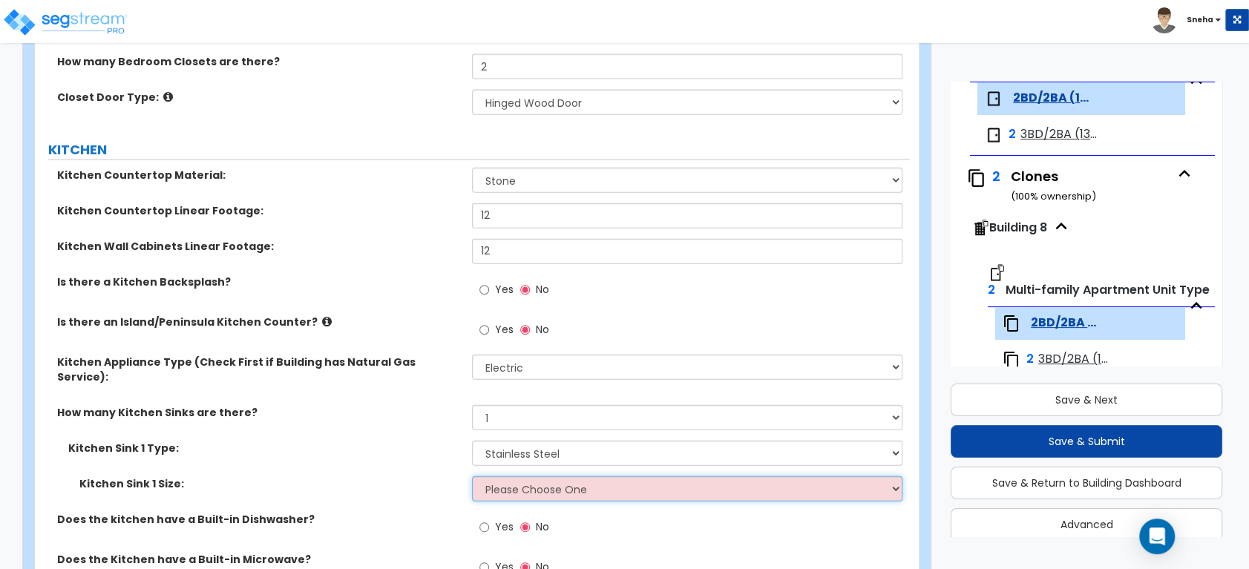
click at [503, 476] on select "Please Choose One Single Sink Double Sink" at bounding box center [687, 488] width 430 height 25
select select "2"
click at [472, 476] on select "Please Choose One Single Sink Double Sink" at bounding box center [687, 488] width 430 height 25
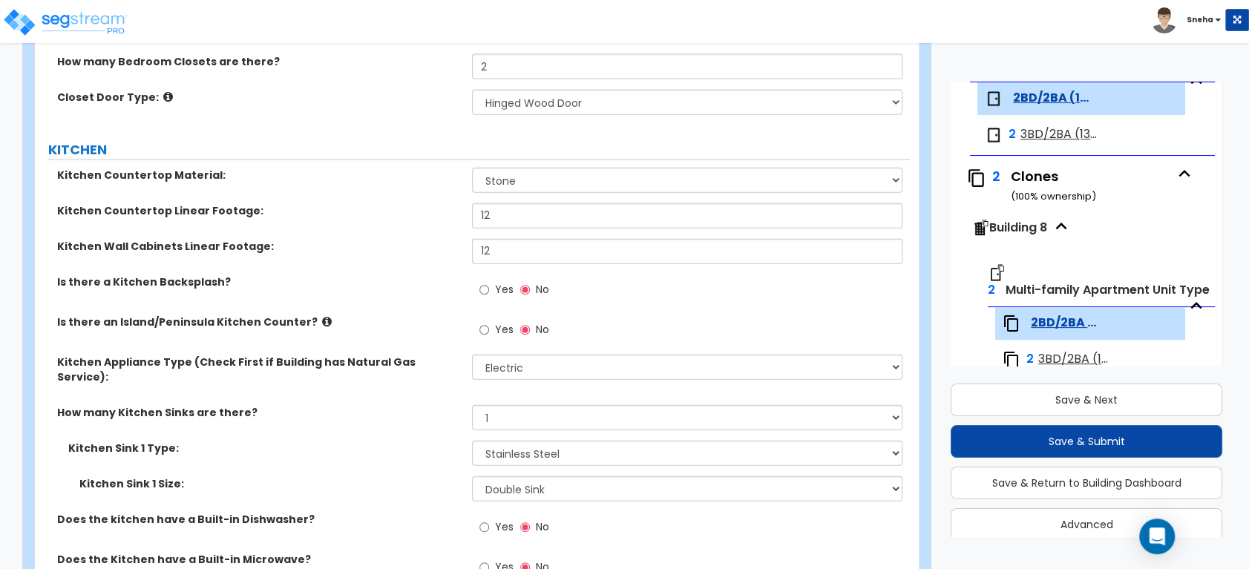
click at [433, 442] on div "Kitchen Sink 1 Type: Please Choose One Stainless Steel Porcelain Enamel Cast Ir…" at bounding box center [472, 459] width 875 height 36
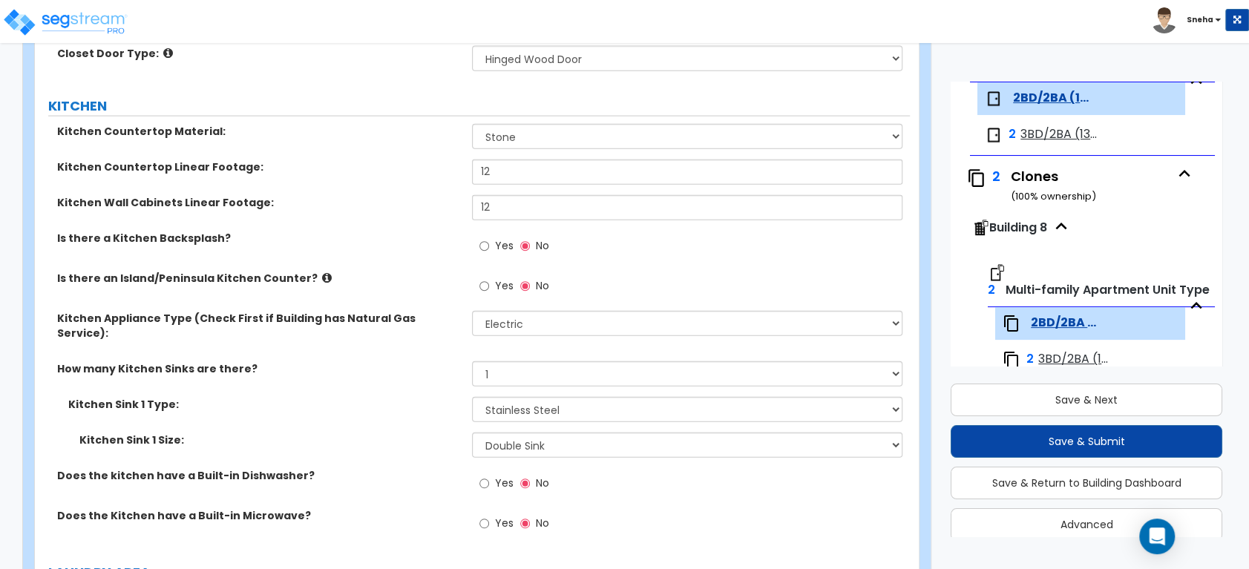
scroll to position [2313, 0]
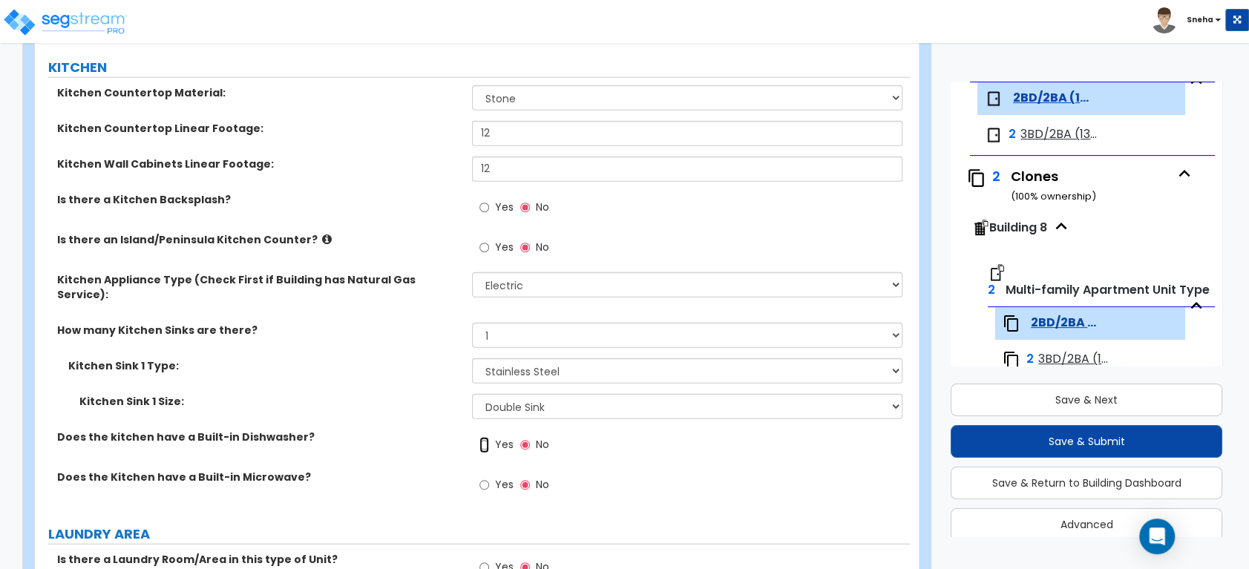
click at [485, 437] on input "Yes" at bounding box center [484, 445] width 10 height 16
radio input "true"
click at [482, 437] on input "Yes" at bounding box center [484, 445] width 10 height 16
click at [485, 477] on input "Yes" at bounding box center [484, 485] width 10 height 16
radio input "true"
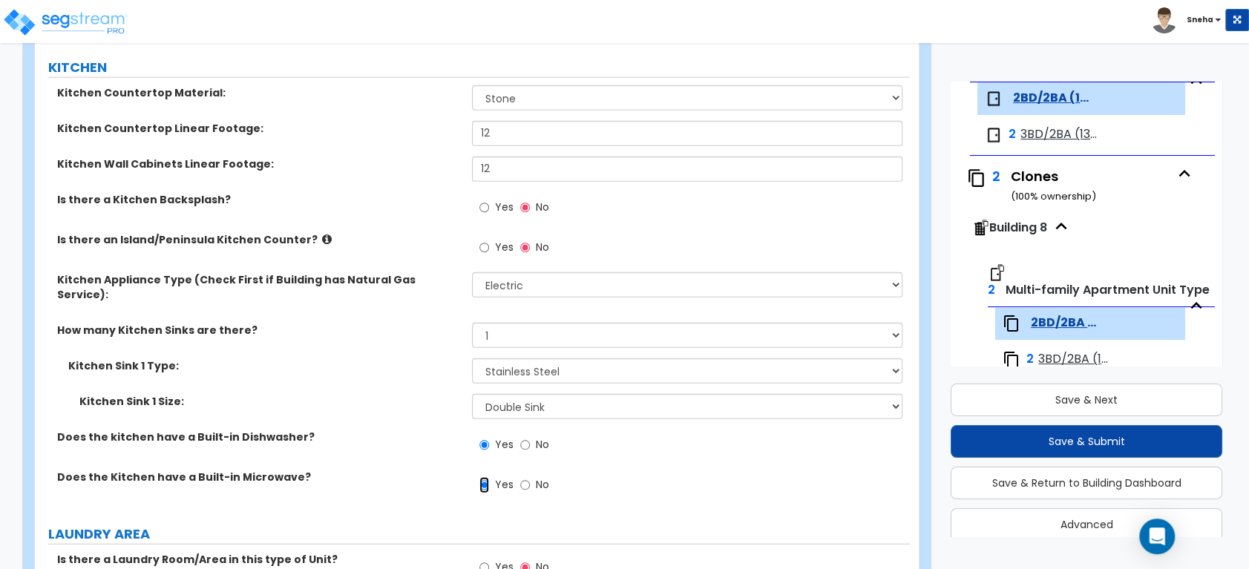
scroll to position [2643, 0]
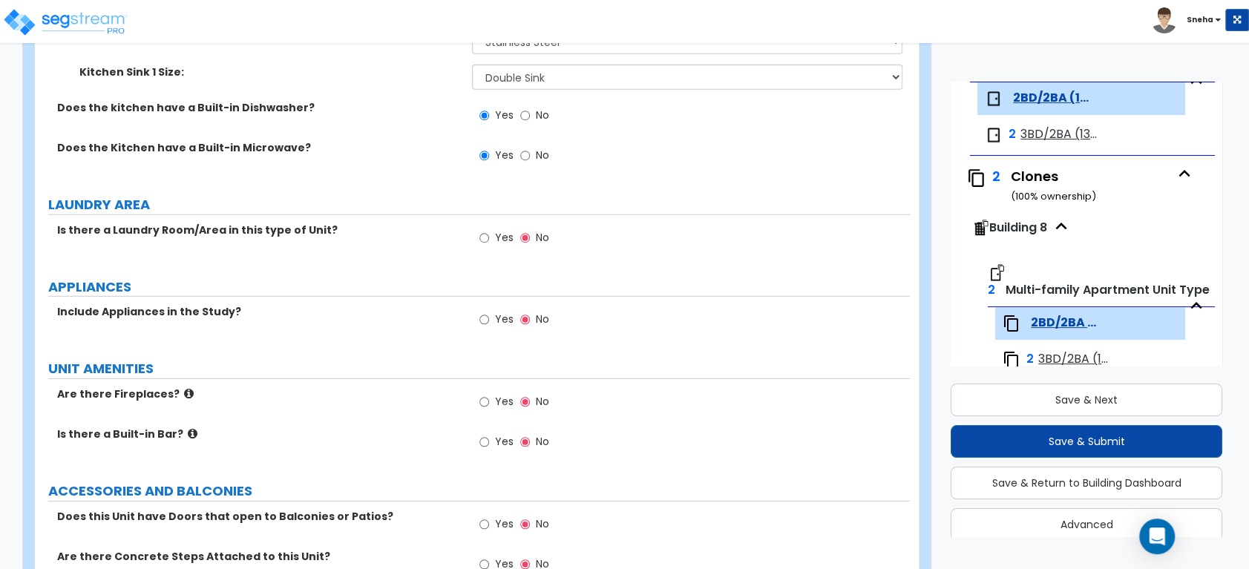
click at [494, 230] on span "Yes" at bounding box center [503, 237] width 19 height 15
click at [489, 230] on input "Yes" at bounding box center [484, 238] width 10 height 16
radio input "true"
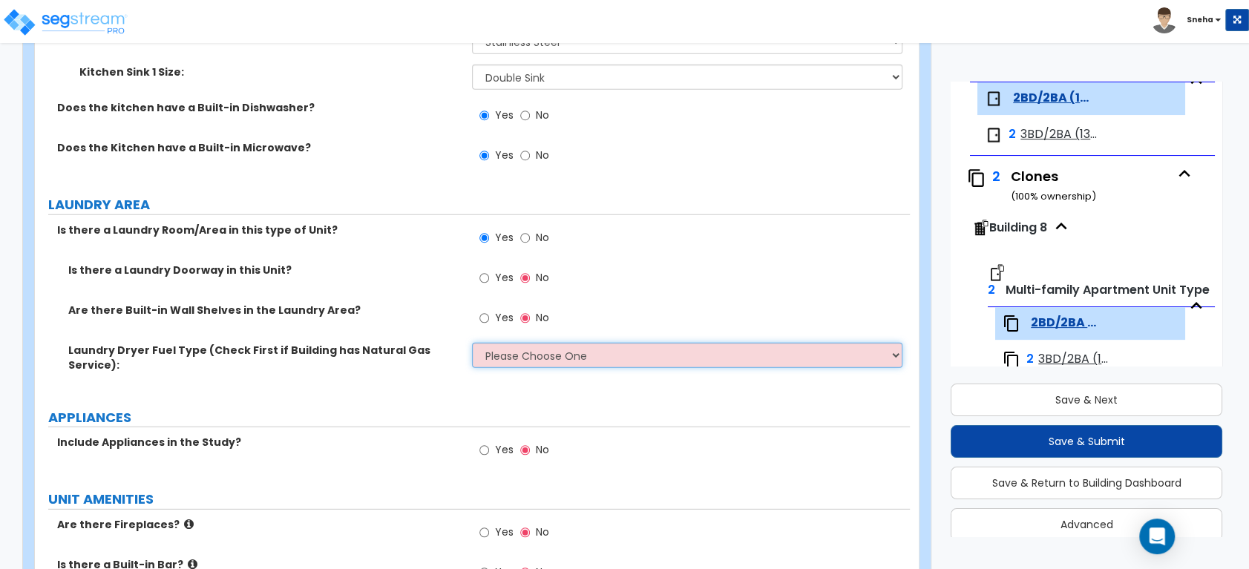
click at [503, 343] on select "Please Choose One Gas Electric" at bounding box center [687, 355] width 430 height 25
select select "2"
click at [472, 343] on select "Please Choose One Gas Electric" at bounding box center [687, 355] width 430 height 25
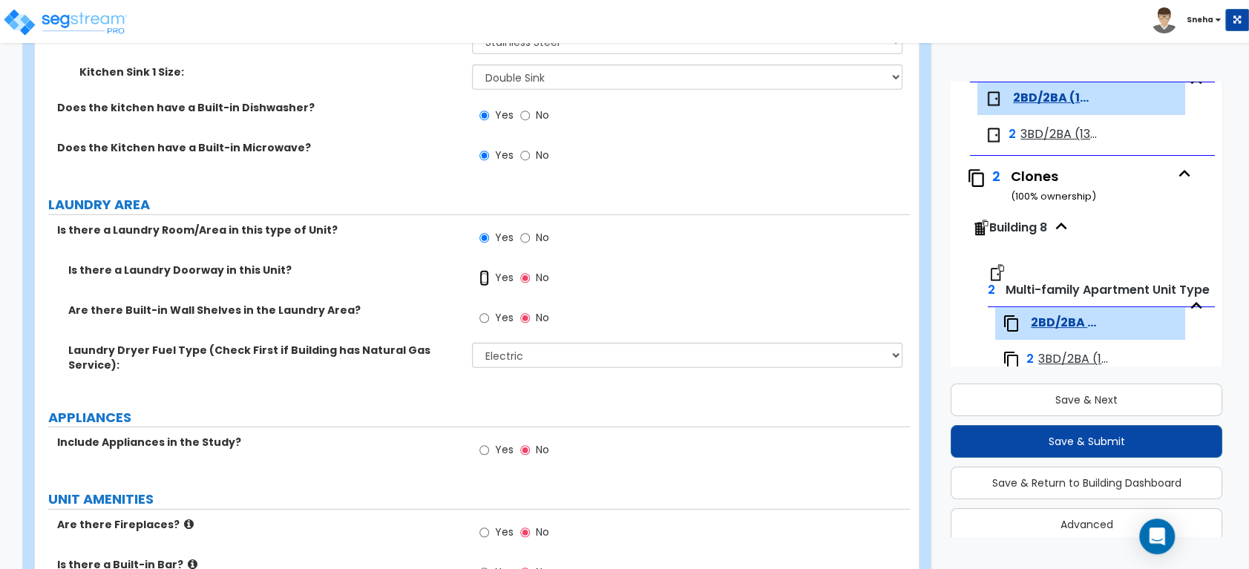
click at [484, 270] on input "Yes" at bounding box center [484, 278] width 10 height 16
radio input "true"
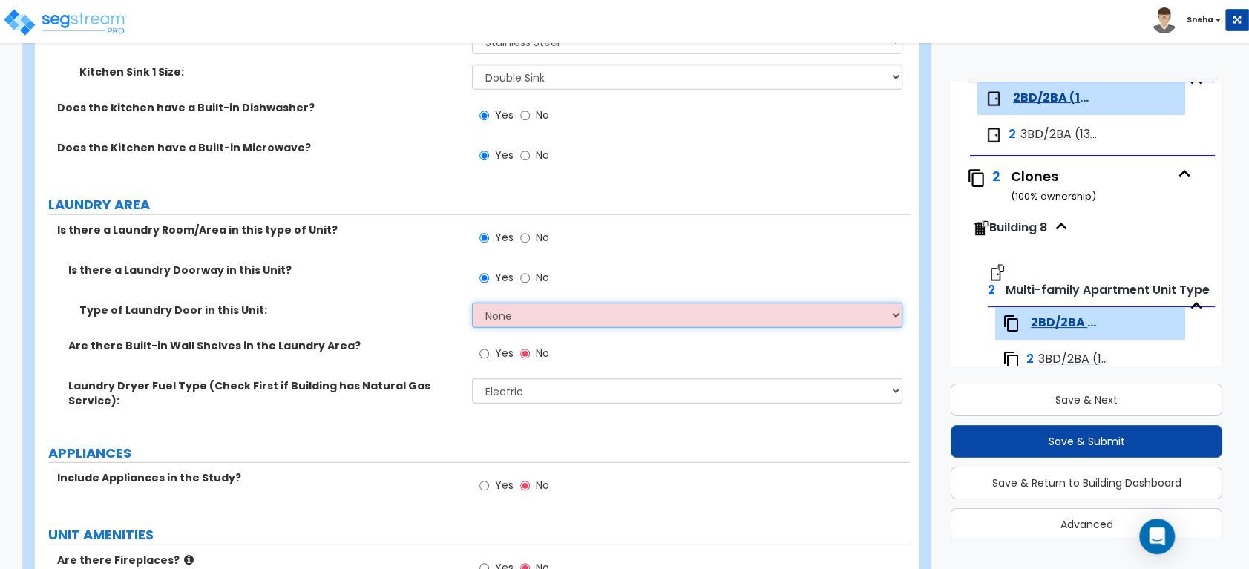
click at [500, 303] on select "None Bi-Fold Louvered Paneled Wood Passage" at bounding box center [687, 315] width 430 height 25
select select "2"
click at [472, 303] on select "None Bi-Fold Louvered Paneled Wood Passage" at bounding box center [687, 315] width 430 height 25
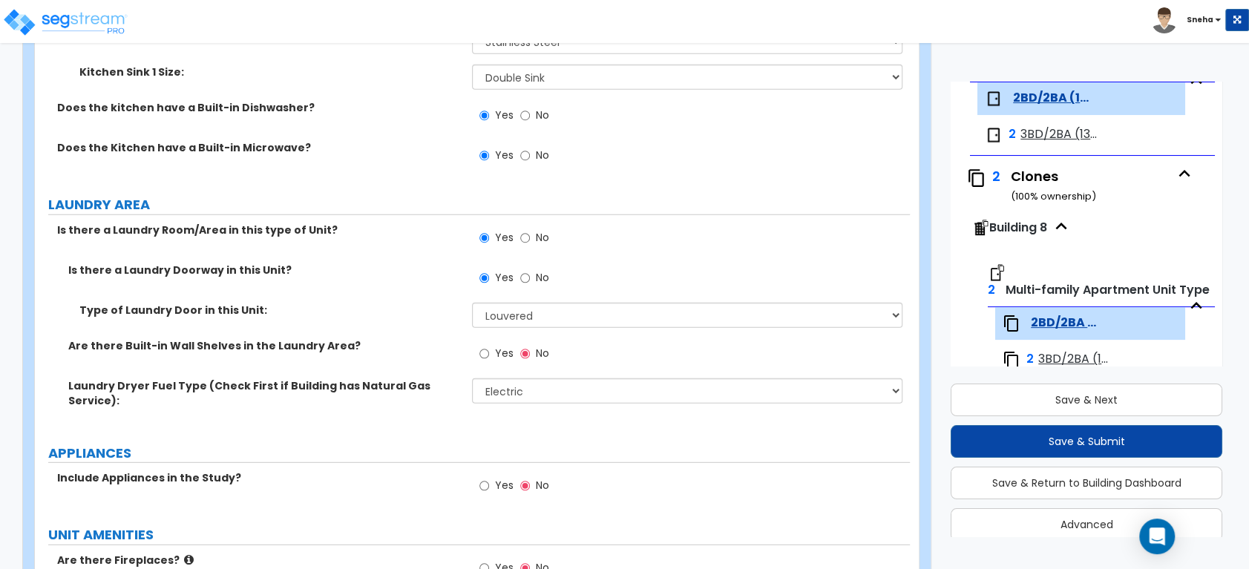
click at [422, 303] on div "Type of Laundry Door in this Unit: None Bi-Fold Louvered Paneled Wood Passage" at bounding box center [472, 321] width 875 height 36
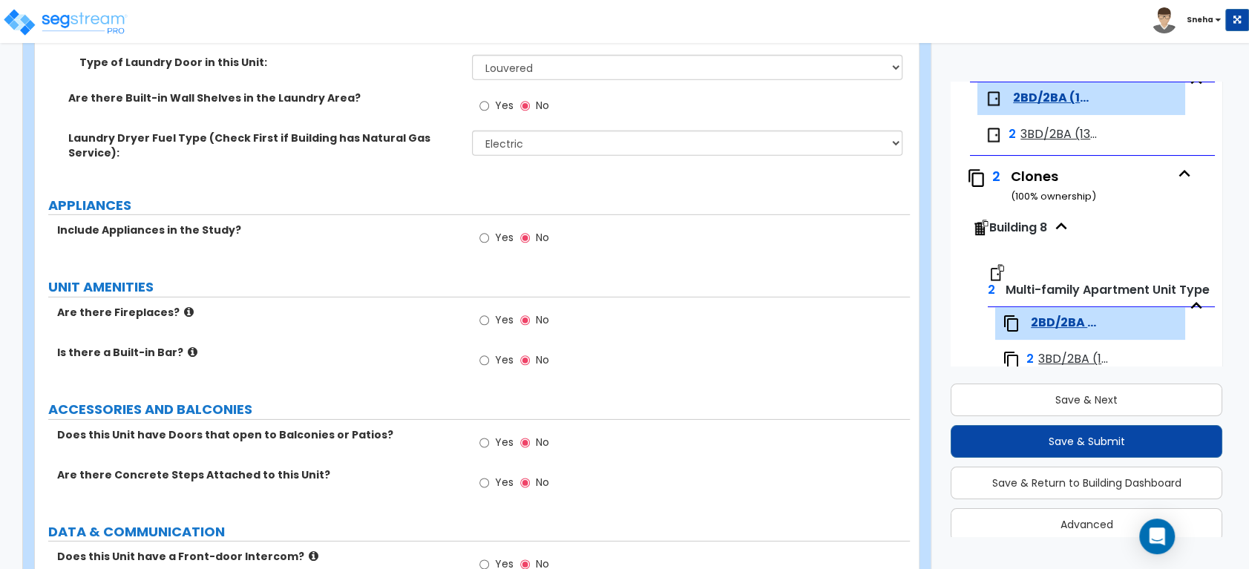
click at [498, 230] on span "Yes" at bounding box center [503, 237] width 19 height 15
click at [489, 230] on input "Yes" at bounding box center [484, 238] width 10 height 16
radio input "true"
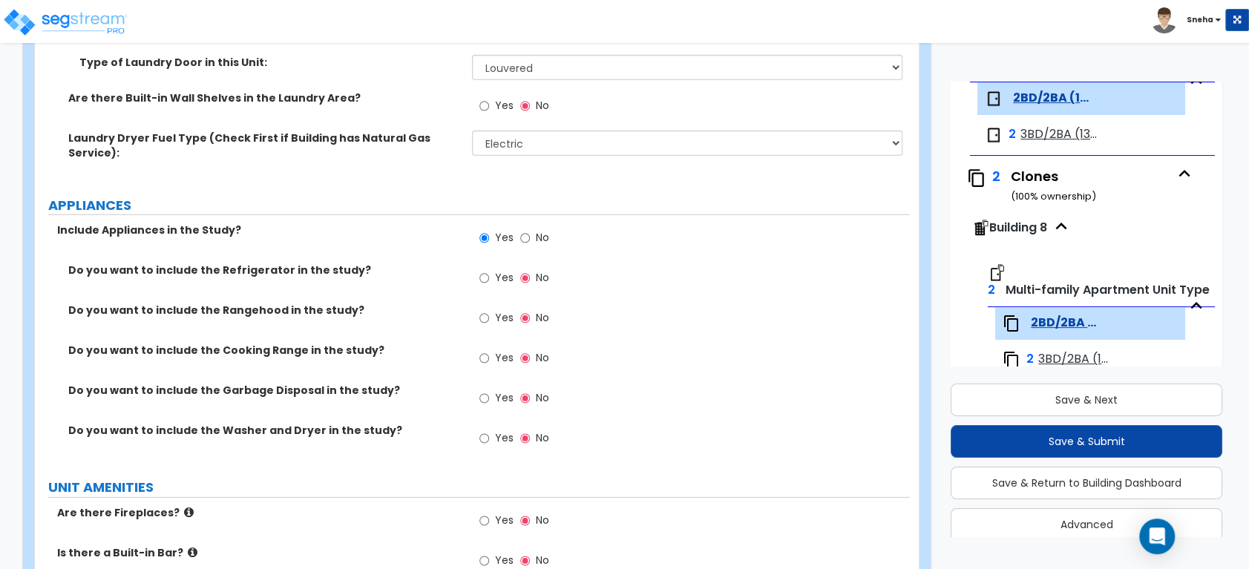
click at [496, 270] on span "Yes" at bounding box center [503, 277] width 19 height 15
click at [489, 270] on input "Yes" at bounding box center [484, 278] width 10 height 16
radio input "true"
click at [488, 310] on input "Yes" at bounding box center [484, 318] width 10 height 16
radio input "true"
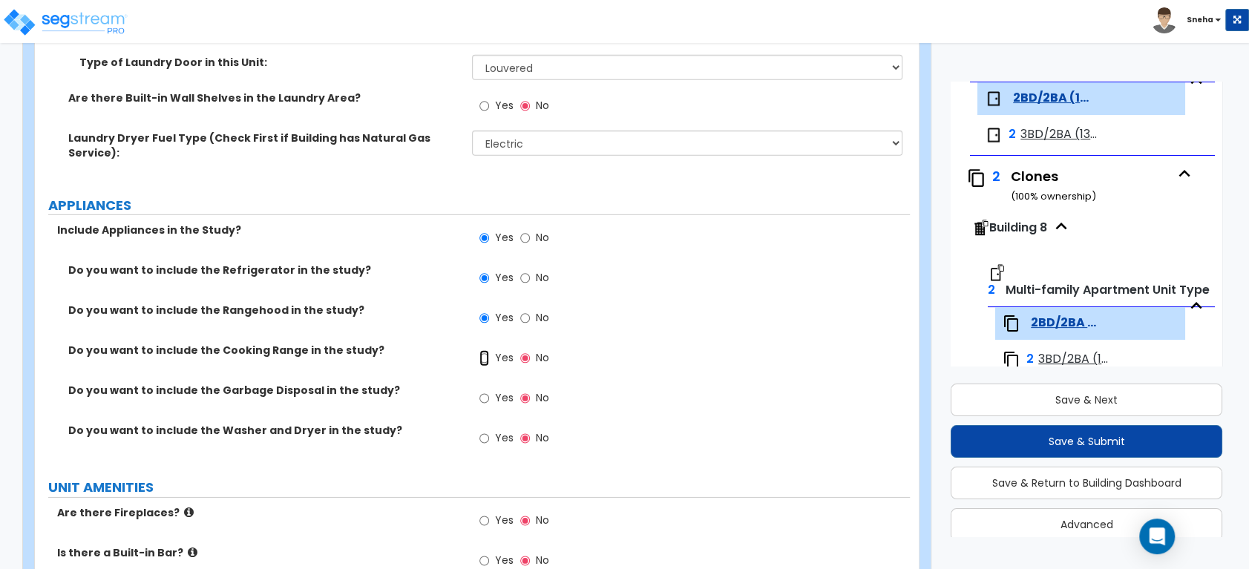
click at [487, 350] on input "Yes" at bounding box center [484, 358] width 10 height 16
radio input "true"
click at [487, 390] on input "Yes" at bounding box center [484, 398] width 10 height 16
radio input "true"
click at [482, 430] on input "Yes" at bounding box center [484, 438] width 10 height 16
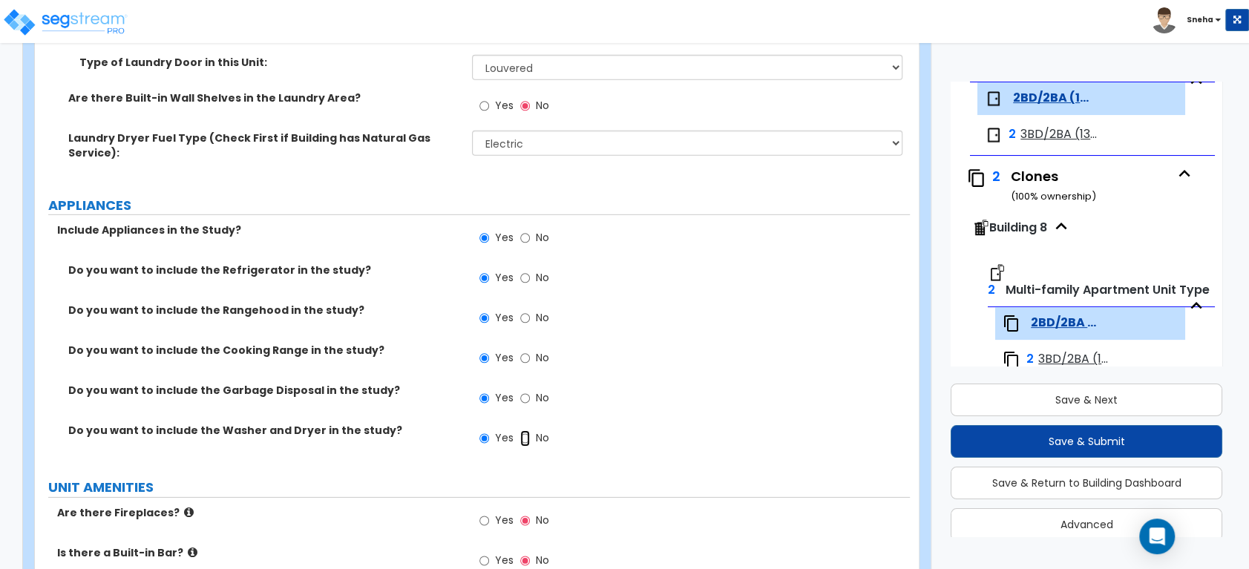
click at [528, 430] on input "No" at bounding box center [525, 438] width 10 height 16
radio input "false"
radio input "true"
click at [488, 390] on input "Yes" at bounding box center [484, 398] width 10 height 16
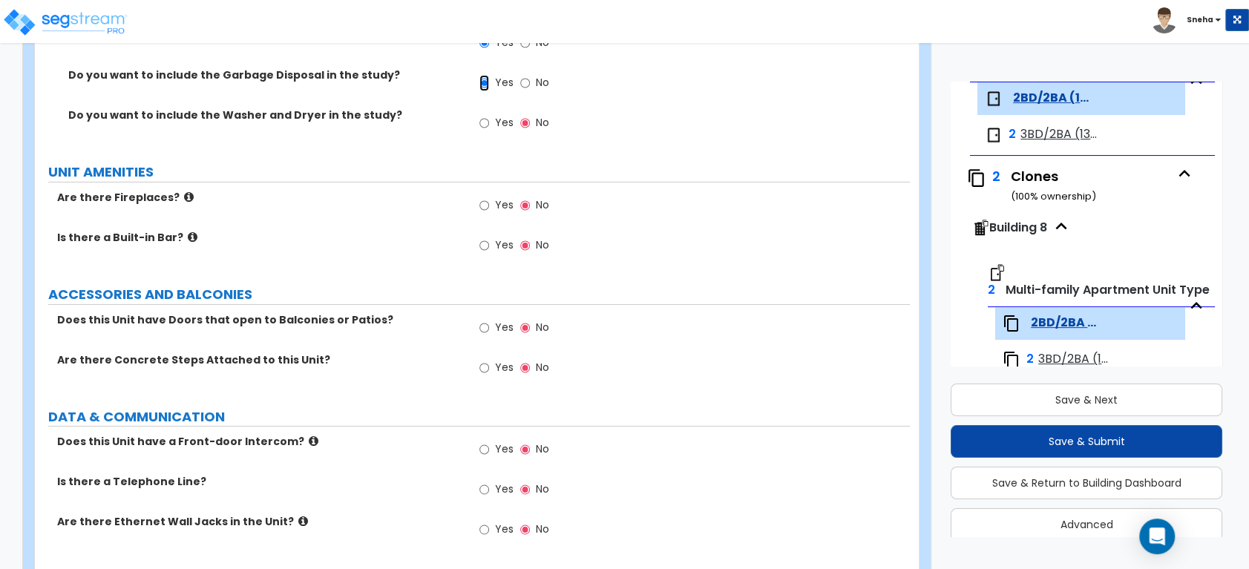
scroll to position [3295, 0]
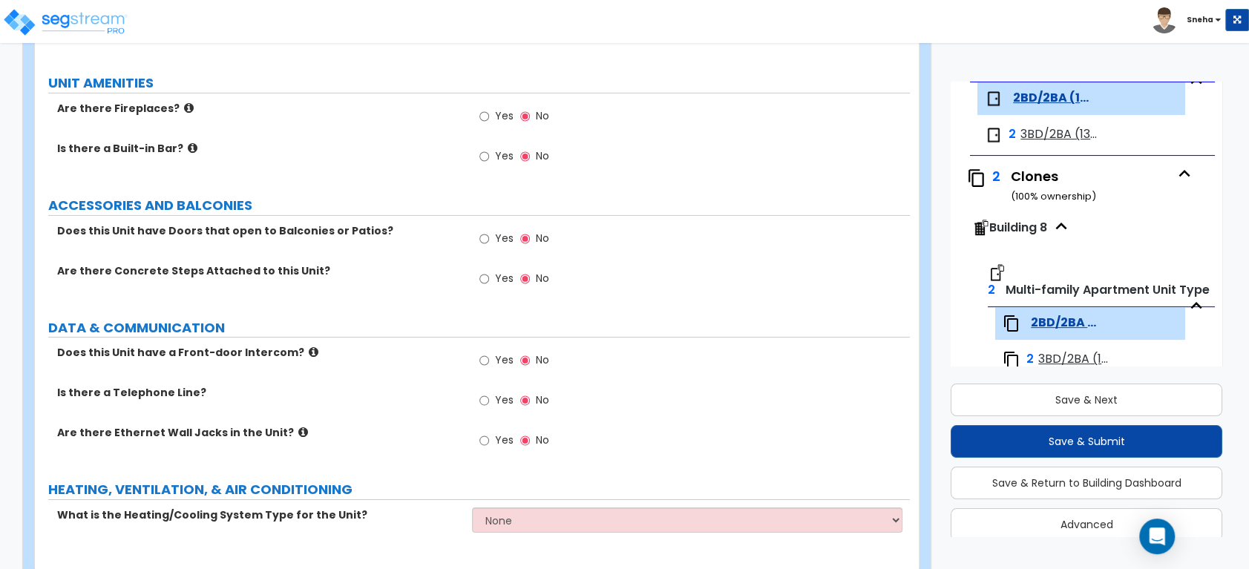
click at [502, 393] on span "Yes" at bounding box center [503, 400] width 19 height 15
click at [489, 393] on input "Yes" at bounding box center [484, 401] width 10 height 16
radio input "true"
click at [506, 433] on span "Yes" at bounding box center [503, 440] width 19 height 15
click at [489, 433] on input "Yes" at bounding box center [484, 441] width 10 height 16
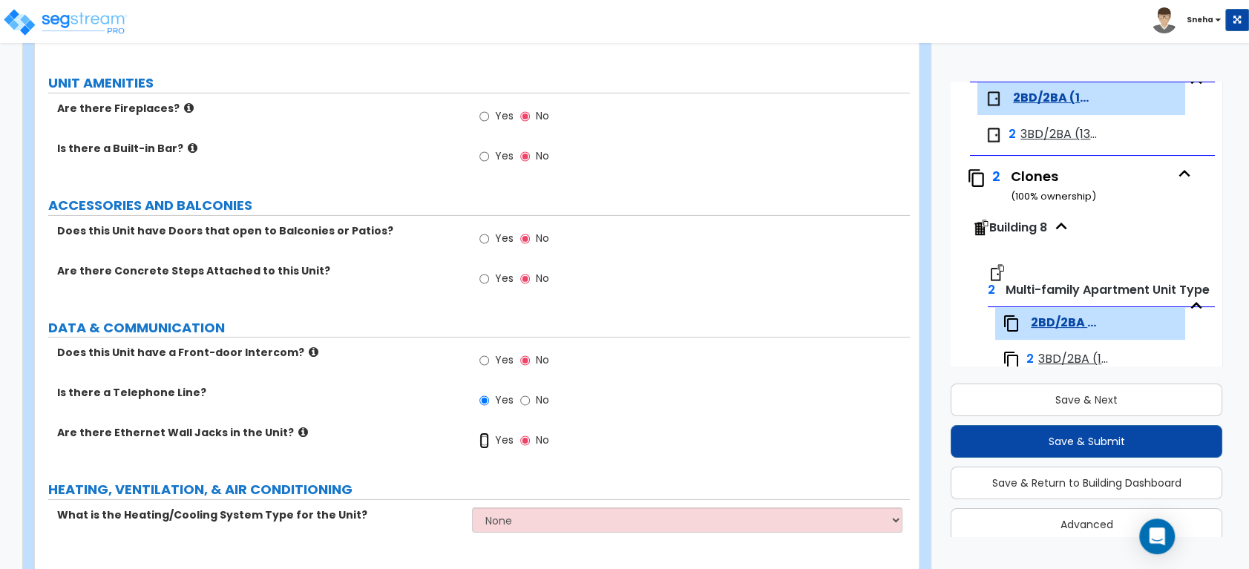
radio input "true"
click at [517, 508] on div "What is the Heating/Cooling System Type for the Unit? None Heat Only Centralize…" at bounding box center [472, 526] width 875 height 36
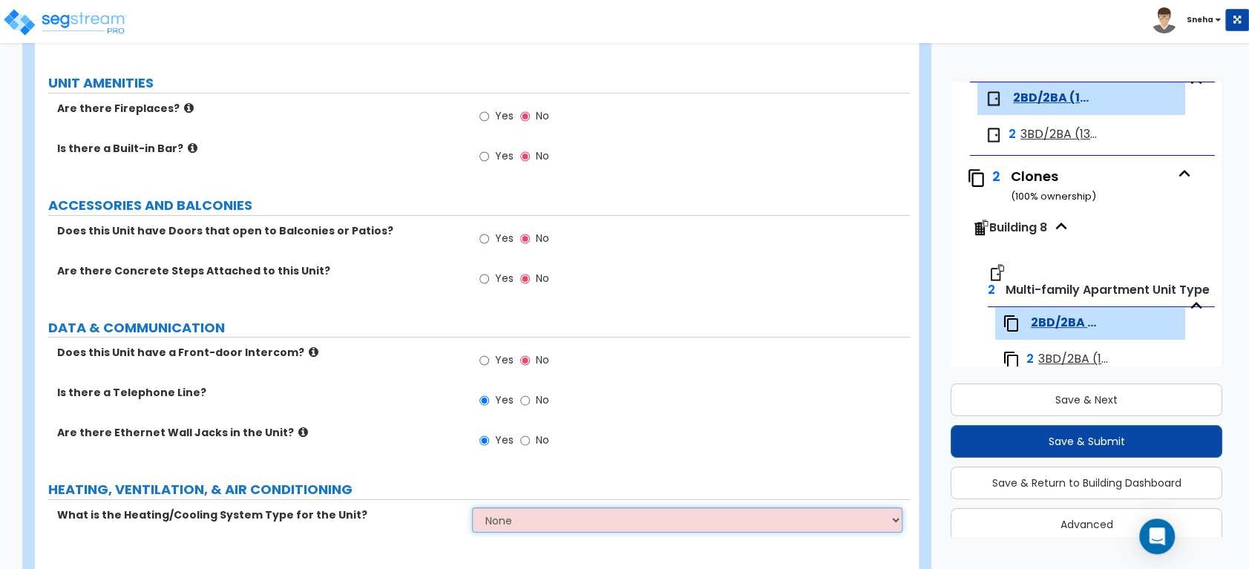
click at [517, 508] on select "None Heat Only Centralized Heating & Cooling Thru Wall Air Conditioners Mini Sp…" at bounding box center [687, 520] width 430 height 25
select select "2"
click at [472, 508] on select "None Heat Only Centralized Heating & Cooling Thru Wall Air Conditioners Mini Sp…" at bounding box center [687, 520] width 430 height 25
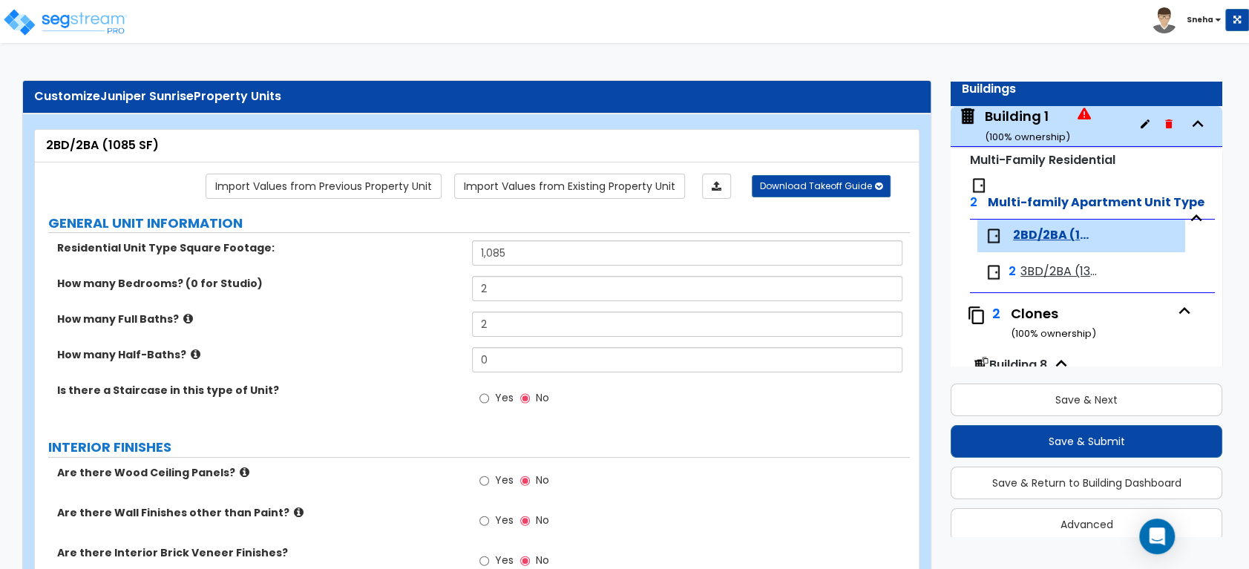
scroll to position [0, 0]
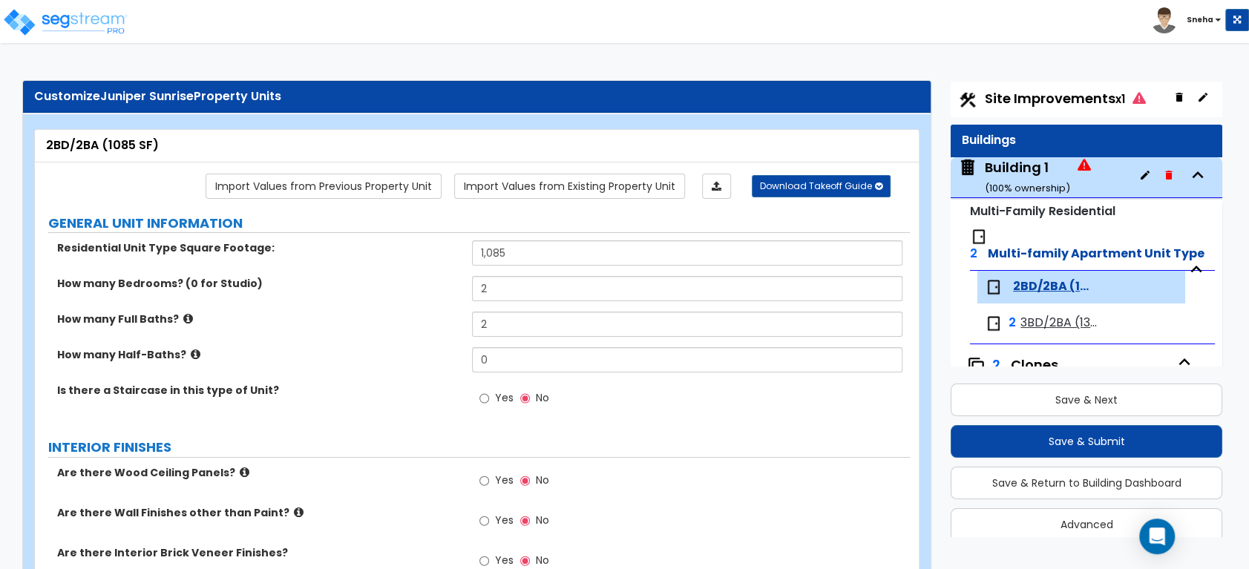
click at [1057, 324] on span "3BD/2BA (1376 SF)" at bounding box center [1062, 323] width 82 height 17
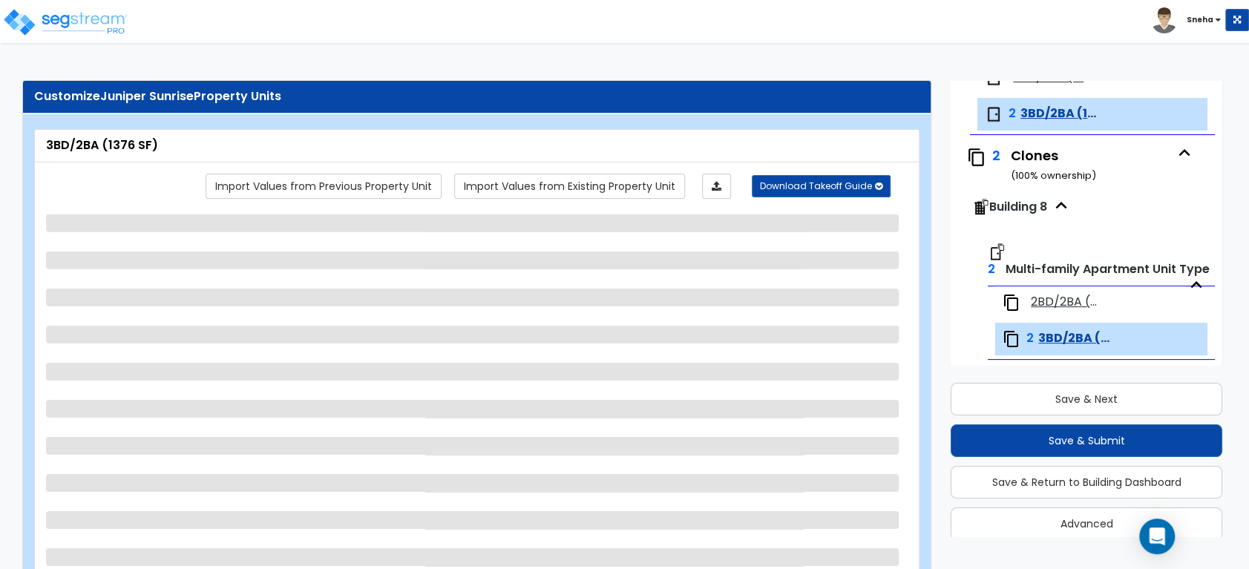
scroll to position [225, 0]
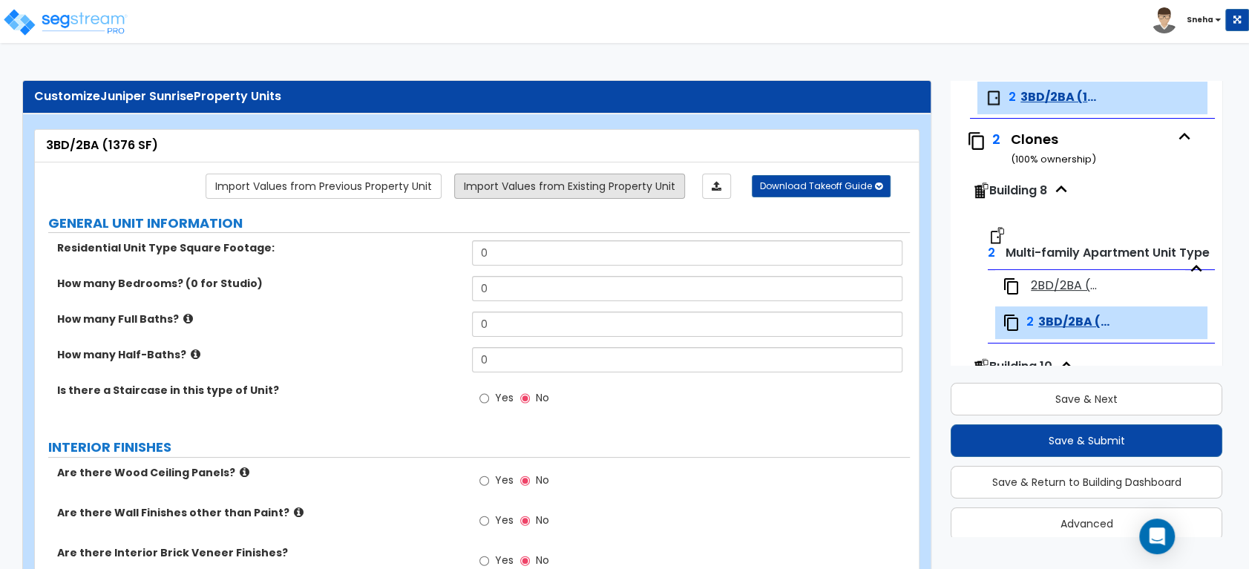
click at [546, 192] on link "Import Values from Existing Property Unit" at bounding box center [569, 186] width 231 height 25
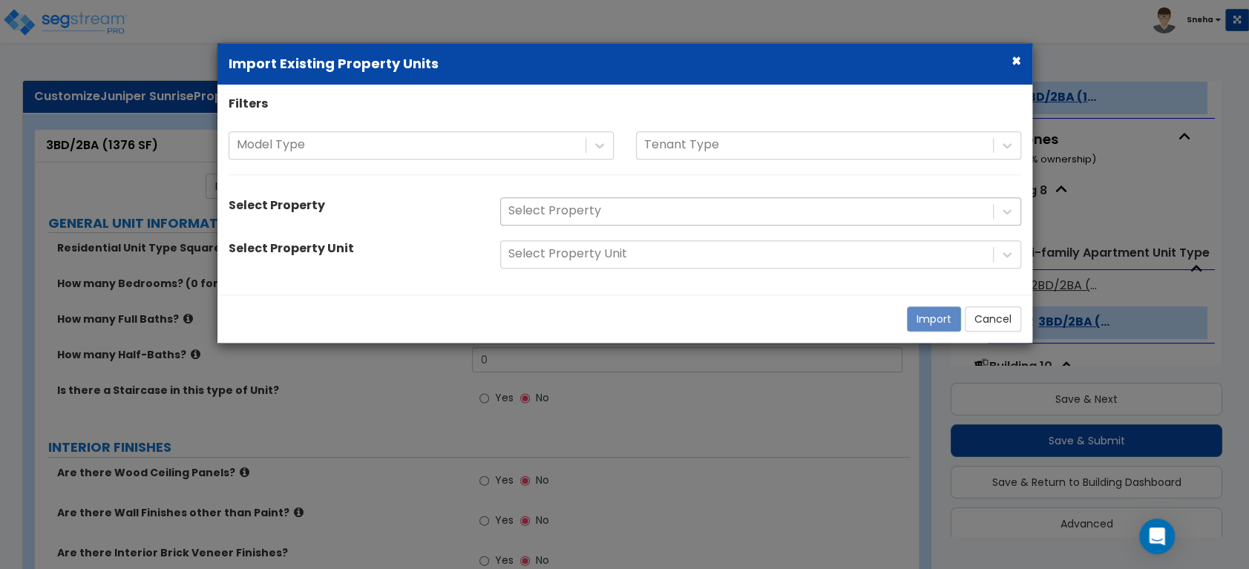
click at [549, 209] on div at bounding box center [746, 211] width 477 height 20
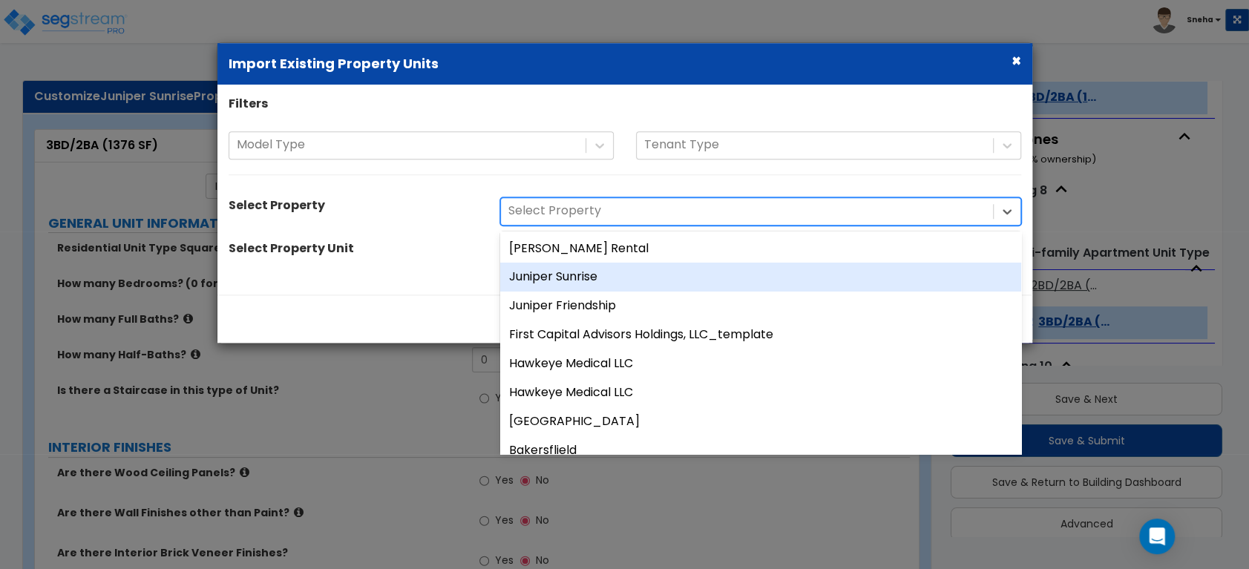
click at [578, 279] on div "Juniper Sunrise" at bounding box center [760, 277] width 521 height 29
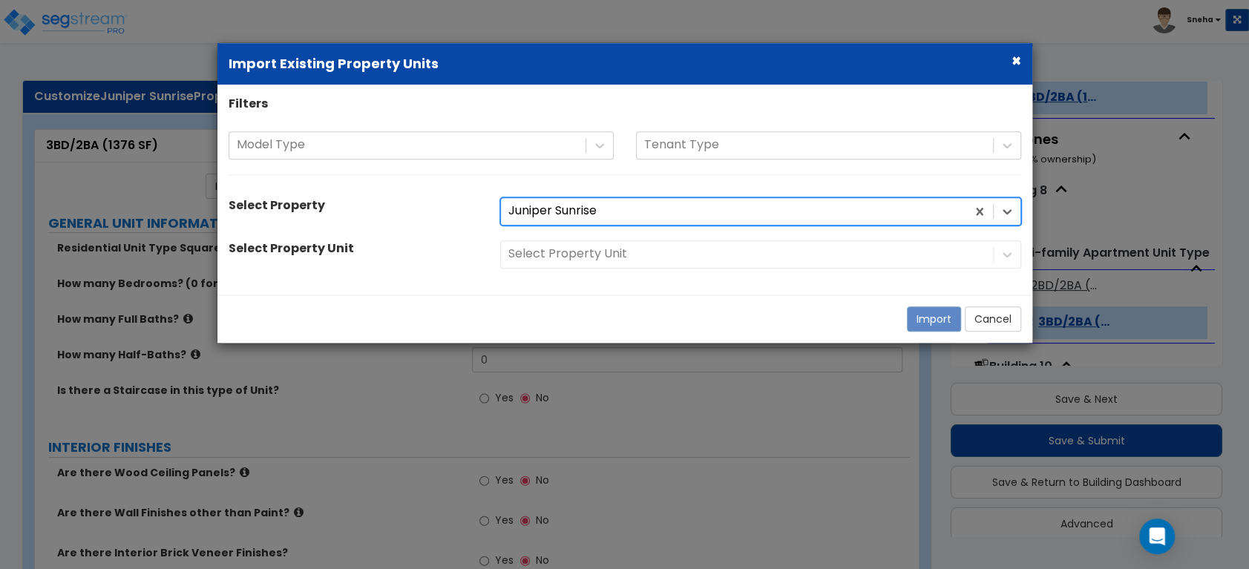
click at [551, 255] on div "Select Property Unit" at bounding box center [760, 254] width 543 height 28
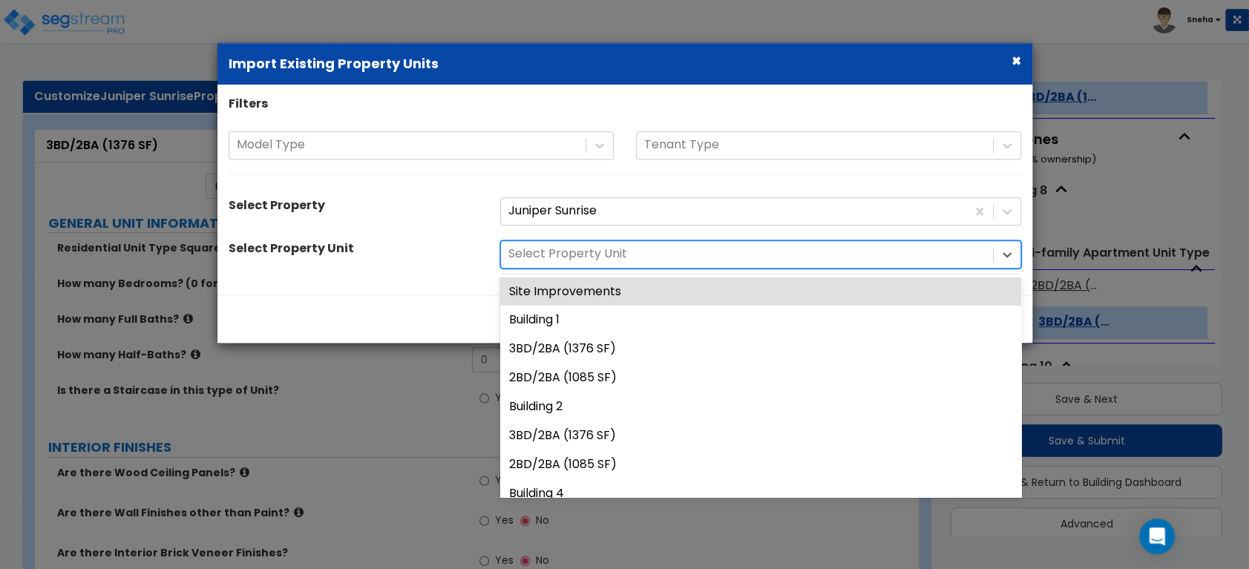
click at [551, 255] on div at bounding box center [746, 254] width 477 height 20
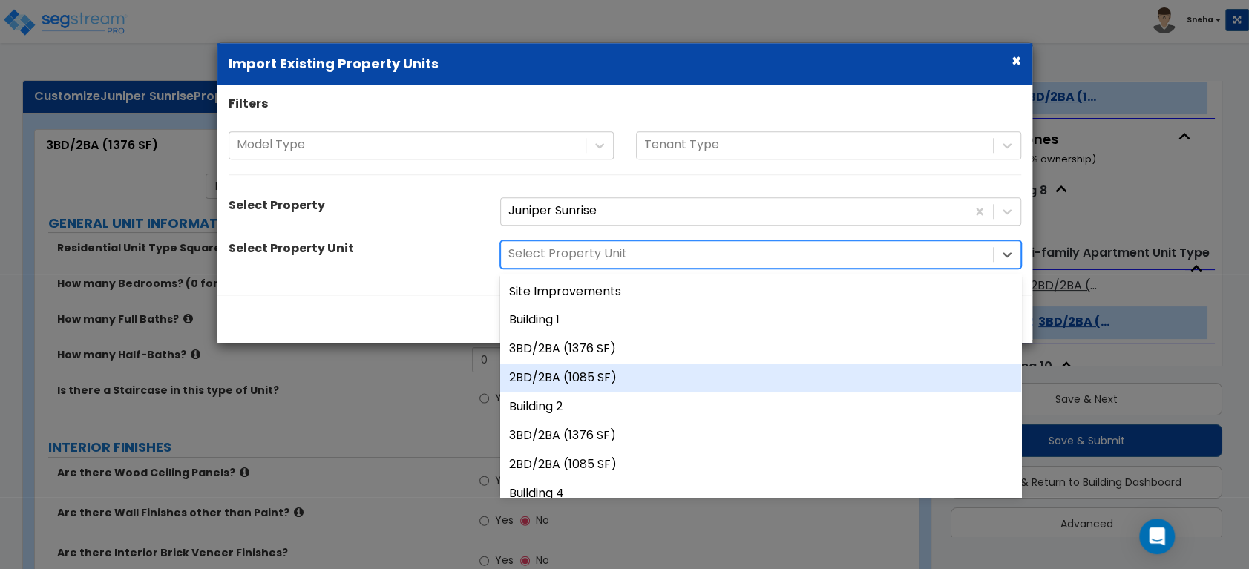
click at [558, 377] on div "2BD/2BA (1085 SF)" at bounding box center [760, 378] width 521 height 29
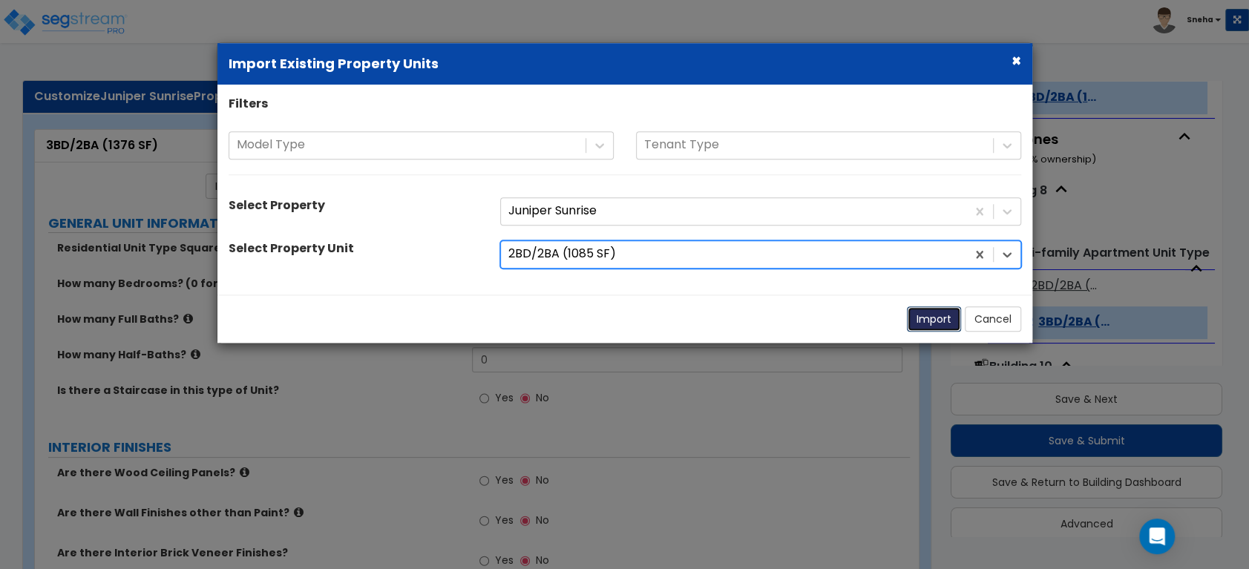
click at [918, 324] on button "Import" at bounding box center [934, 319] width 54 height 25
type input "1085"
type input "2"
radio input "true"
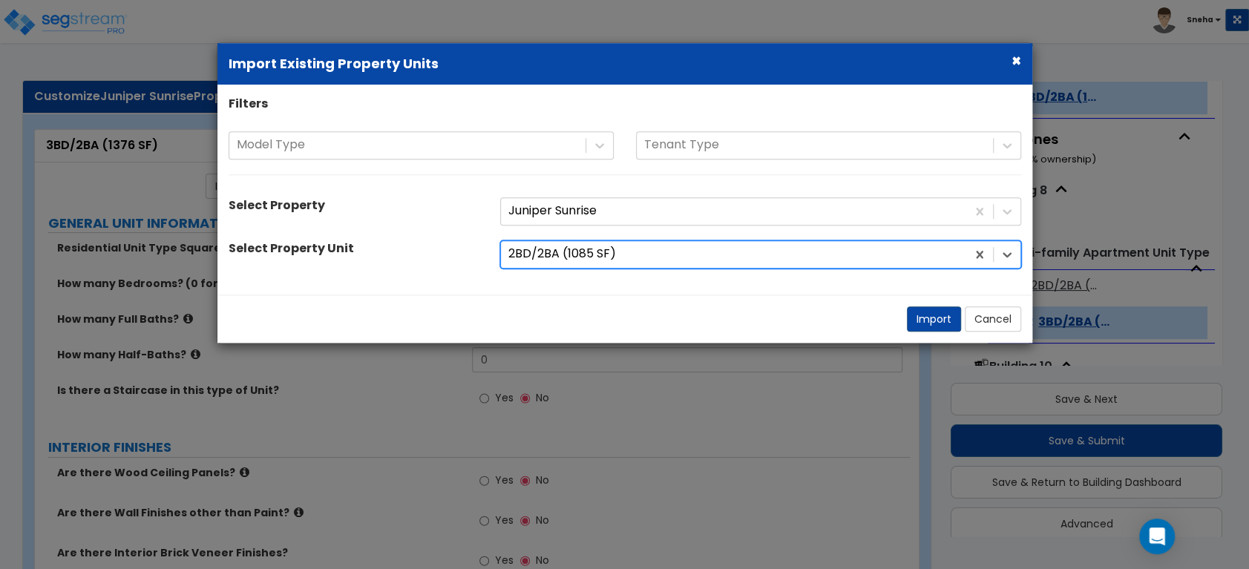
select select "3"
select select "2"
select select "1"
radio input "true"
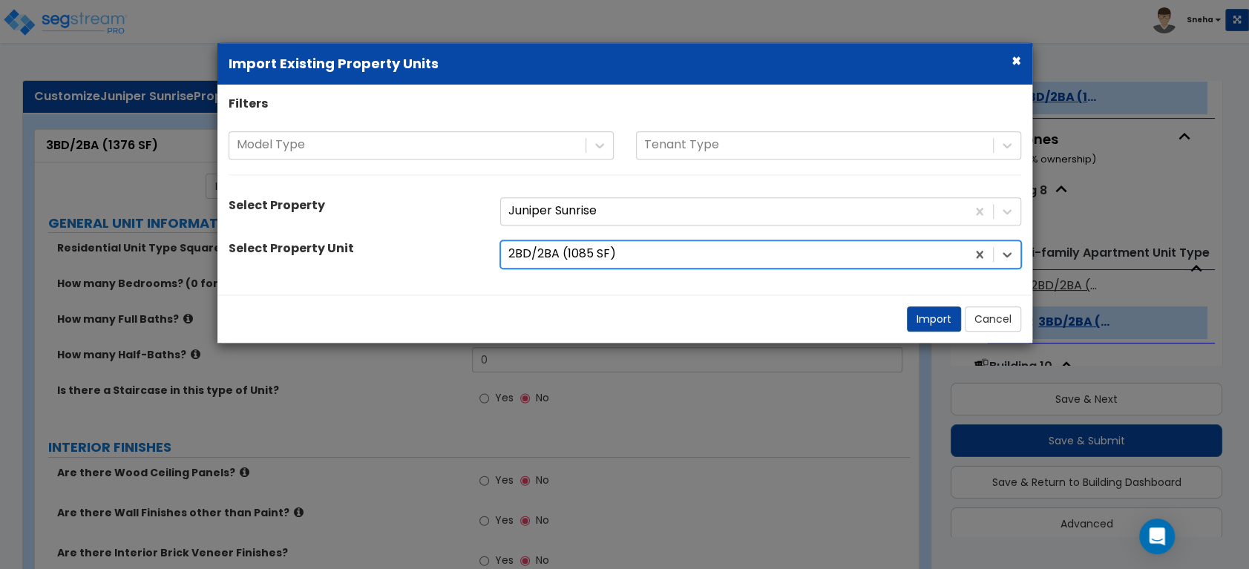
radio input "true"
type input "2"
select select "3"
type input "12"
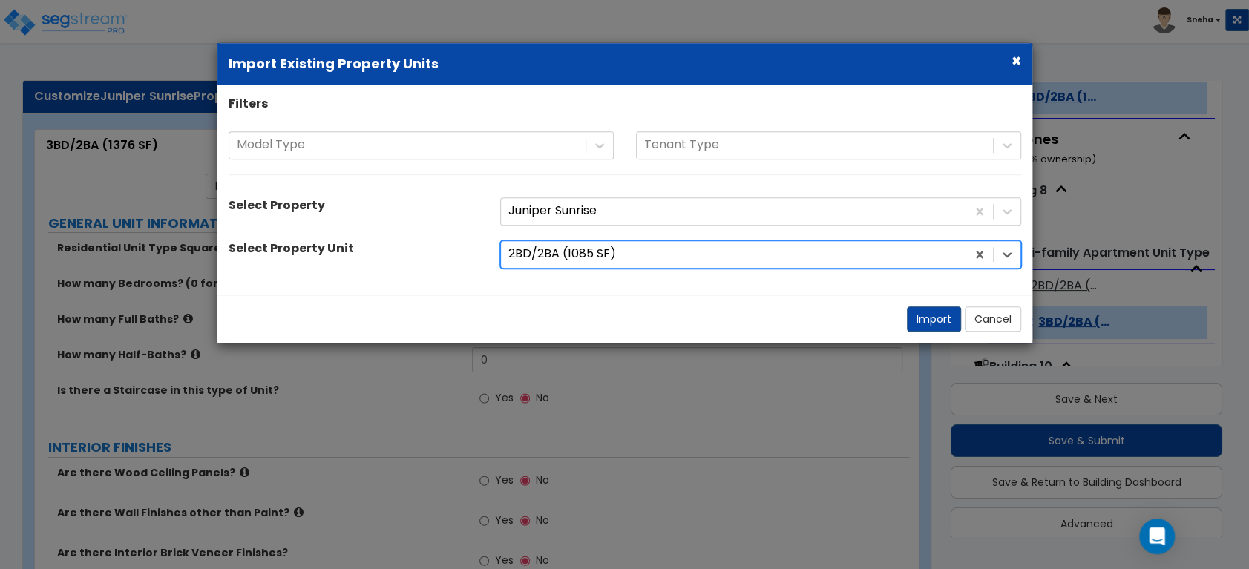
type input "12"
select select "2"
select select "1"
radio input "true"
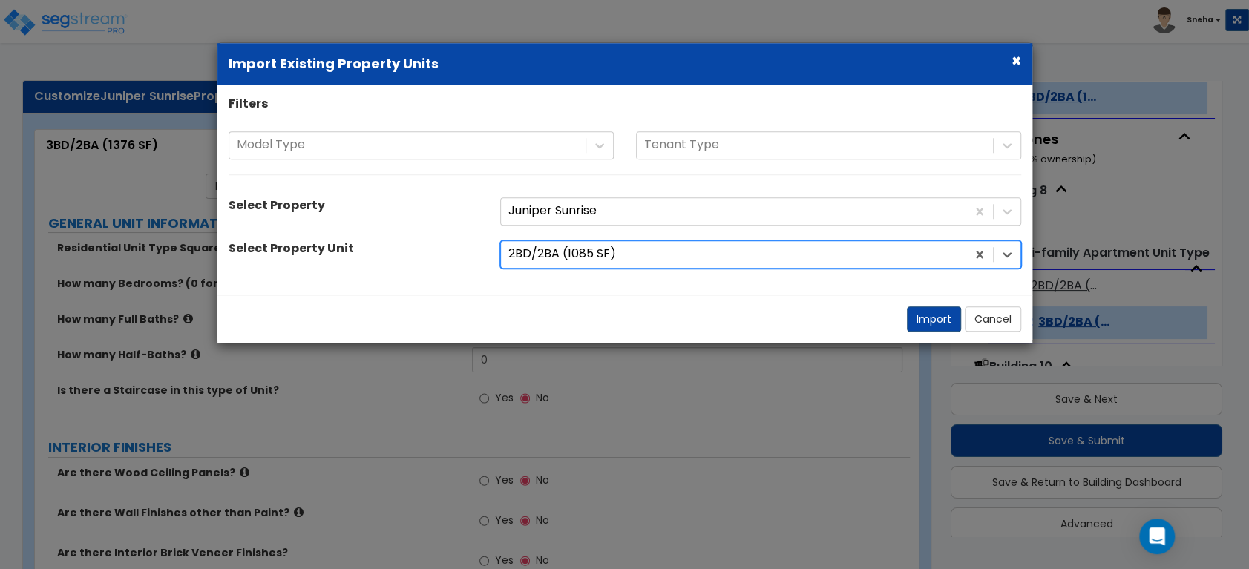
radio input "true"
select select "2"
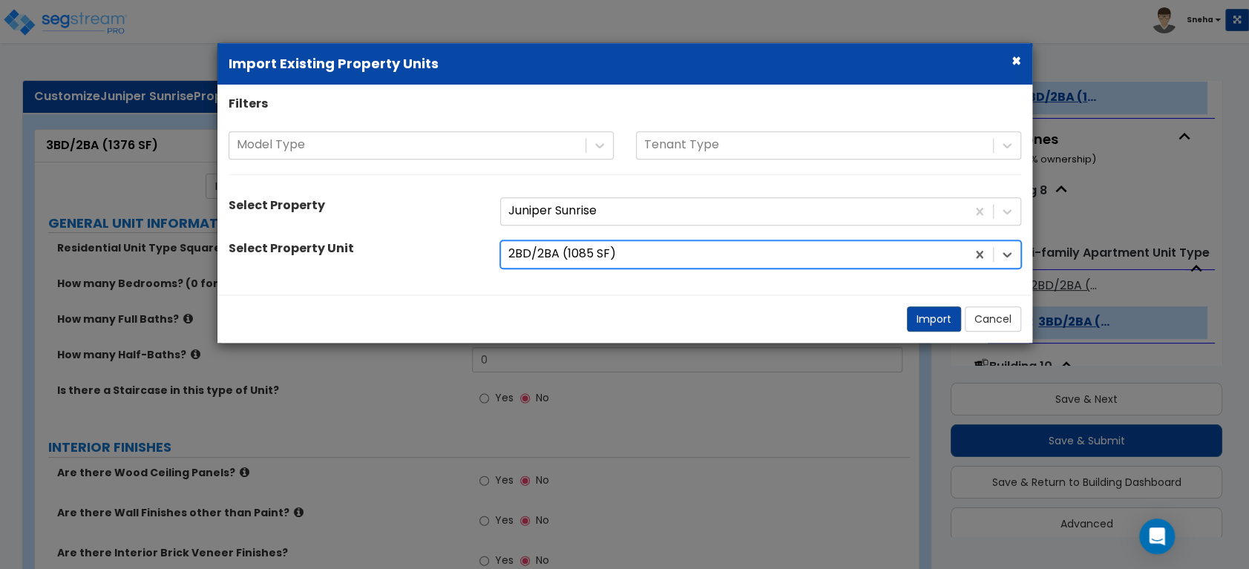
select select "5"
select select "1"
select select "3"
select select "1"
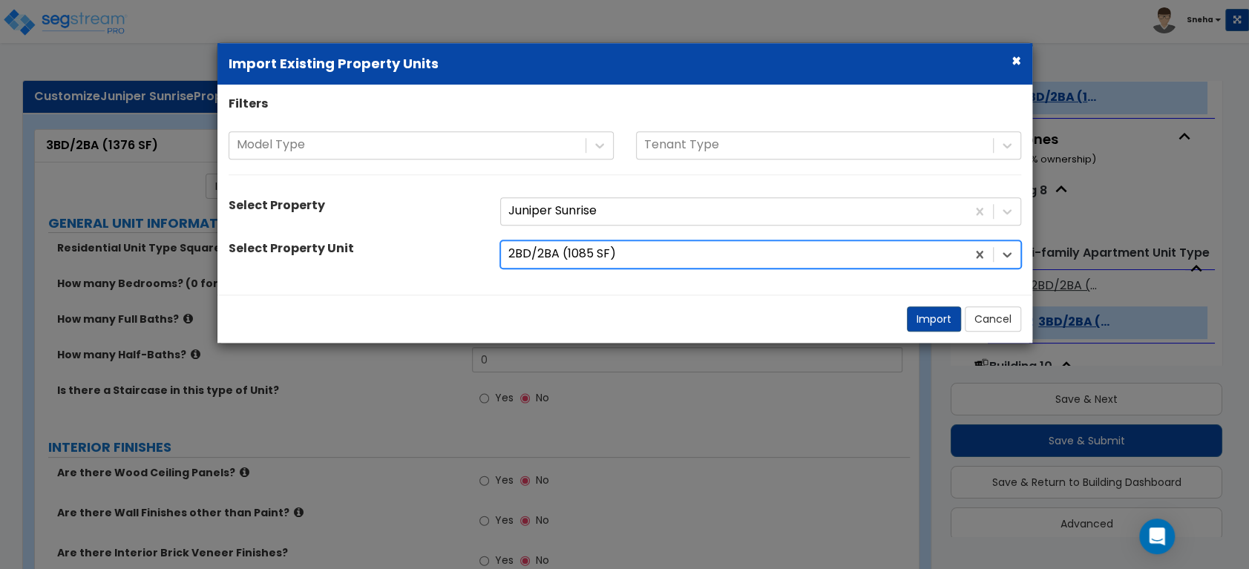
select select "2"
select select "3"
select select "1"
select select "2"
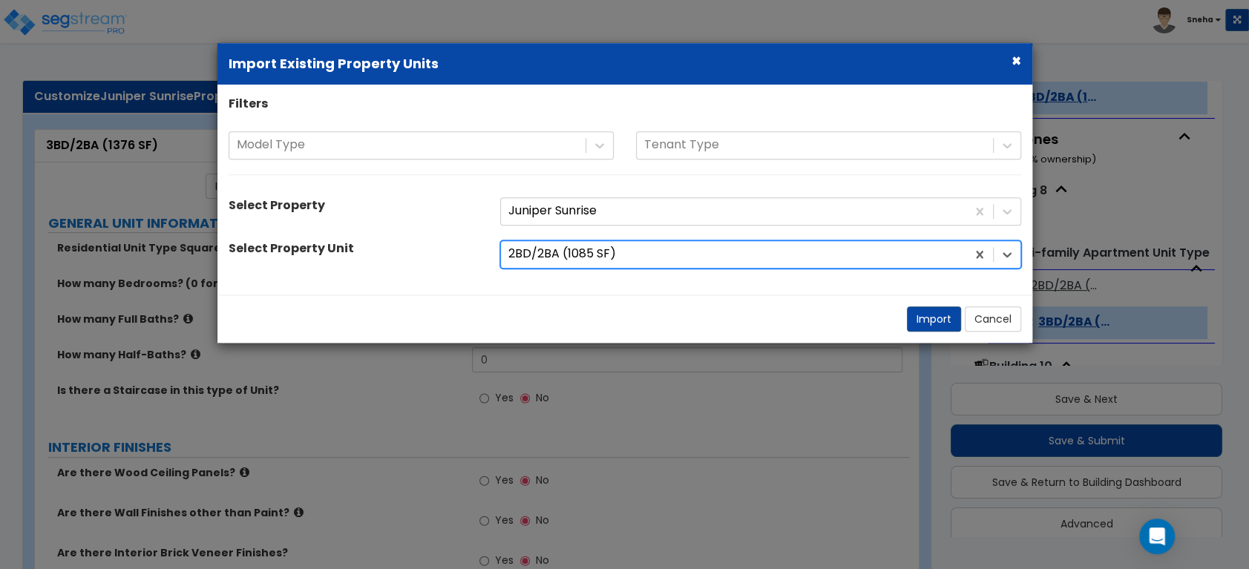
select select "1"
select select "3"
select select "1"
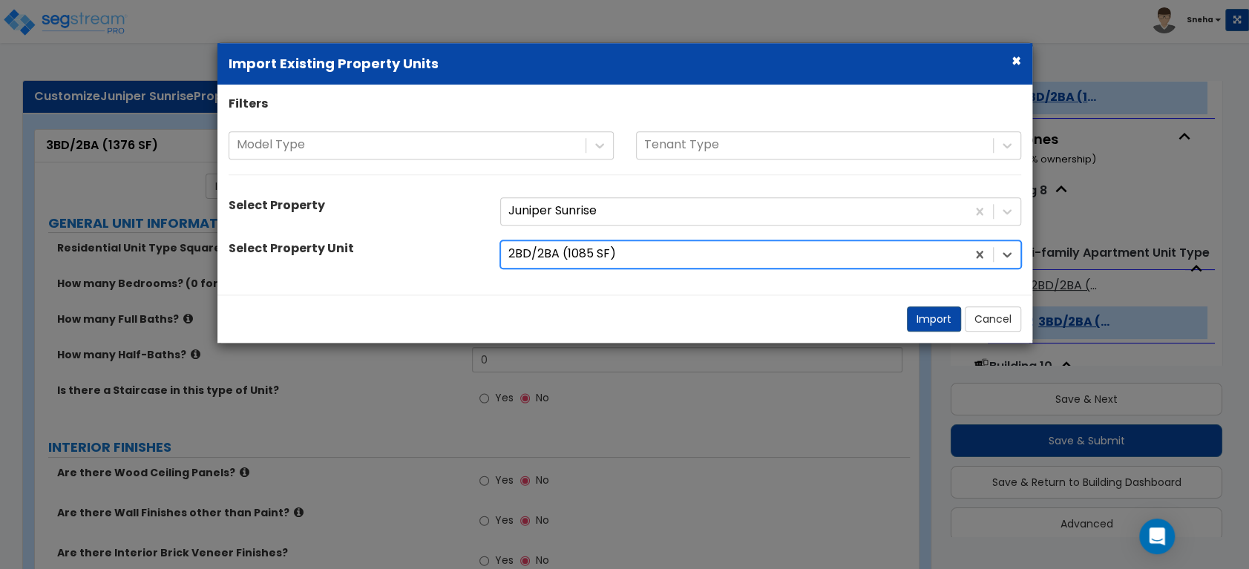
select select "2"
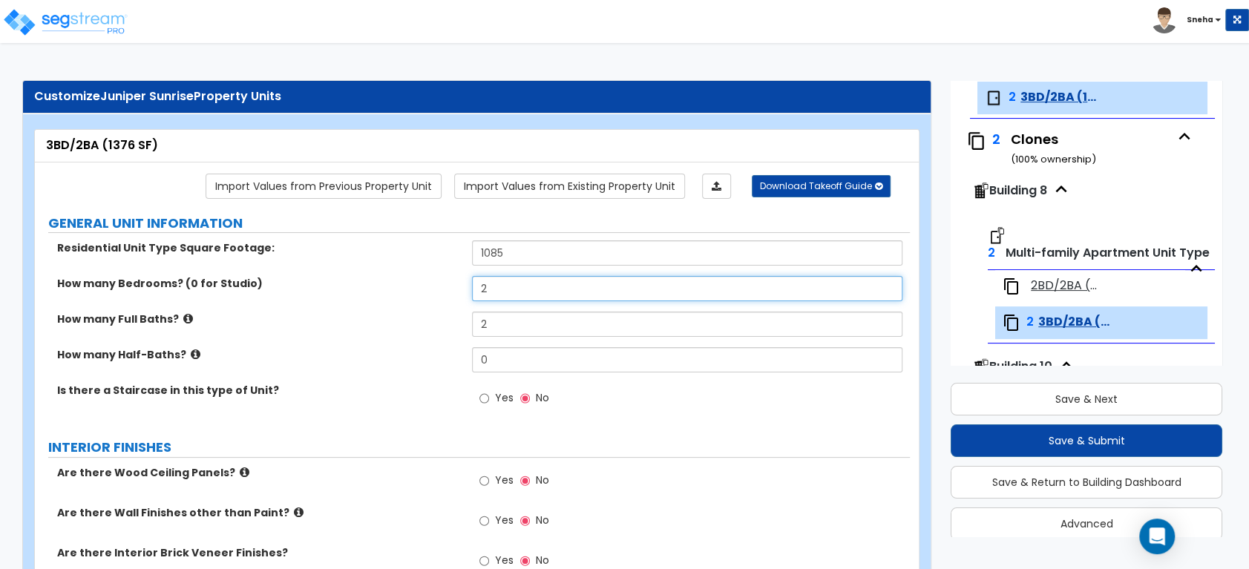
drag, startPoint x: 506, startPoint y: 282, endPoint x: 376, endPoint y: 298, distance: 130.9
click at [376, 298] on div "How many Bedrooms? (0 for Studio) 2" at bounding box center [472, 294] width 875 height 36
type input "3"
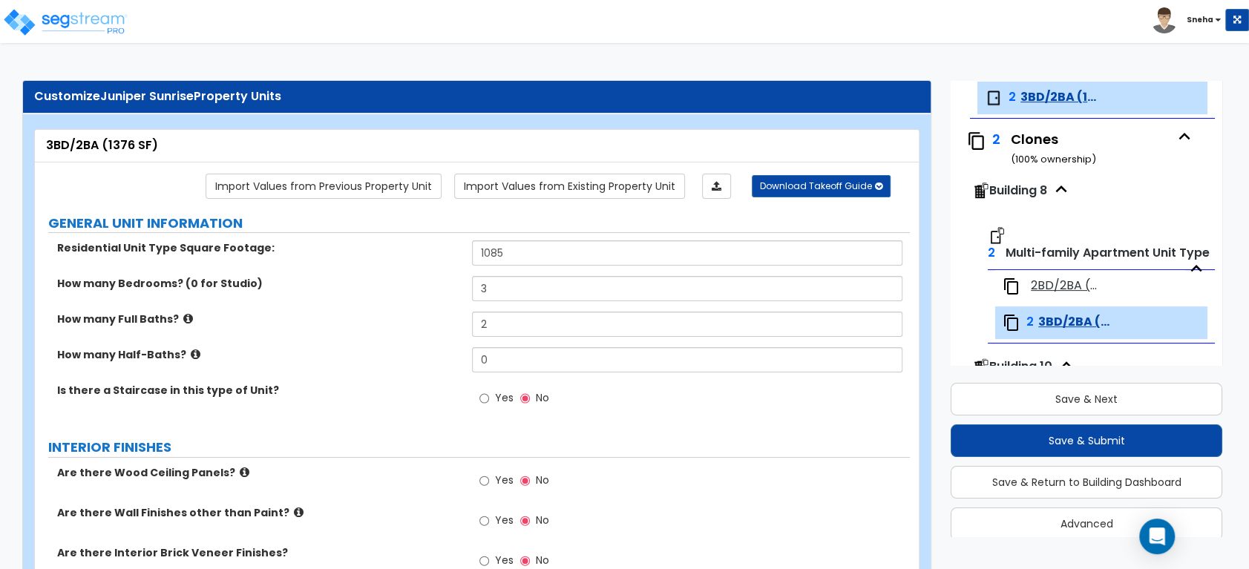
click at [372, 303] on div "How many Bedrooms? (0 for Studio) 3" at bounding box center [472, 294] width 875 height 36
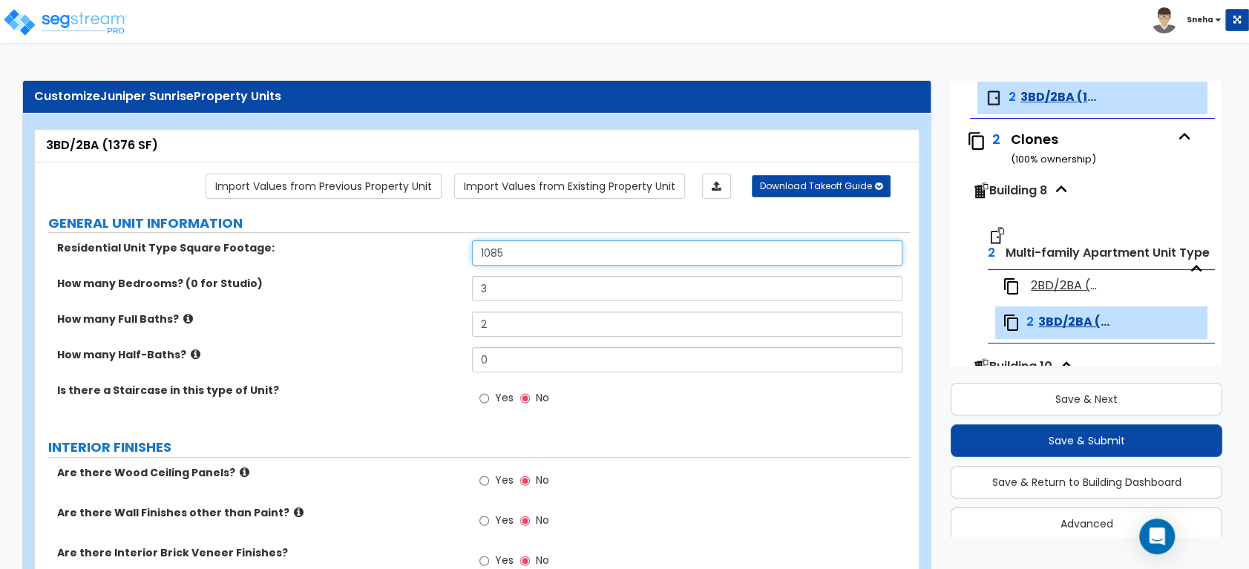
drag, startPoint x: 529, startPoint y: 252, endPoint x: 393, endPoint y: 258, distance: 136.7
click at [396, 258] on div "Residential Unit Type Square Footage: 1085" at bounding box center [472, 258] width 875 height 36
type input "1,376"
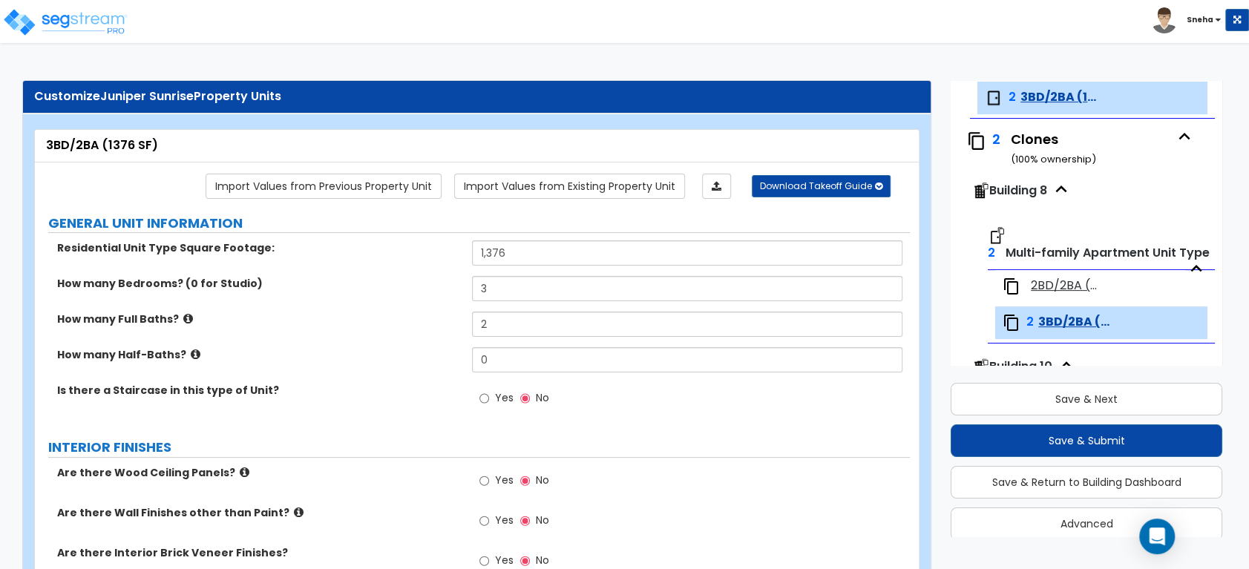
click at [383, 390] on label "Is there a Staircase in this type of Unit?" at bounding box center [259, 390] width 404 height 15
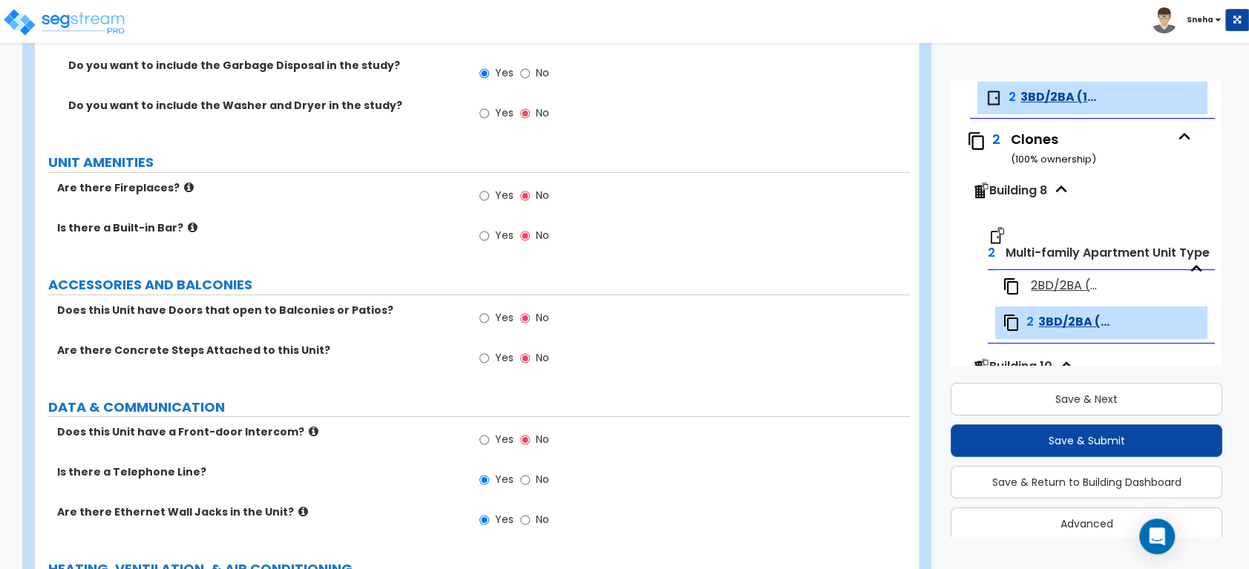
scroll to position [3295, 0]
